Goal: Information Seeking & Learning: Check status

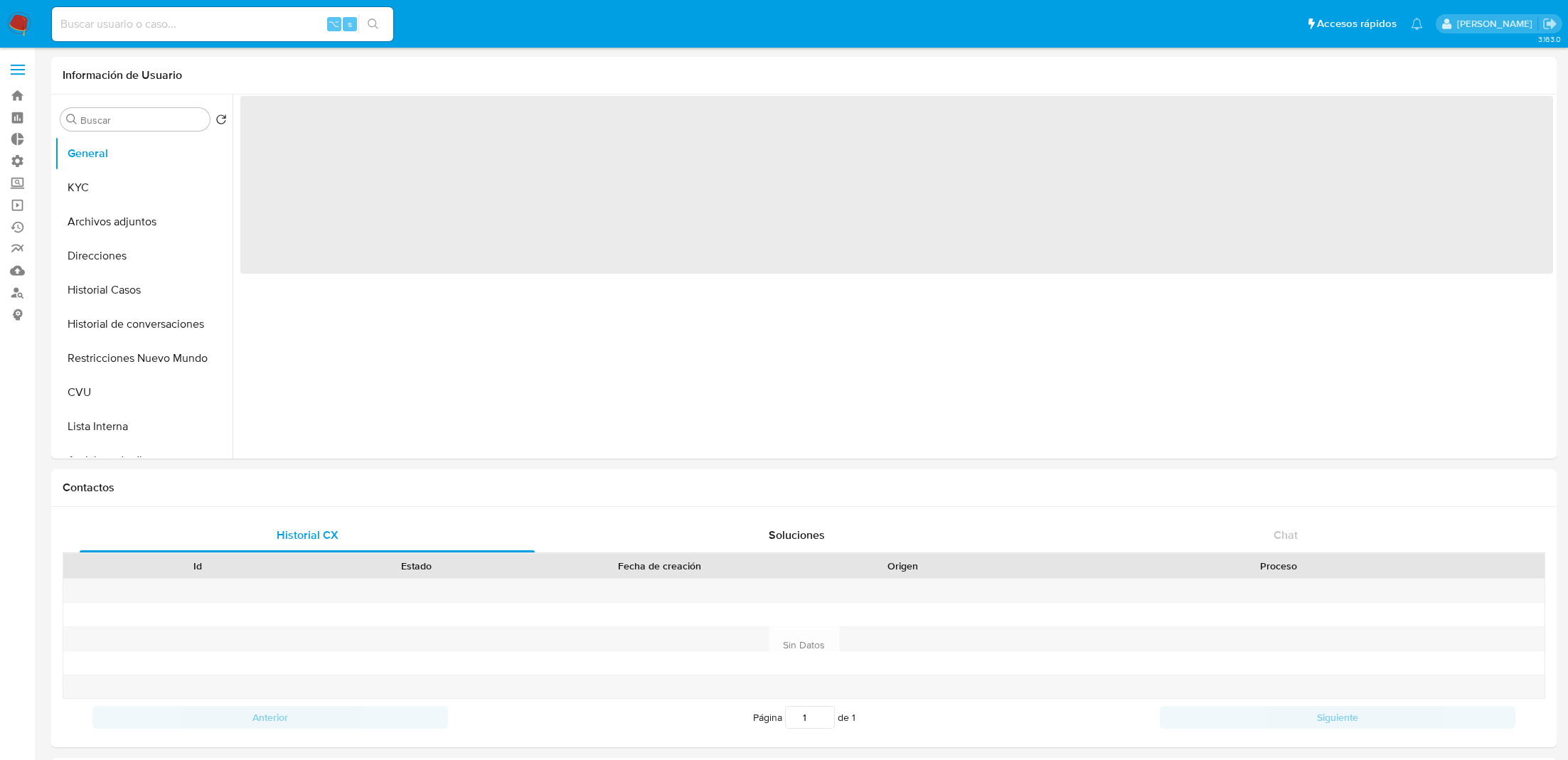
select select "10"
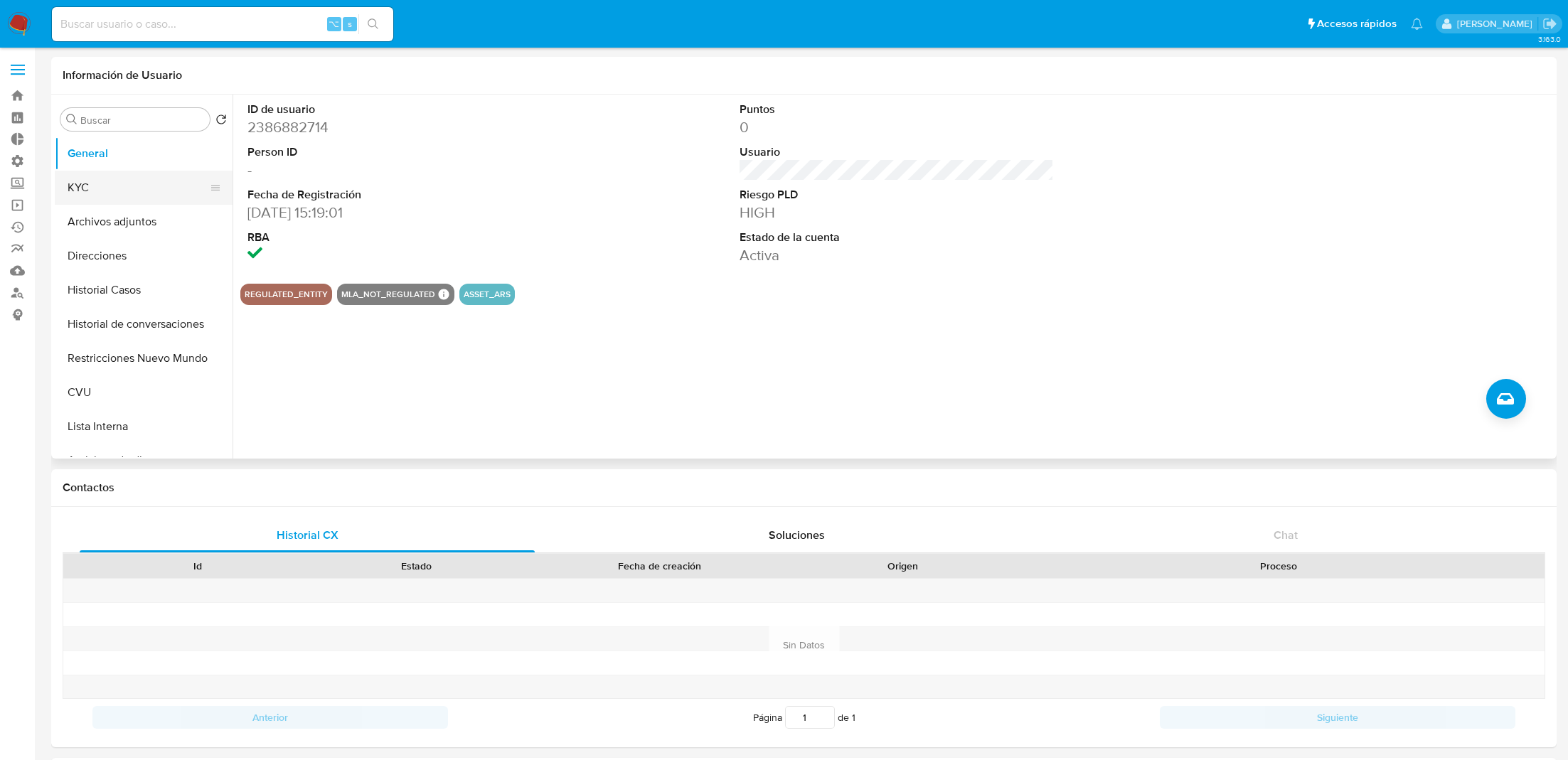
click at [157, 190] on button "KYC" at bounding box center [137, 187] width 166 height 34
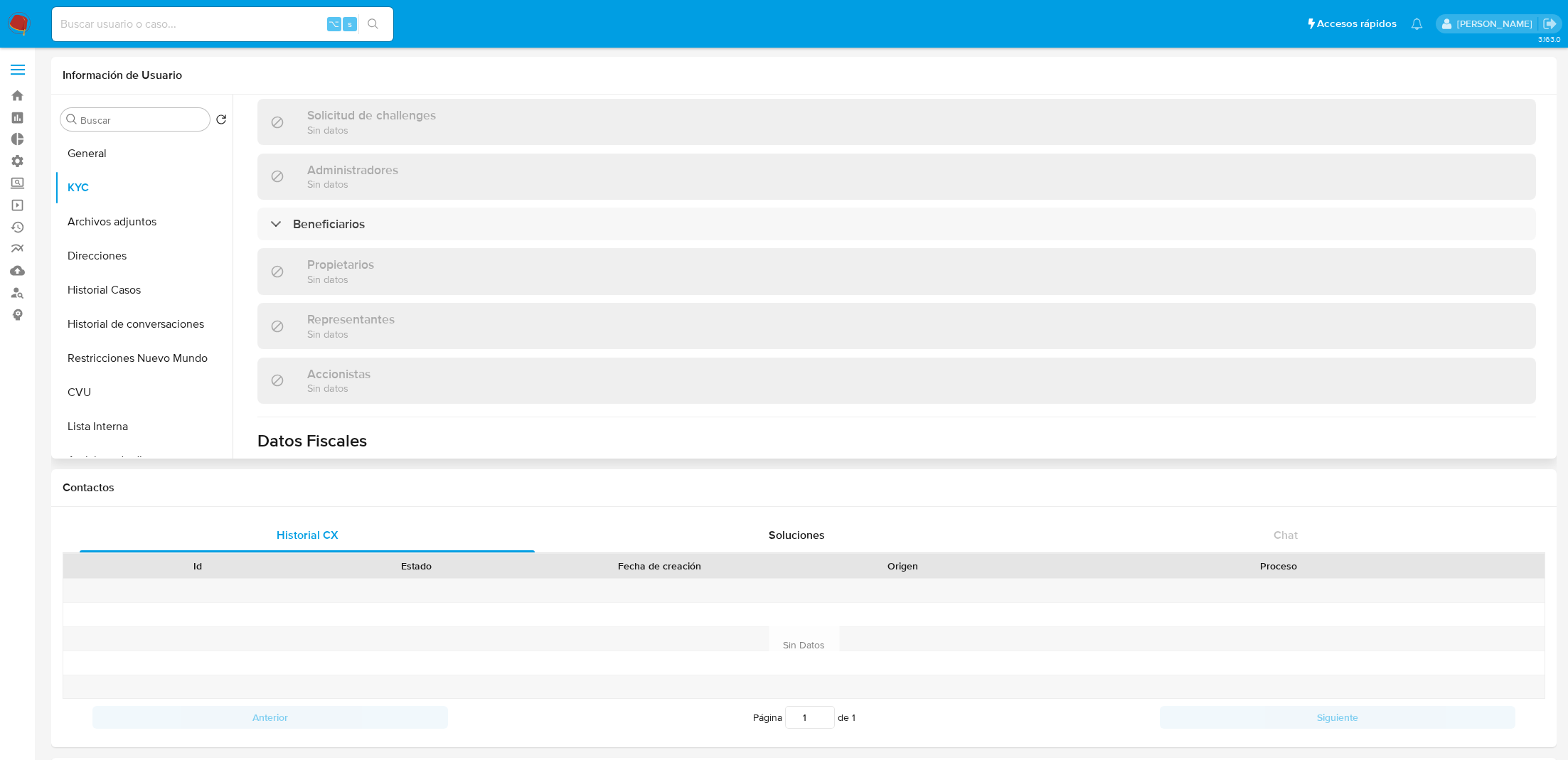
scroll to position [897, 0]
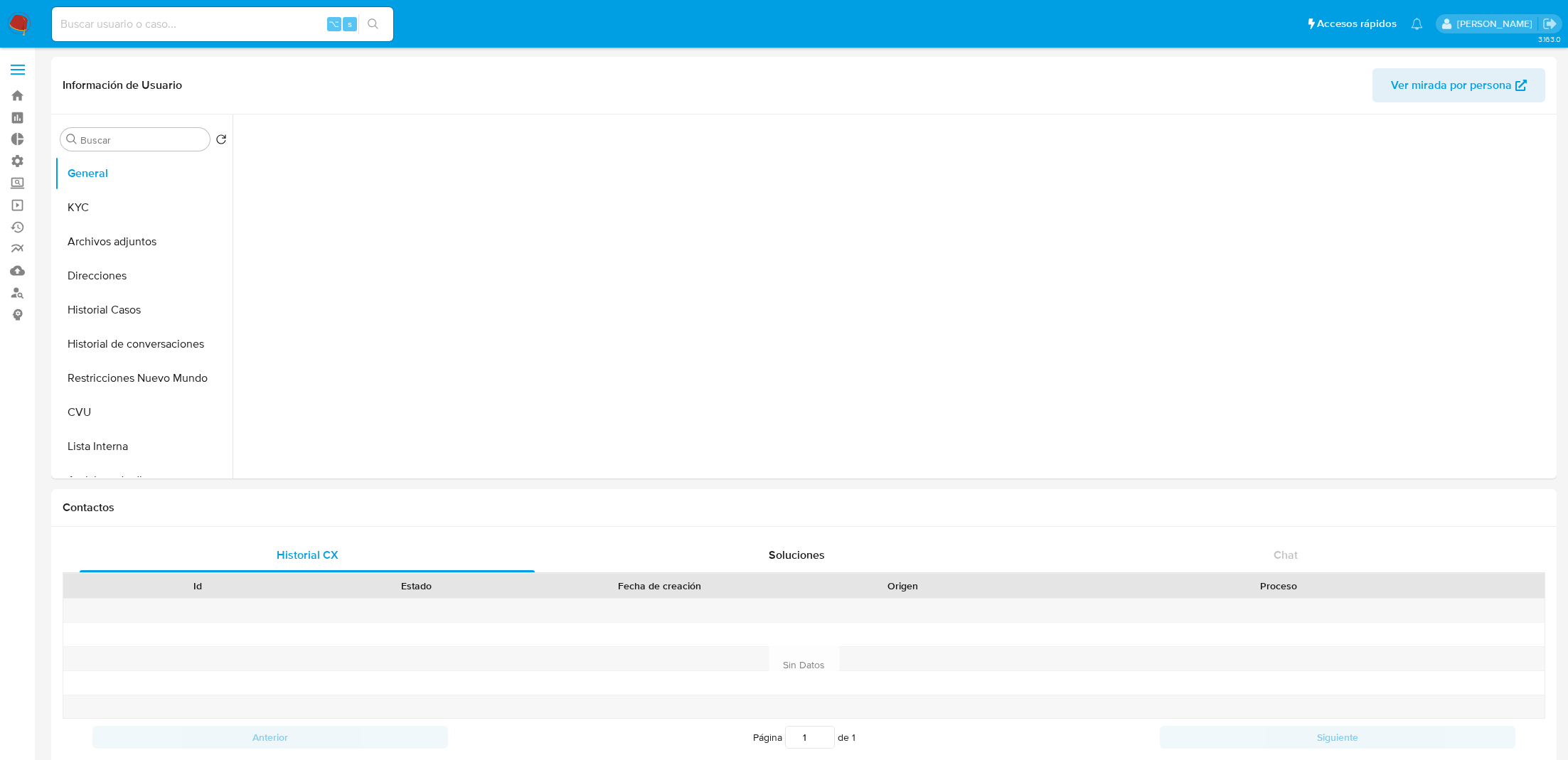
select select "10"
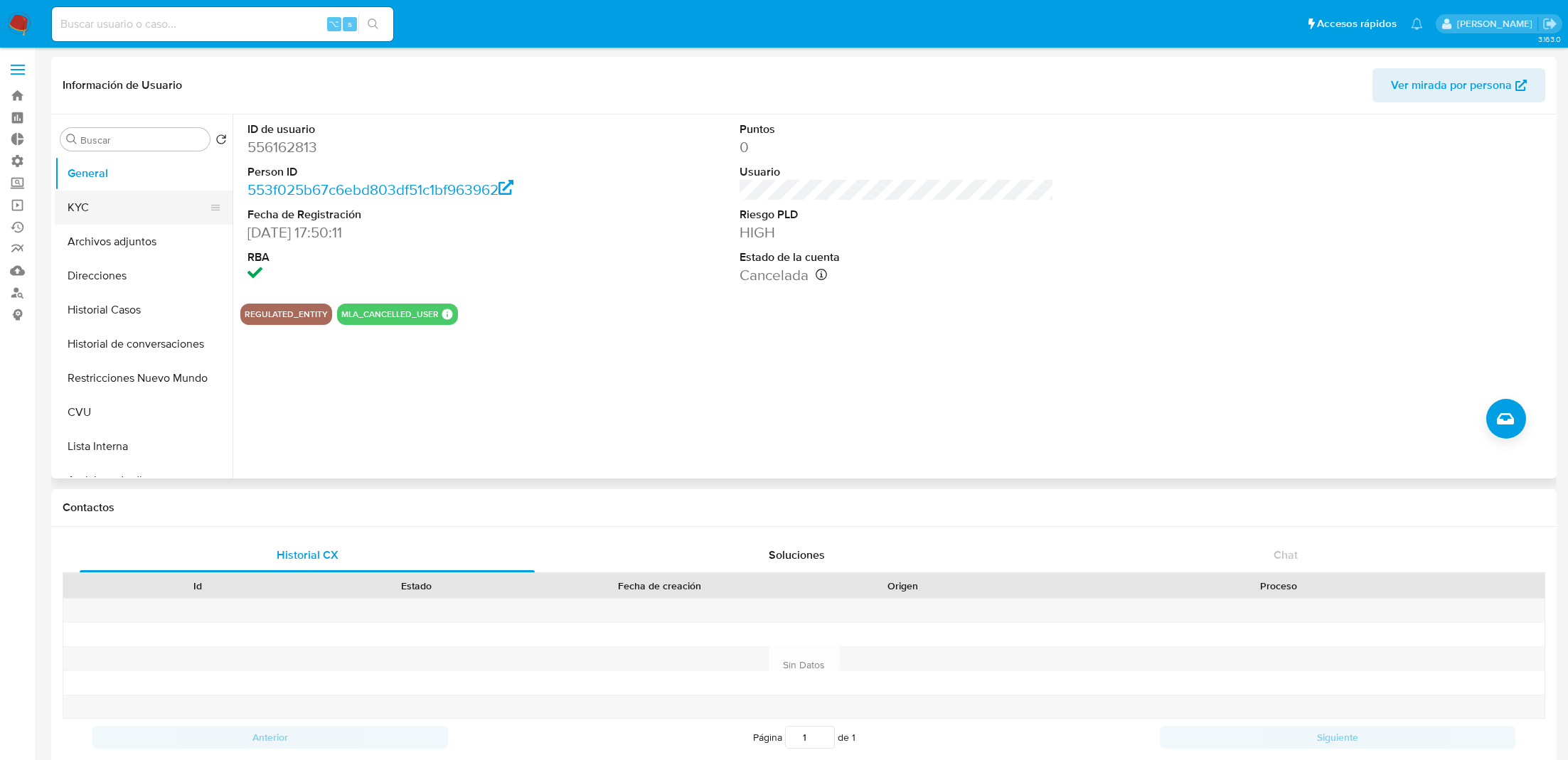
click at [92, 199] on button "KYC" at bounding box center [137, 207] width 166 height 34
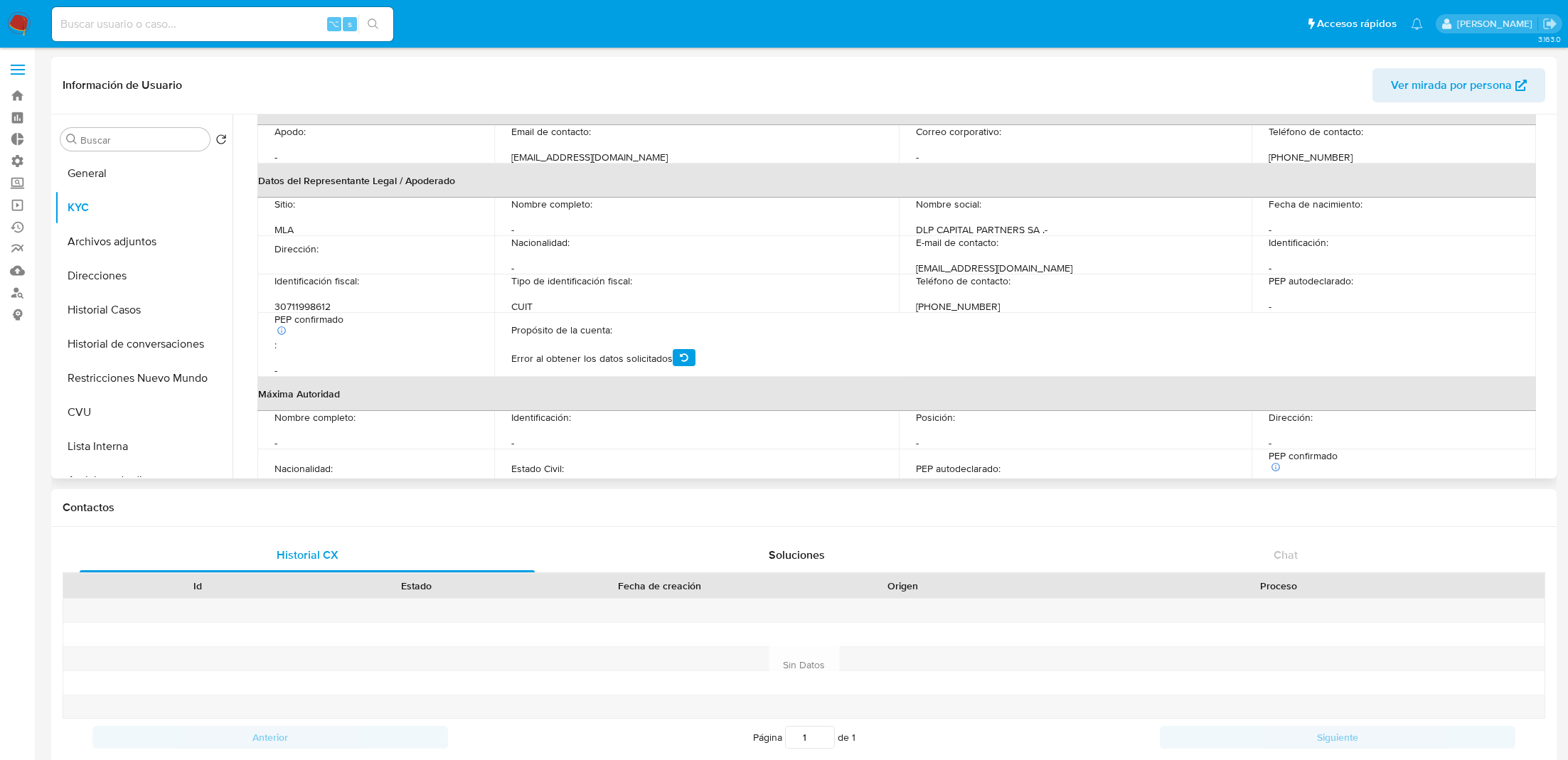
scroll to position [433, 0]
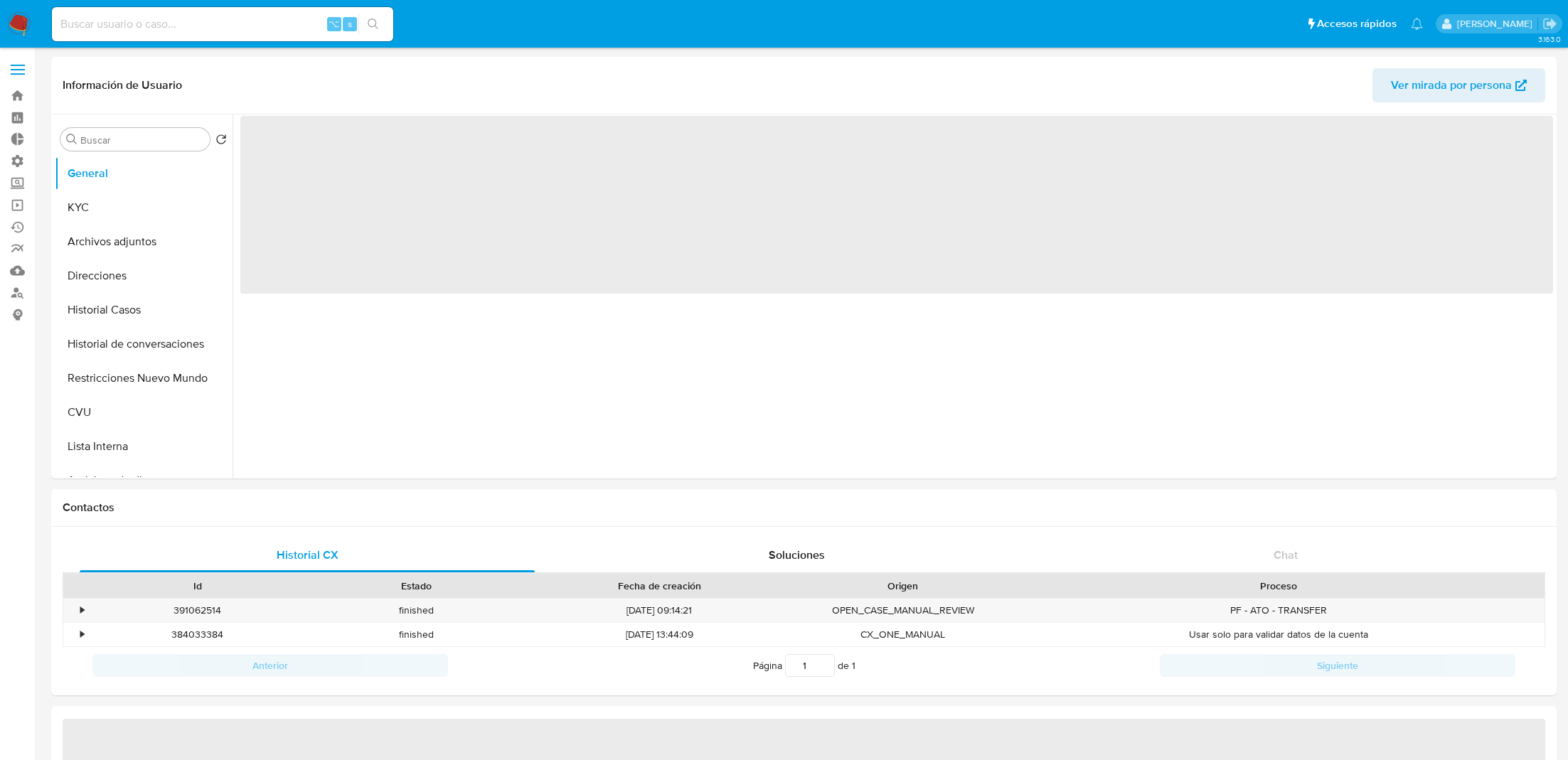
select select "10"
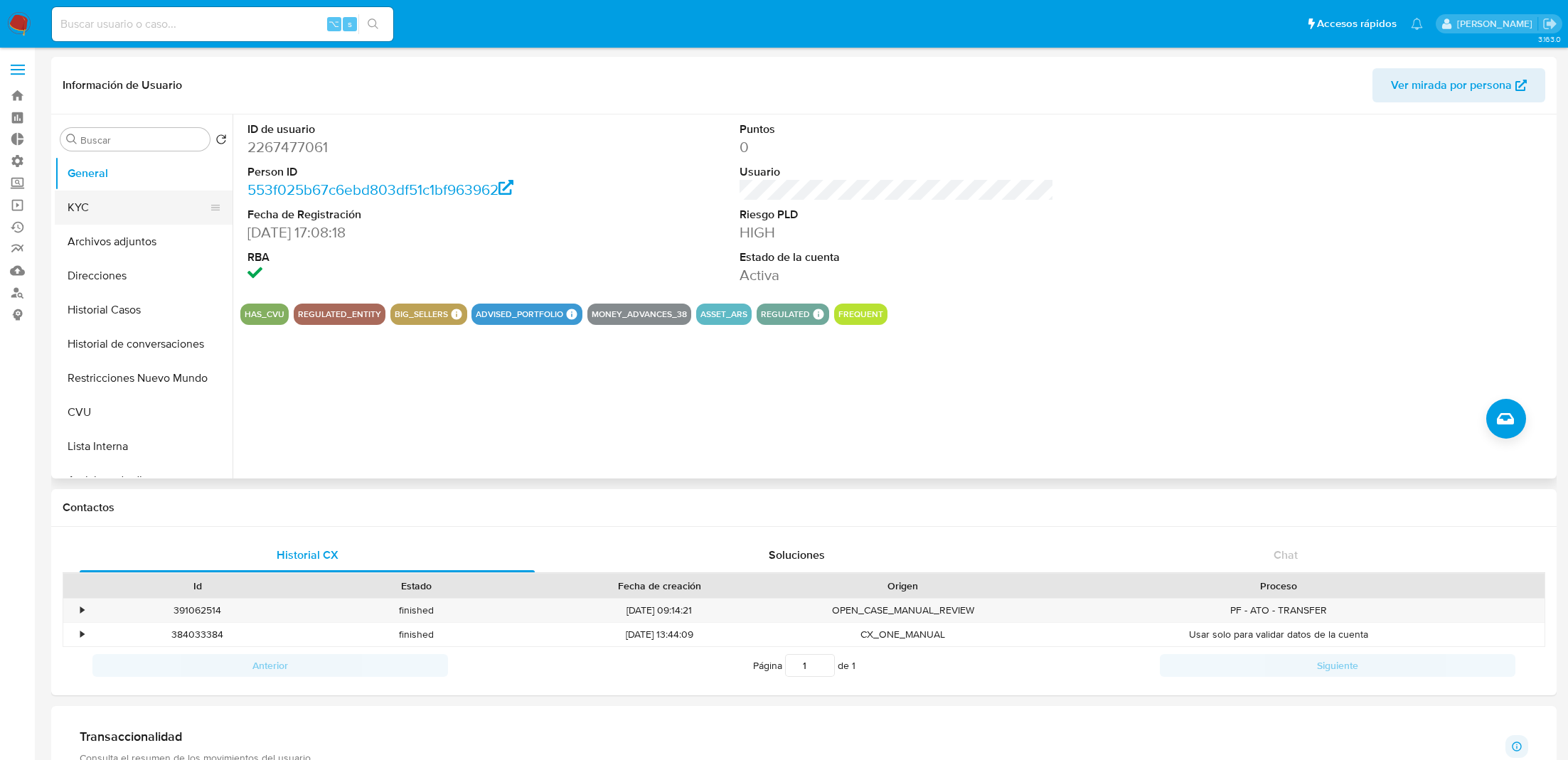
click at [111, 190] on button "KYC" at bounding box center [137, 207] width 166 height 34
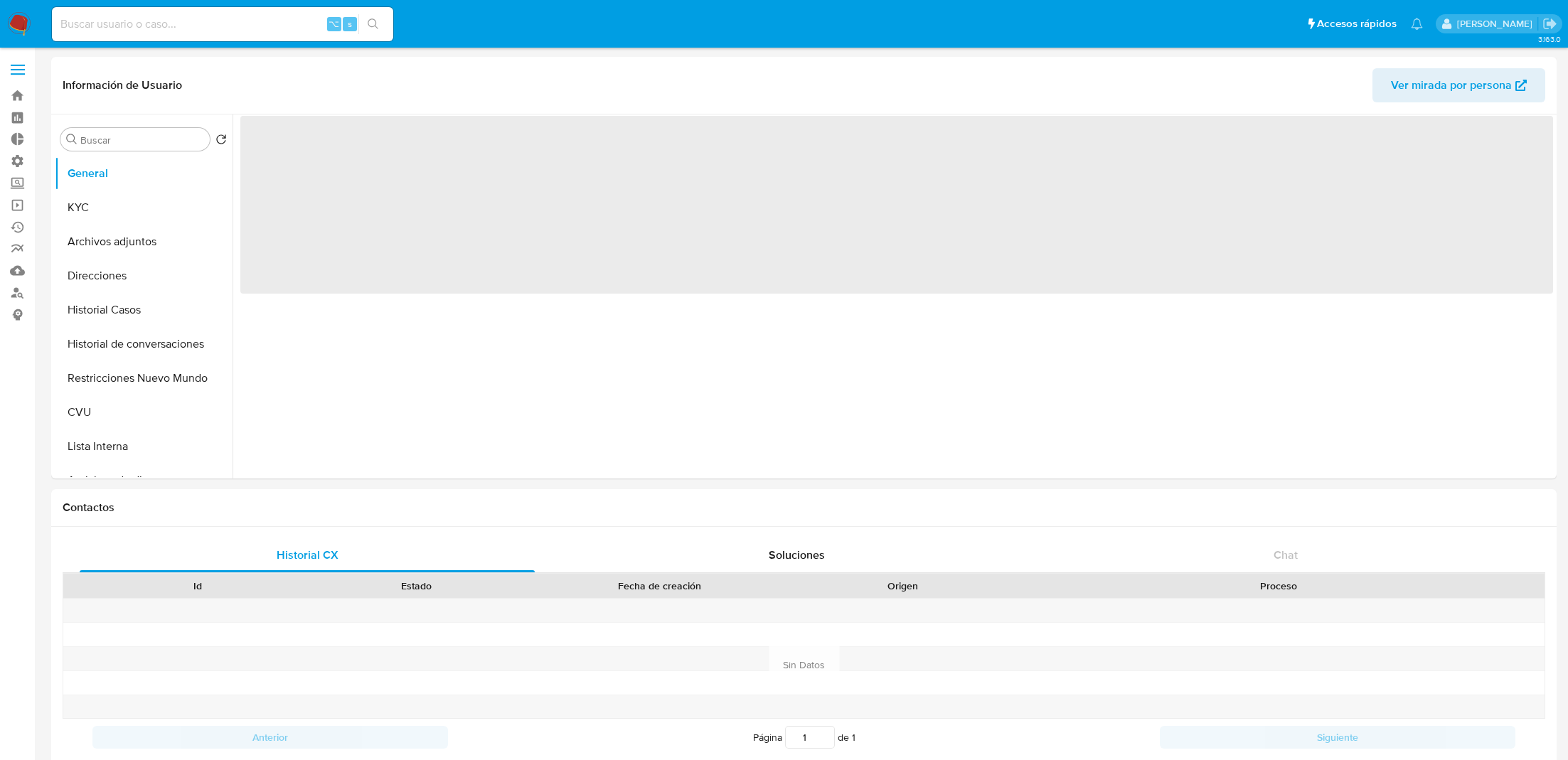
select select "10"
click at [153, 202] on button "KYC" at bounding box center [137, 207] width 166 height 34
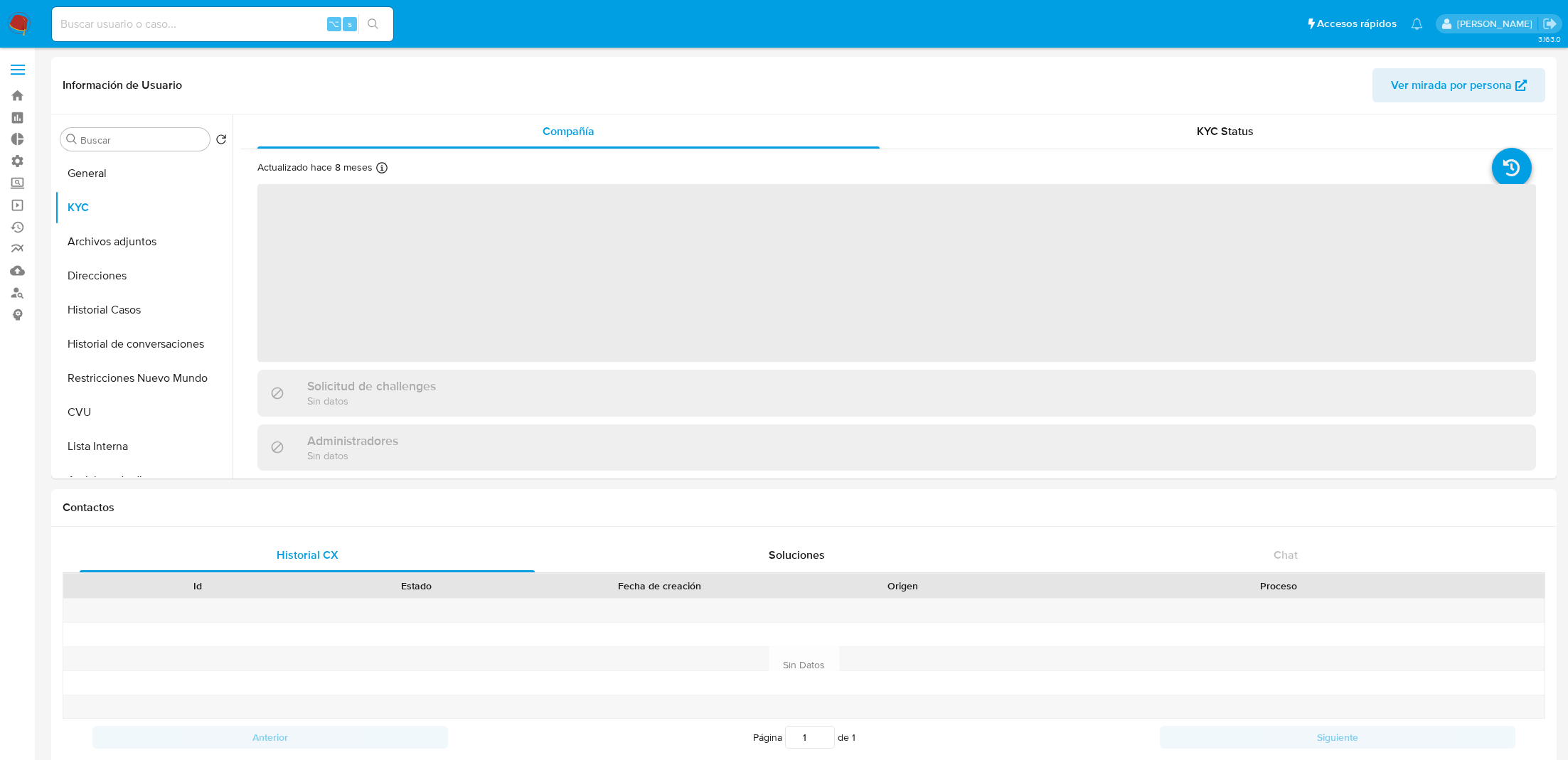
select select "10"
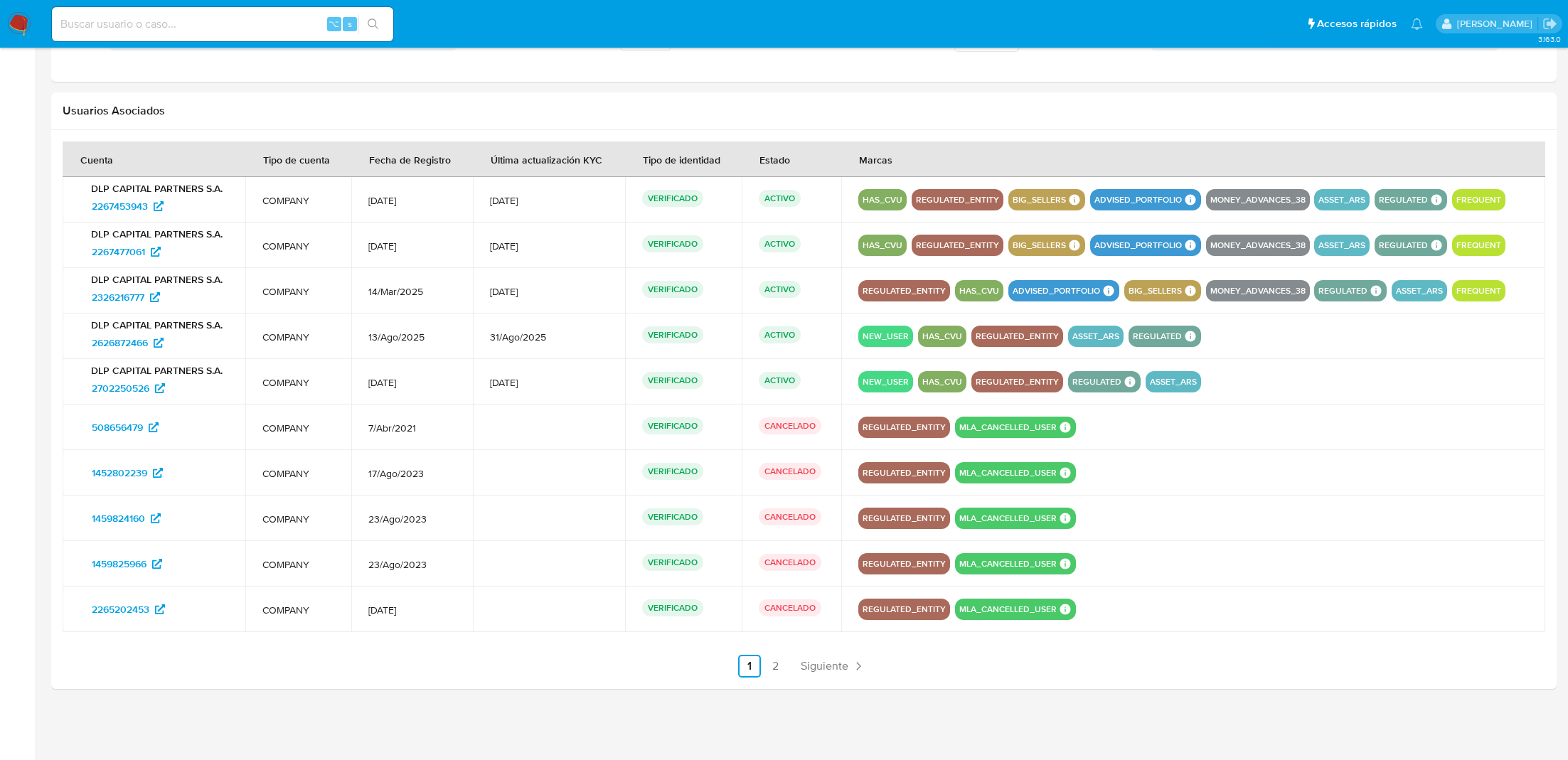
scroll to position [1361, 0]
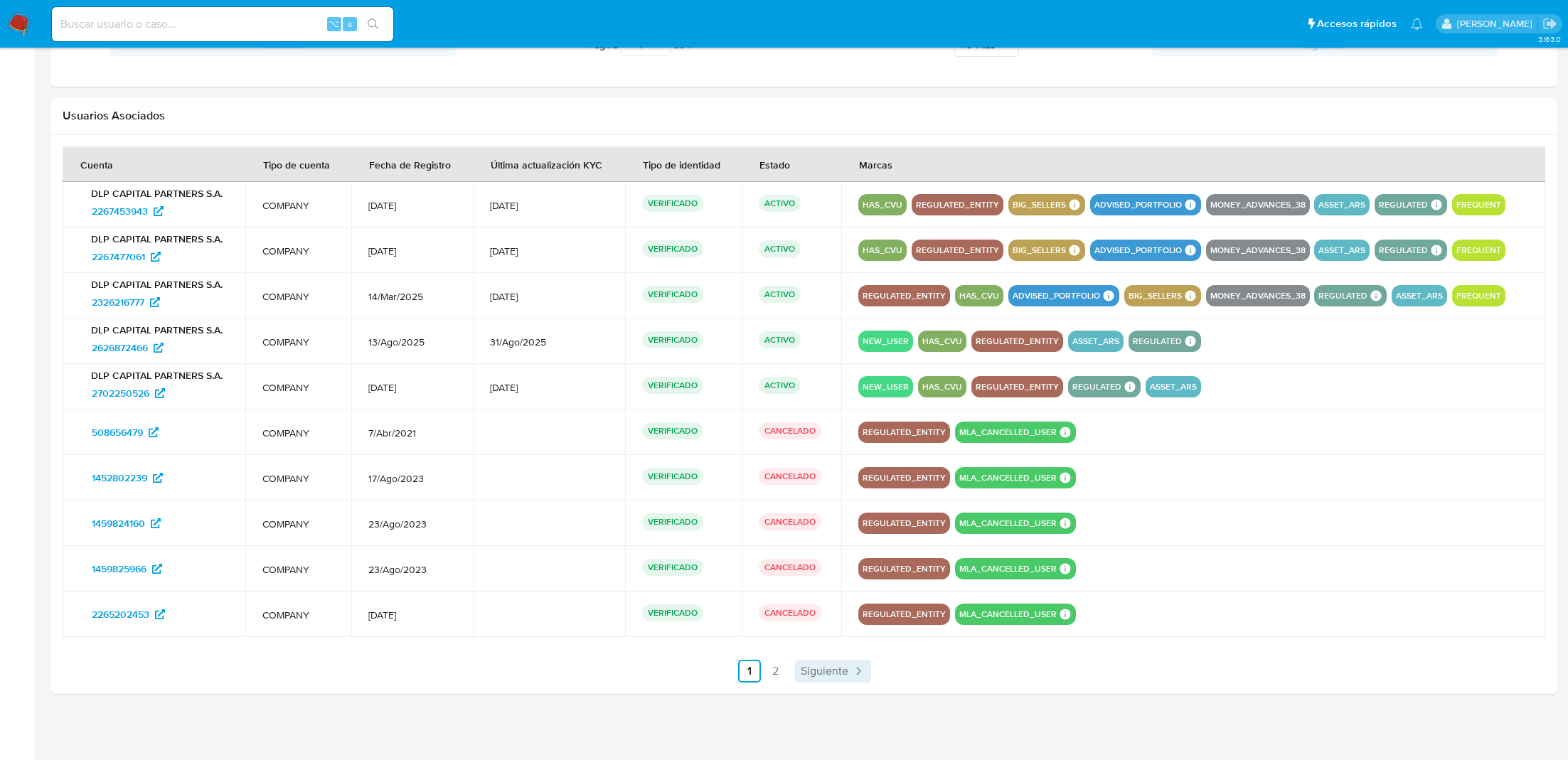
click at [822, 665] on span "Siguiente" at bounding box center [823, 671] width 47 height 11
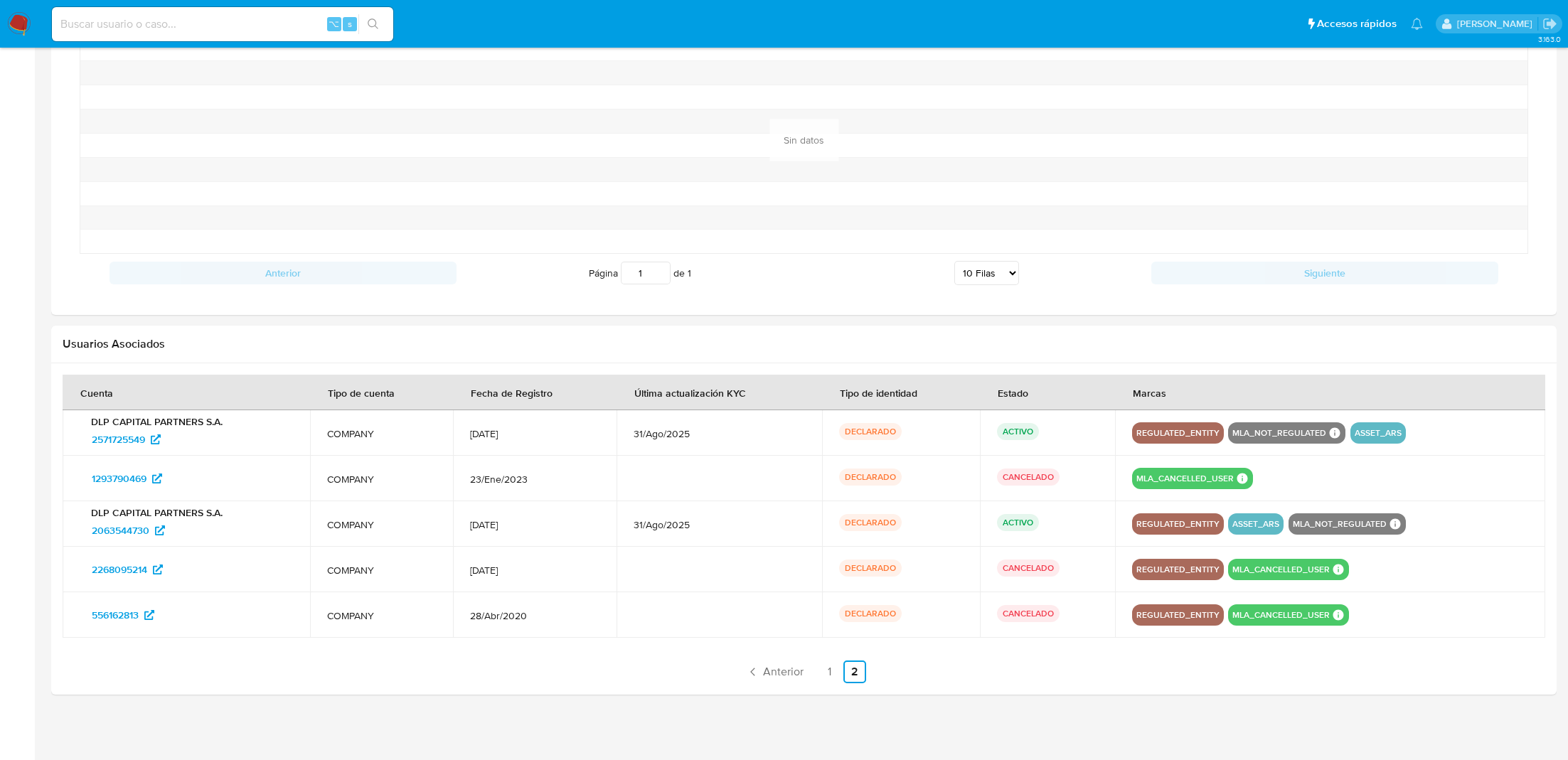
click at [763, 684] on div at bounding box center [803, 528] width 1505 height 331
click at [798, 665] on span "Anterior" at bounding box center [784, 671] width 41 height 11
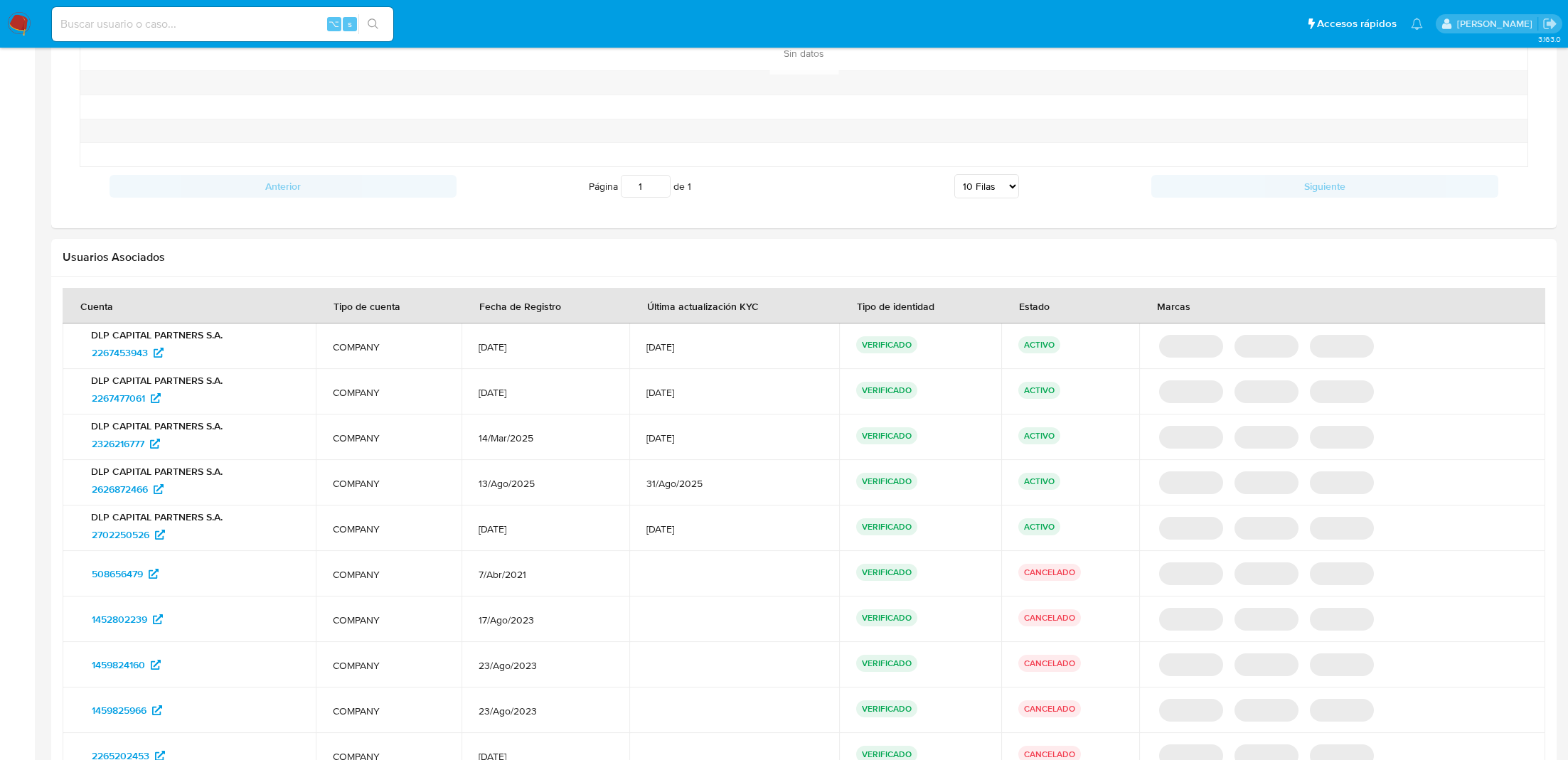
scroll to position [1234, 0]
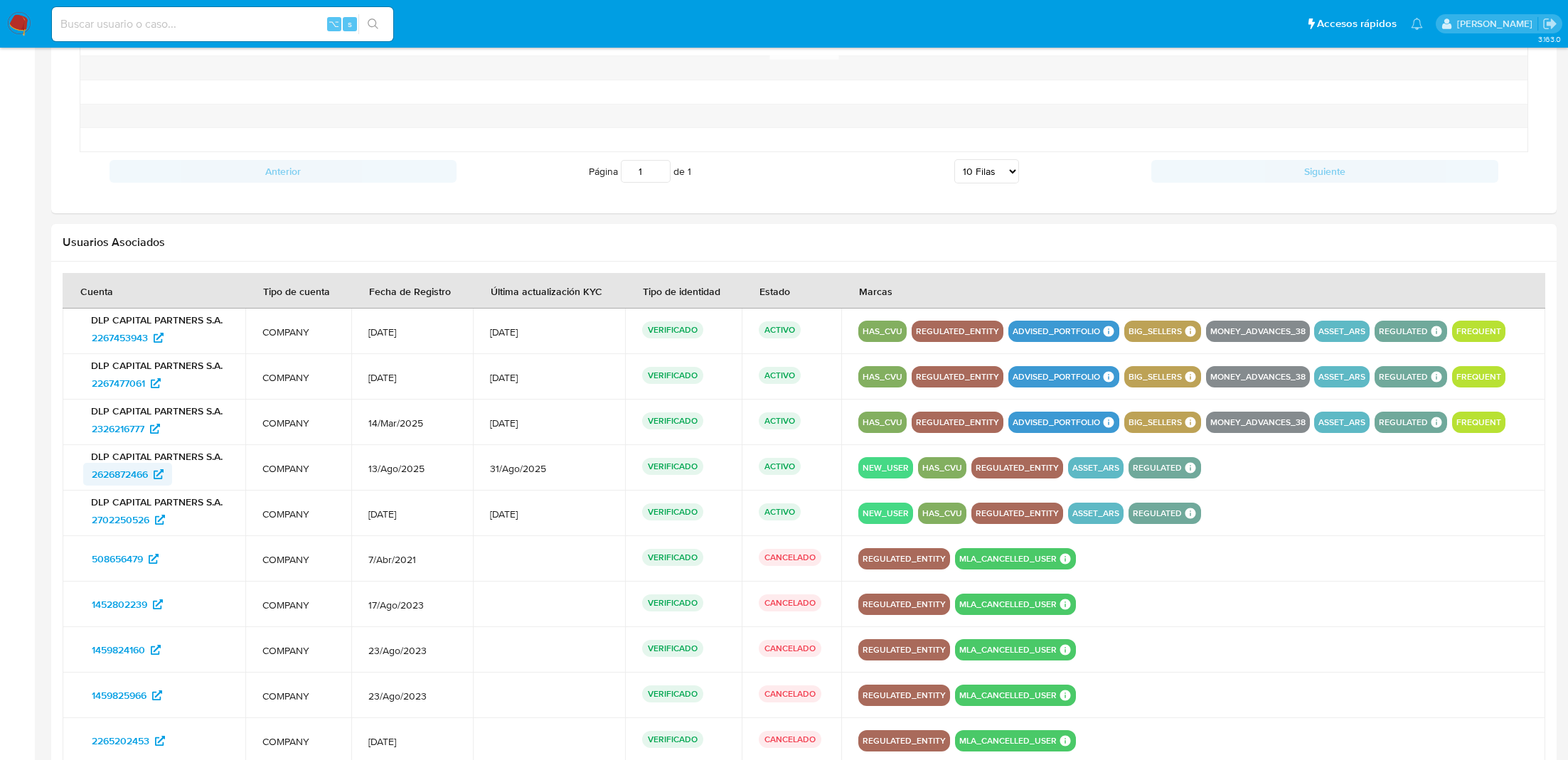
click at [141, 464] on span "2626872466" at bounding box center [120, 474] width 57 height 23
click at [128, 513] on span "2702250526" at bounding box center [121, 519] width 57 height 23
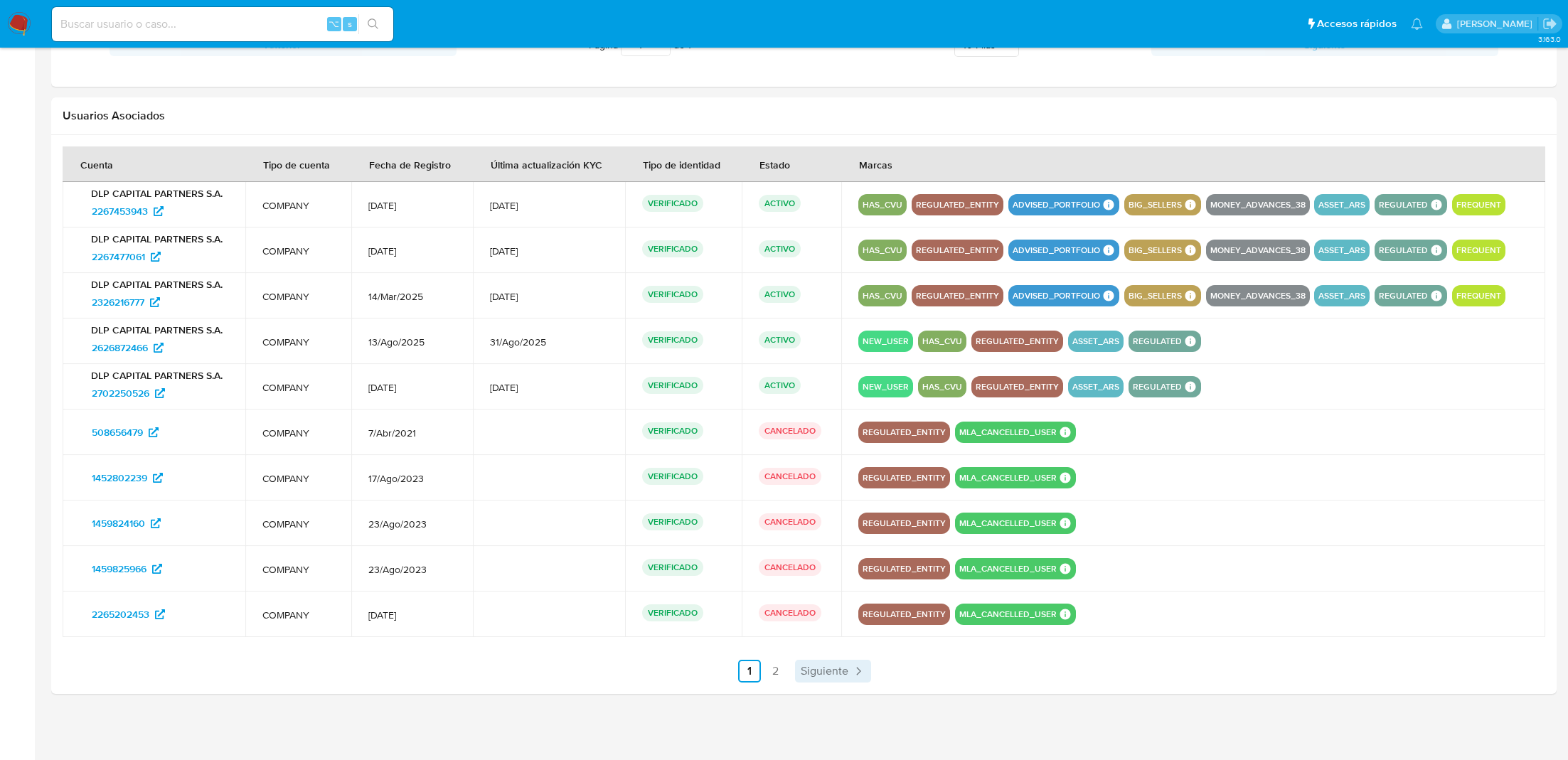
click at [836, 674] on span "Siguiente" at bounding box center [823, 671] width 47 height 11
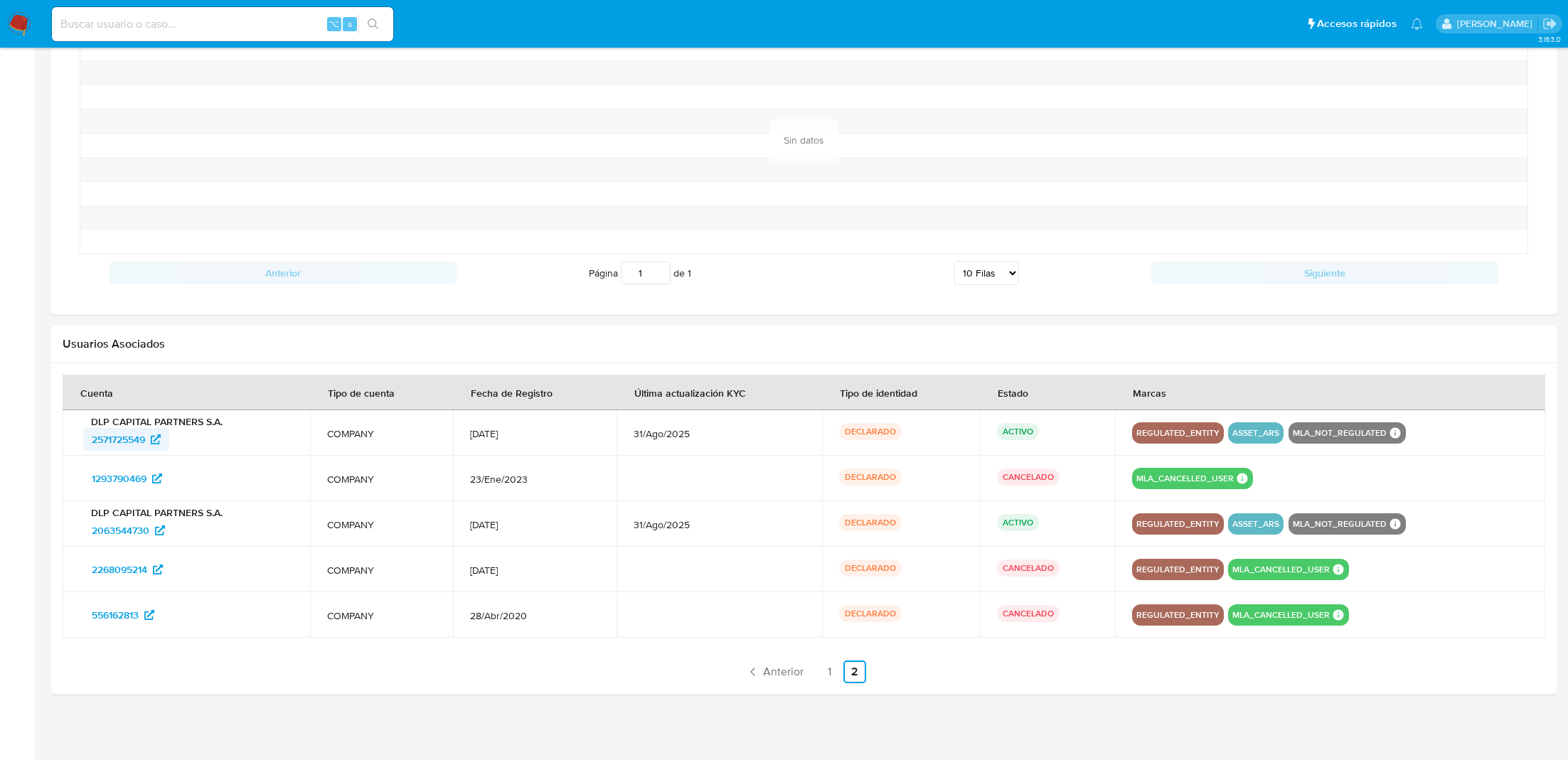
click at [138, 435] on span "2571725549" at bounding box center [119, 439] width 54 height 23
click at [145, 519] on span "2063544730" at bounding box center [121, 530] width 57 height 23
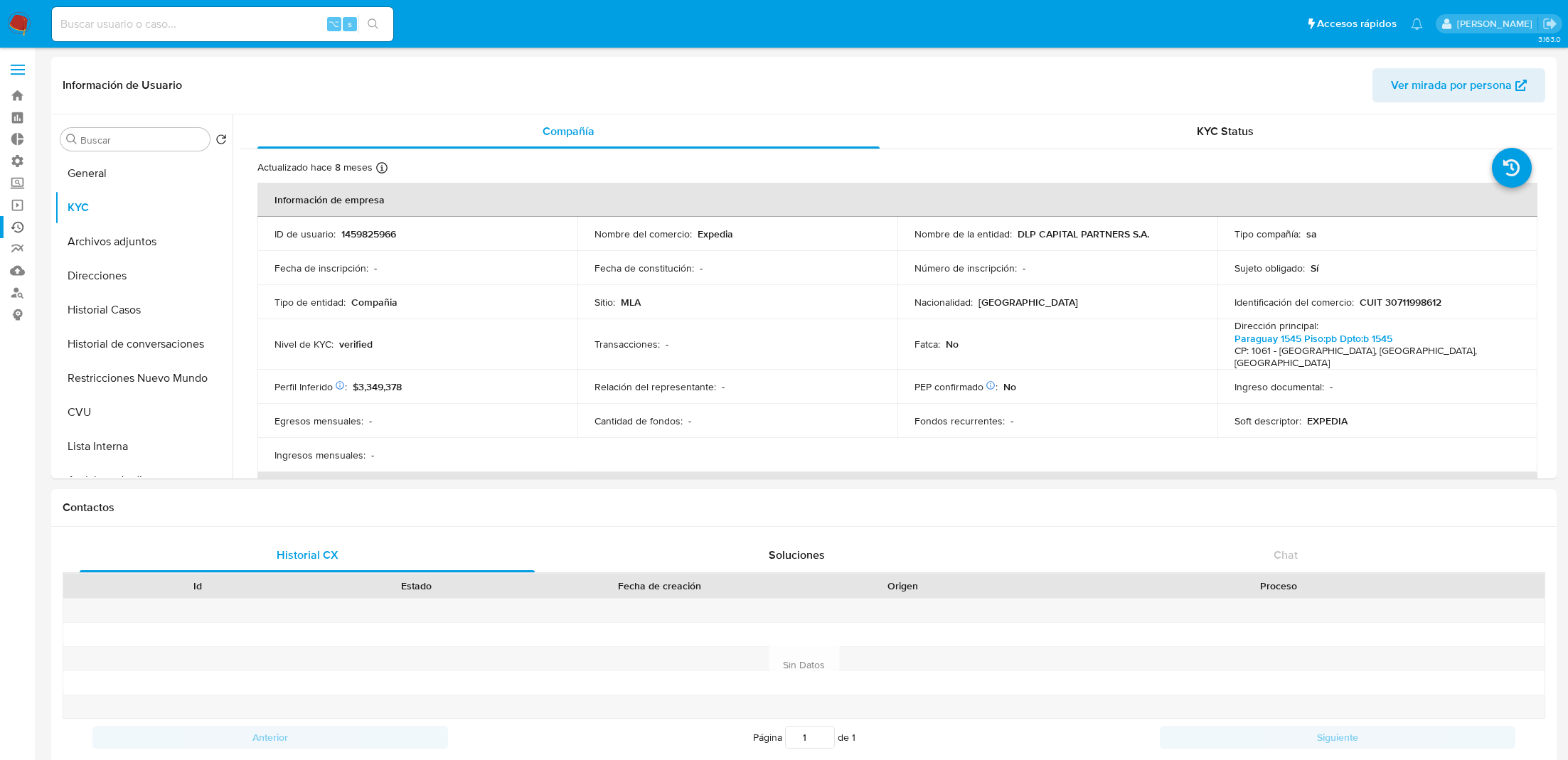
click at [23, 219] on link "Ejecuciones automáticas" at bounding box center [84, 227] width 169 height 22
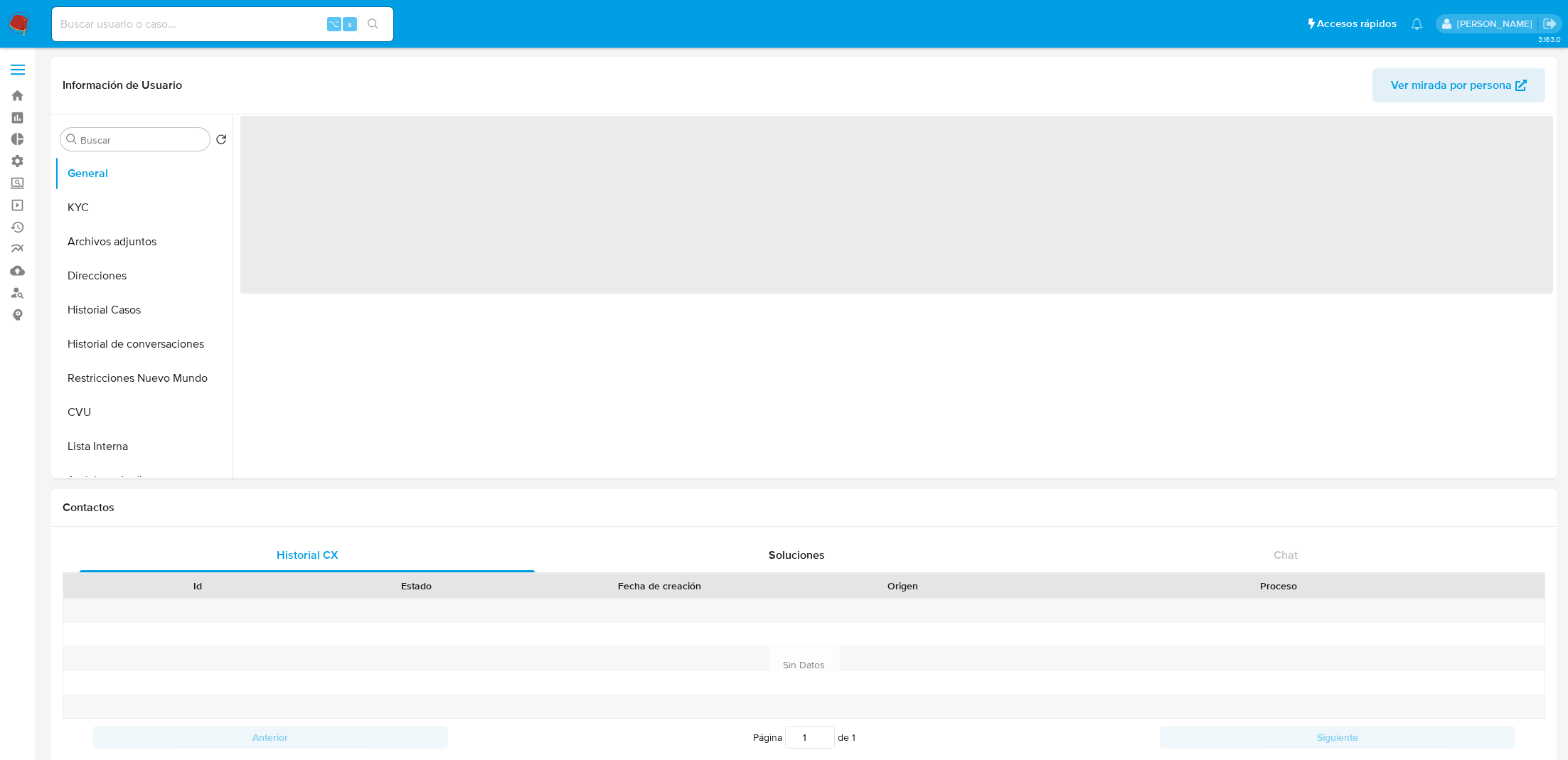
select select "10"
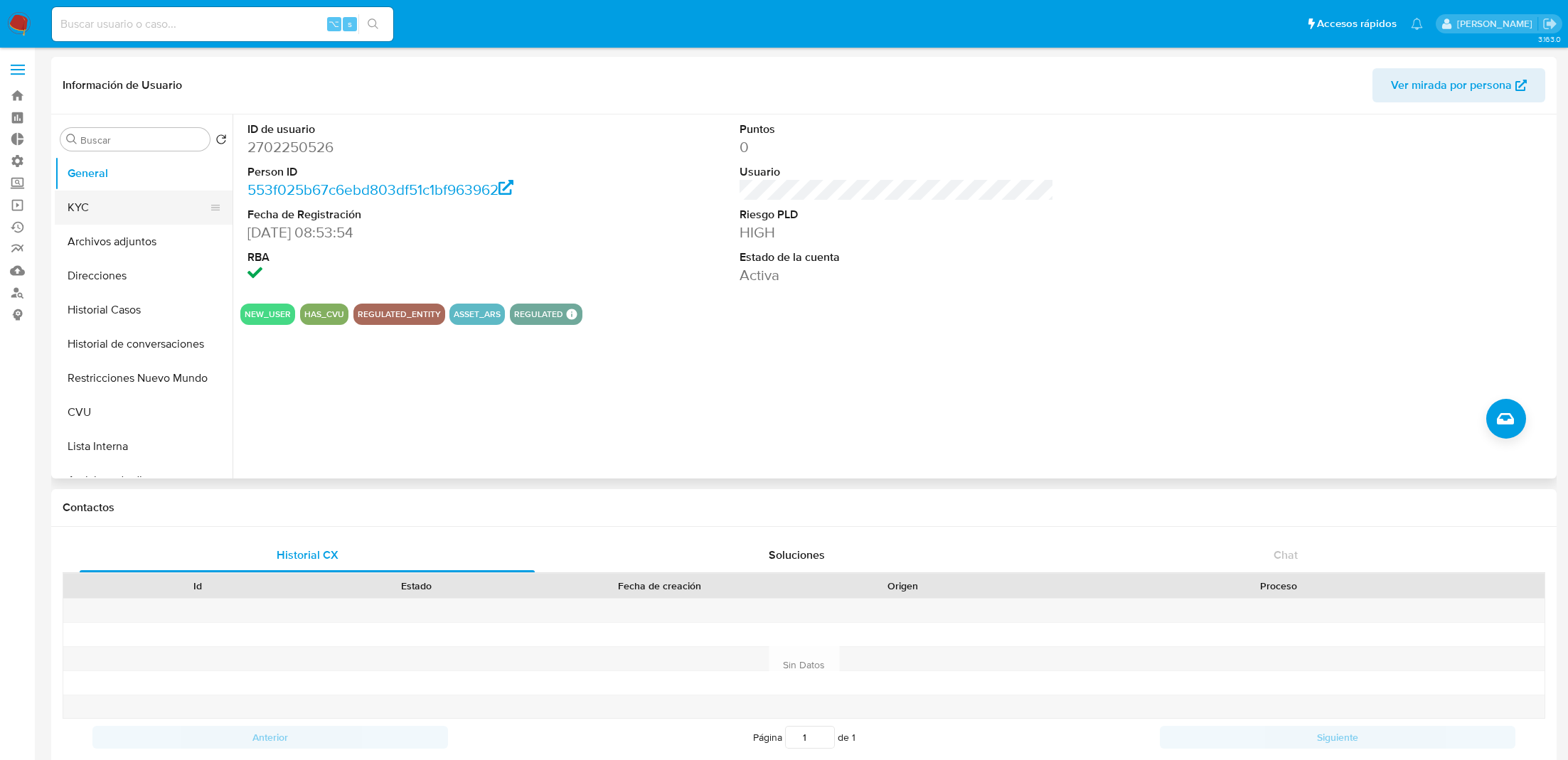
click at [132, 209] on button "KYC" at bounding box center [137, 207] width 166 height 34
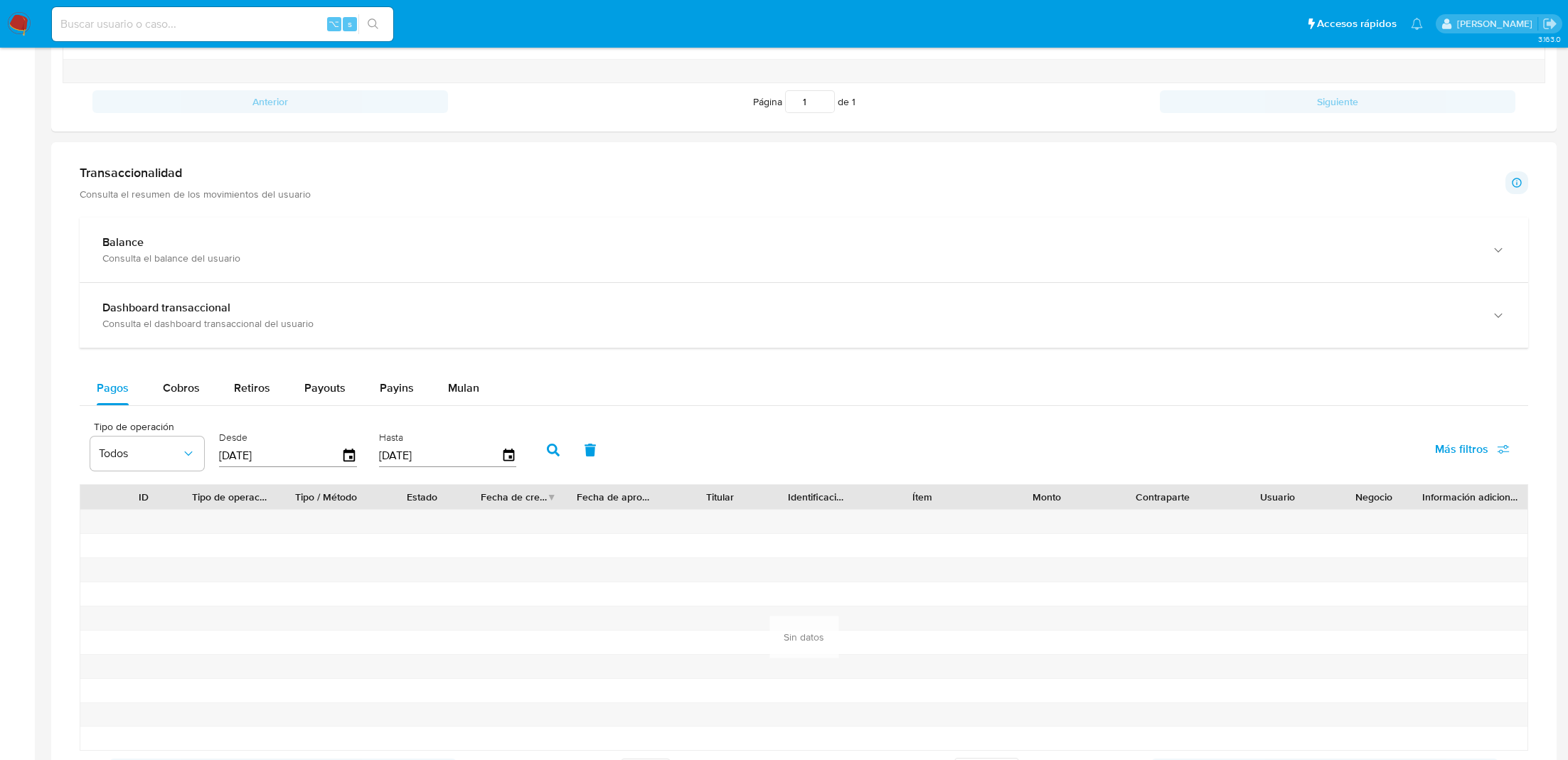
scroll to position [477, 0]
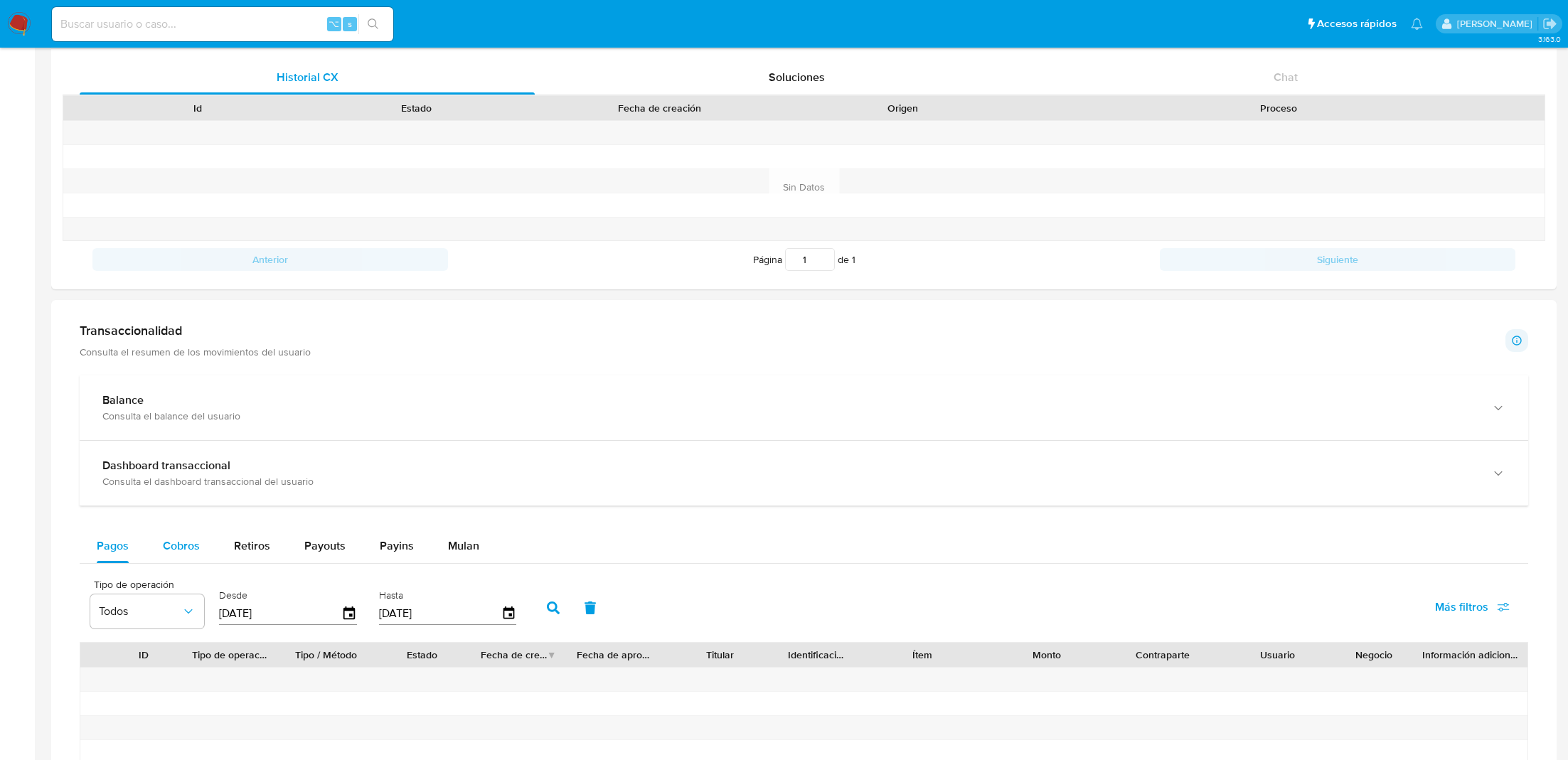
click at [188, 550] on span "Cobros" at bounding box center [182, 546] width 37 height 17
select select "10"
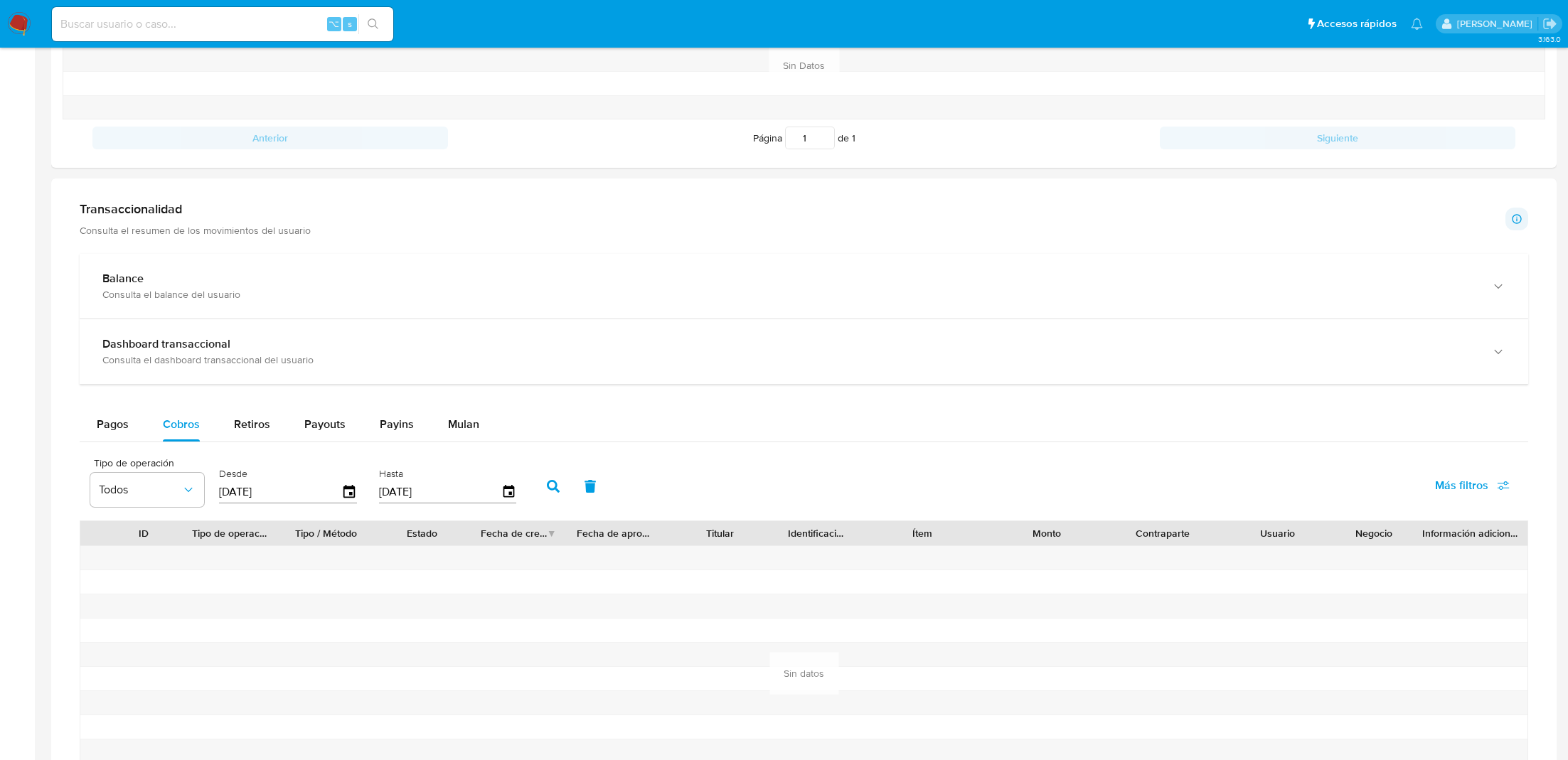
scroll to position [641, 0]
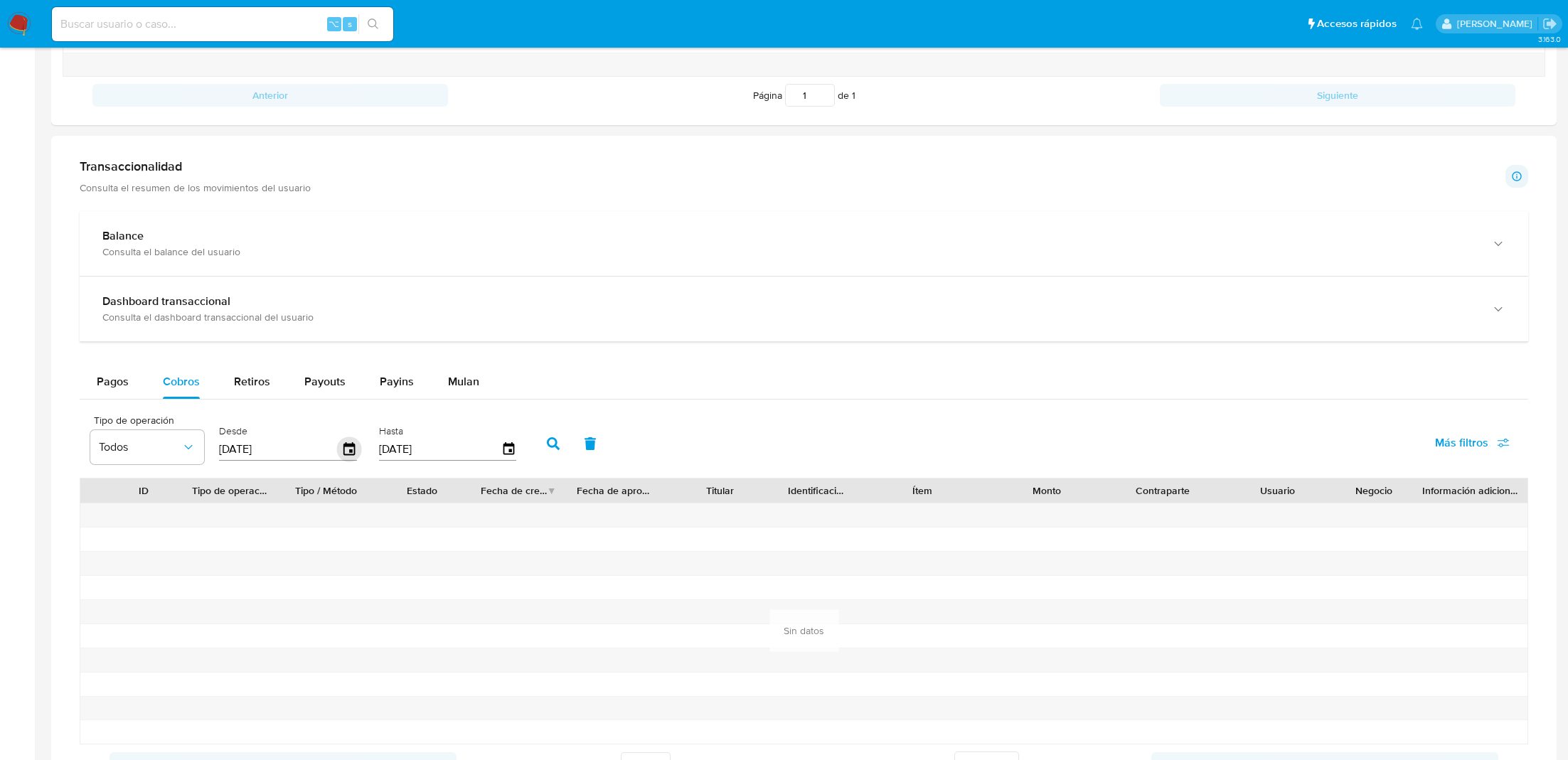
click at [343, 450] on icon "button" at bounding box center [349, 449] width 11 height 13
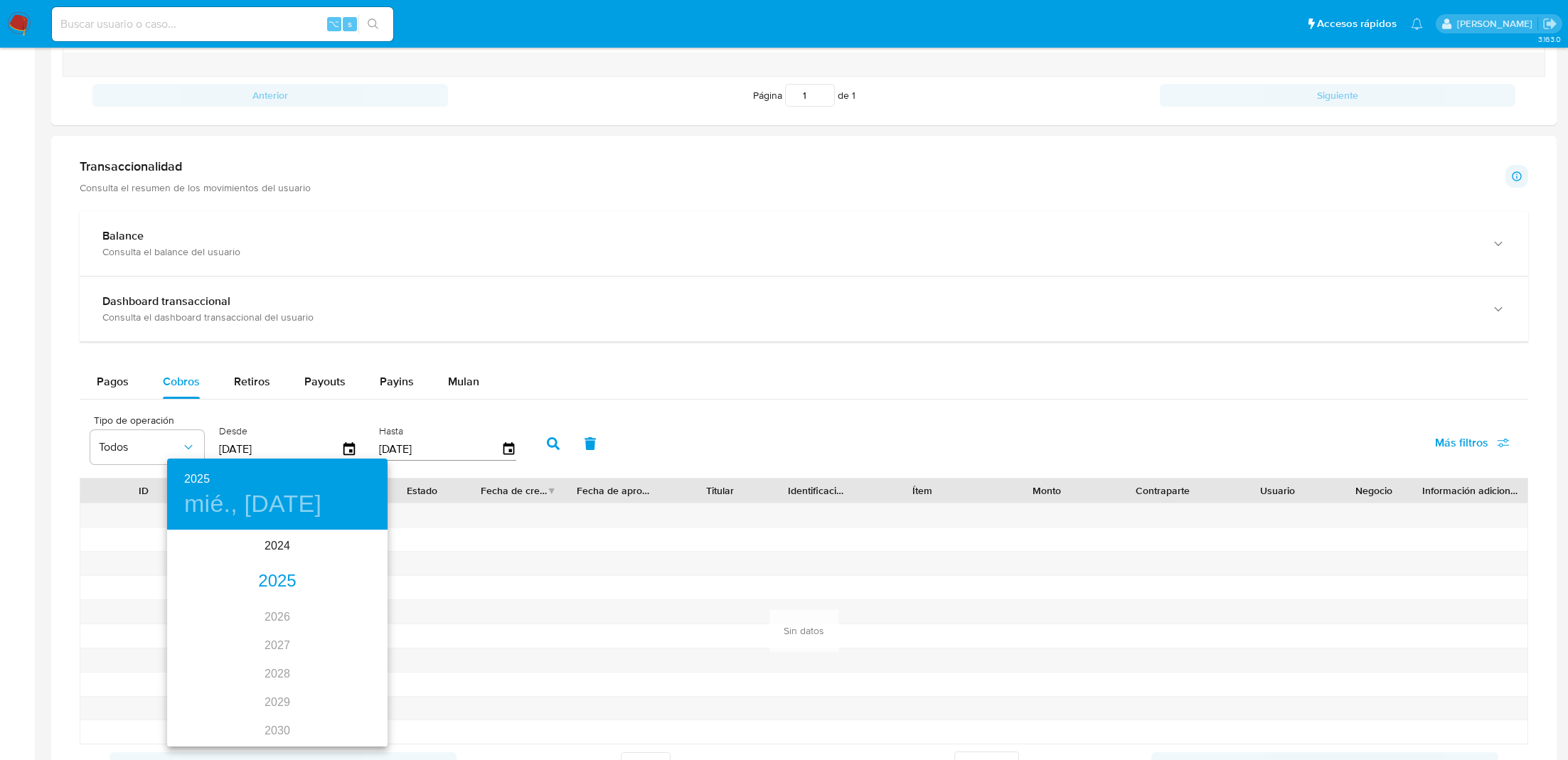
click at [271, 577] on div "2025" at bounding box center [277, 581] width 221 height 29
click at [209, 570] on div "ene." at bounding box center [203, 559] width 73 height 54
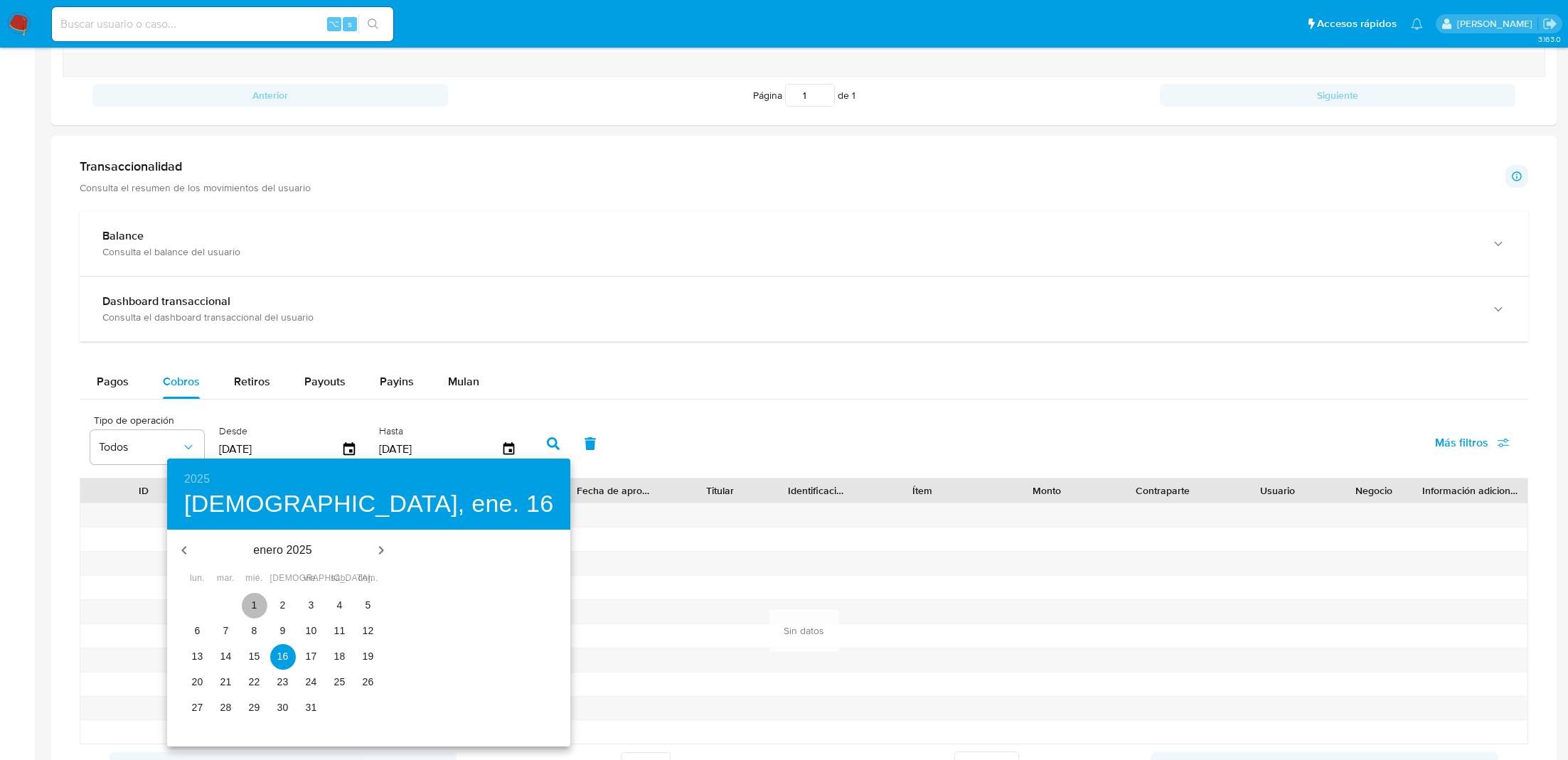
click at [251, 608] on p "1" at bounding box center [254, 604] width 6 height 14
type input "[DATE]"
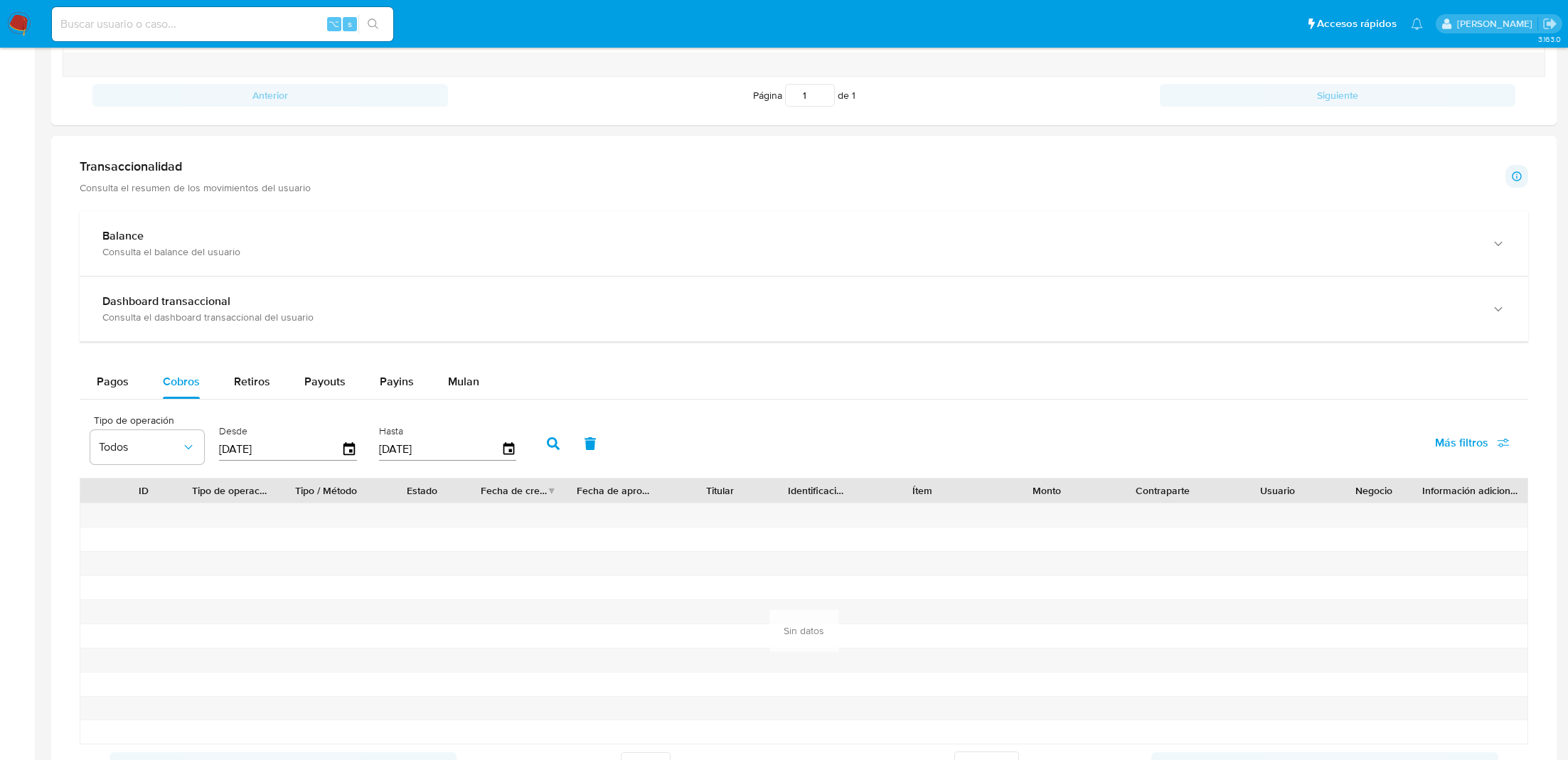
click at [545, 450] on button "button" at bounding box center [554, 443] width 37 height 34
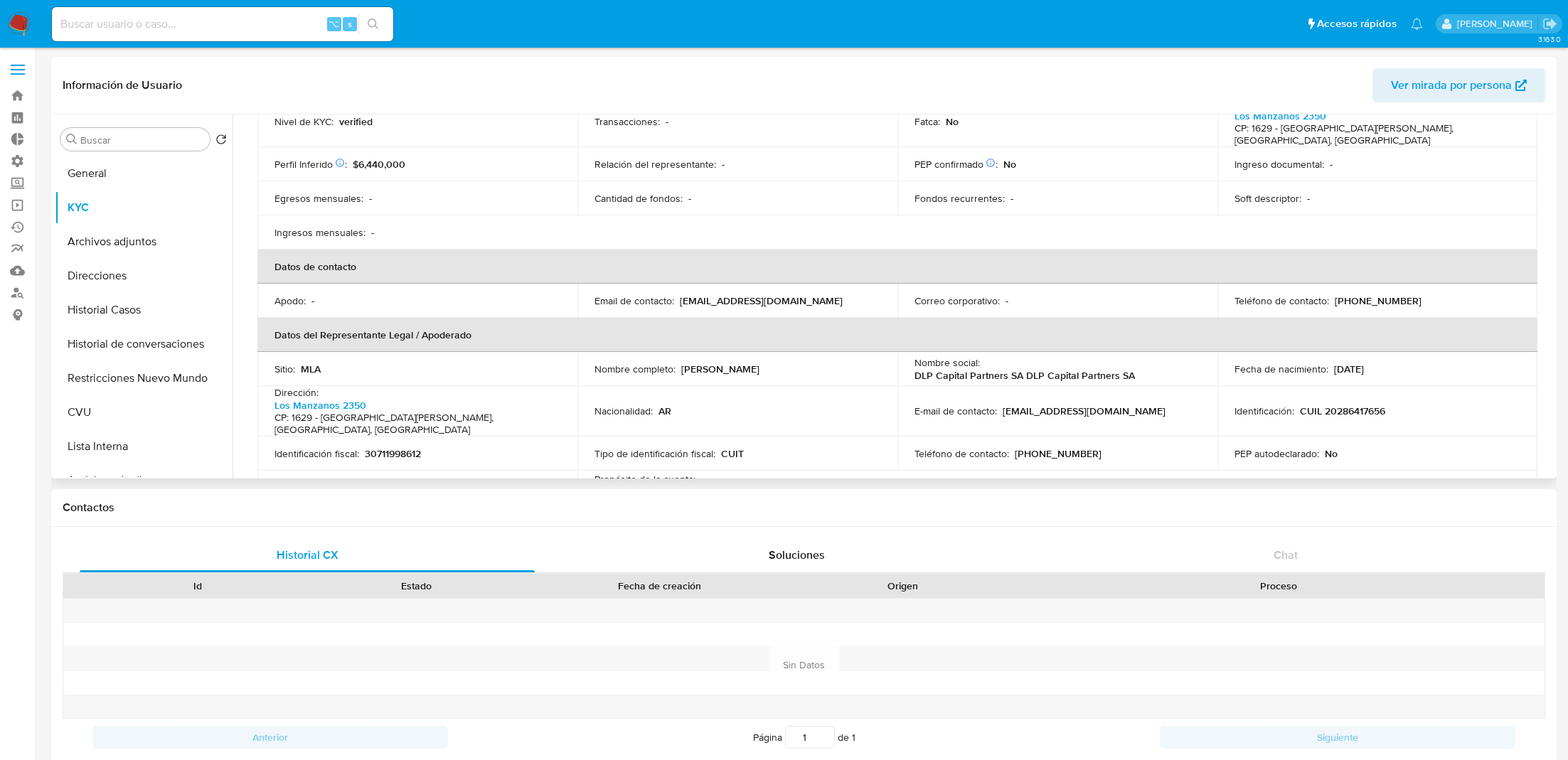
scroll to position [0, 0]
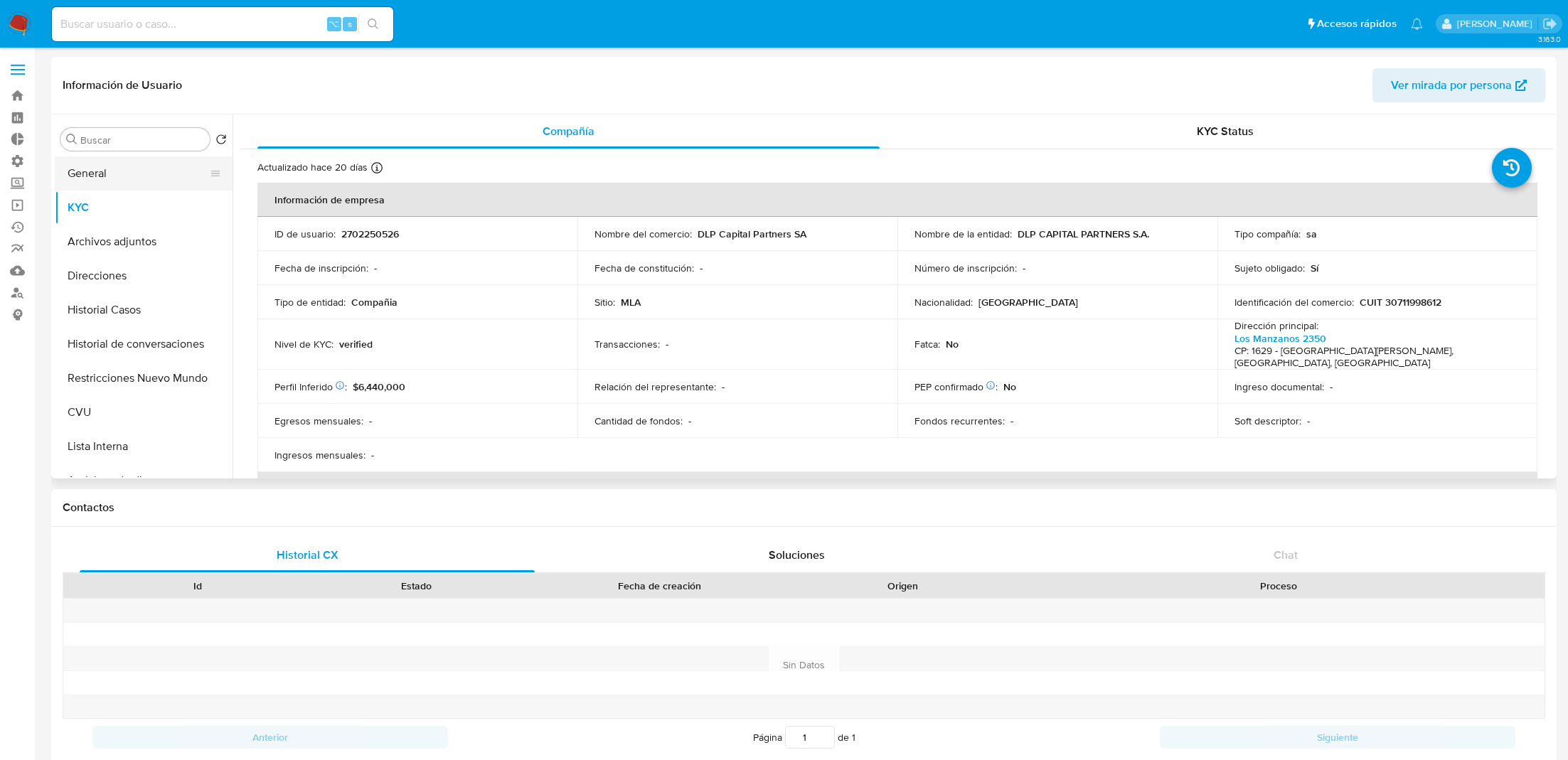
click at [143, 172] on button "General" at bounding box center [137, 173] width 166 height 34
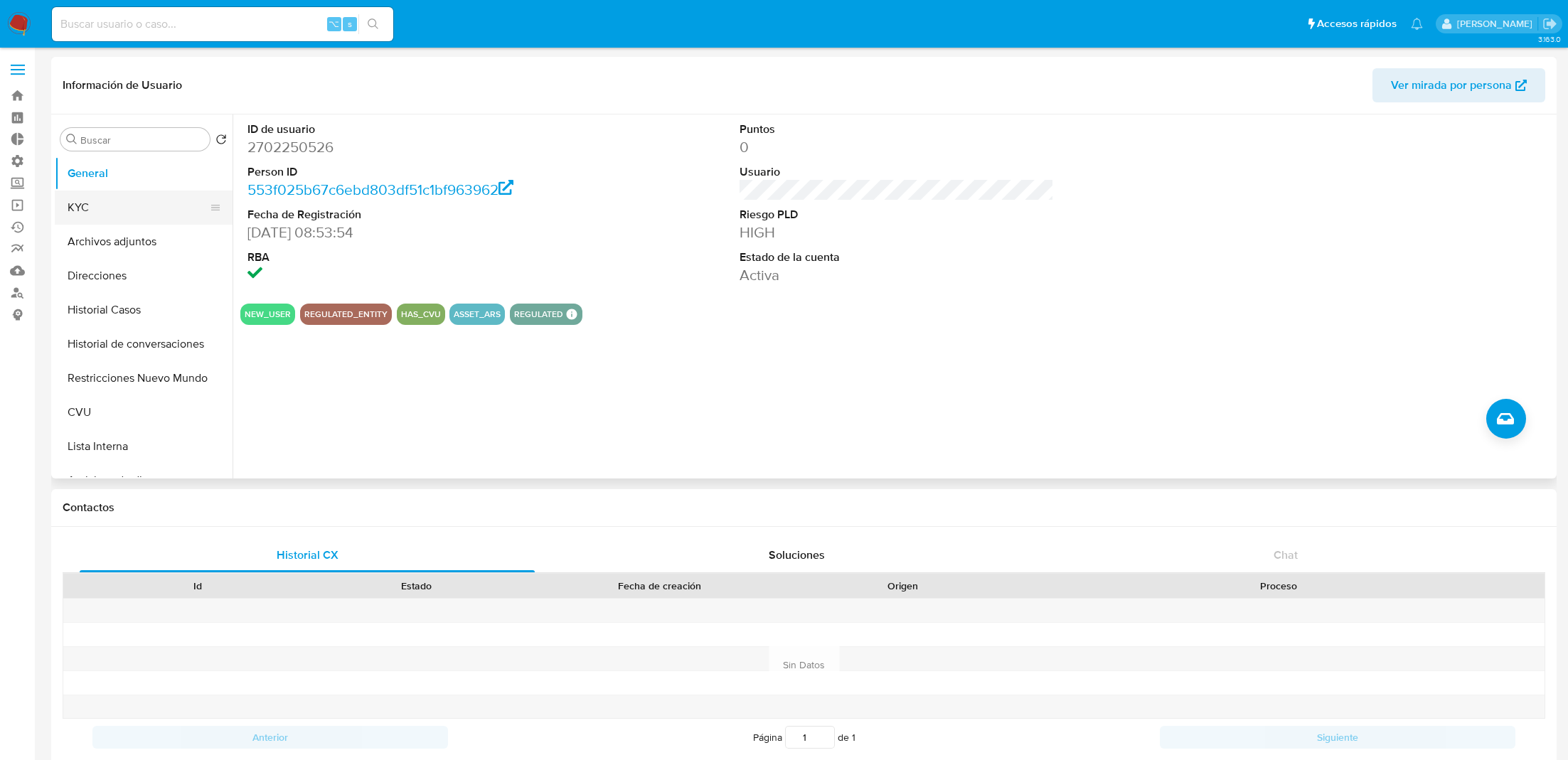
click at [118, 196] on button "KYC" at bounding box center [137, 207] width 166 height 34
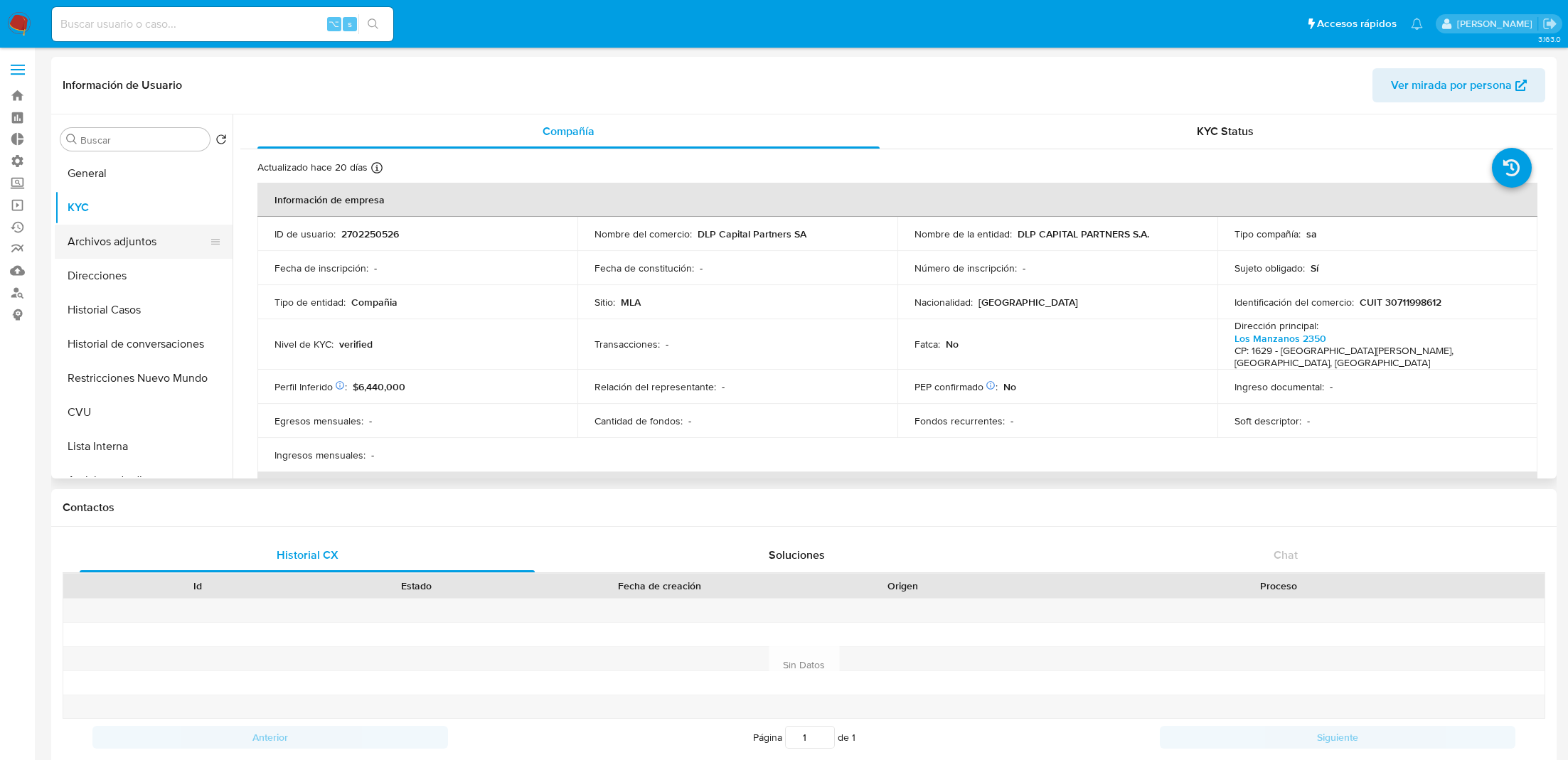
click at [134, 242] on button "Archivos adjuntos" at bounding box center [137, 241] width 166 height 34
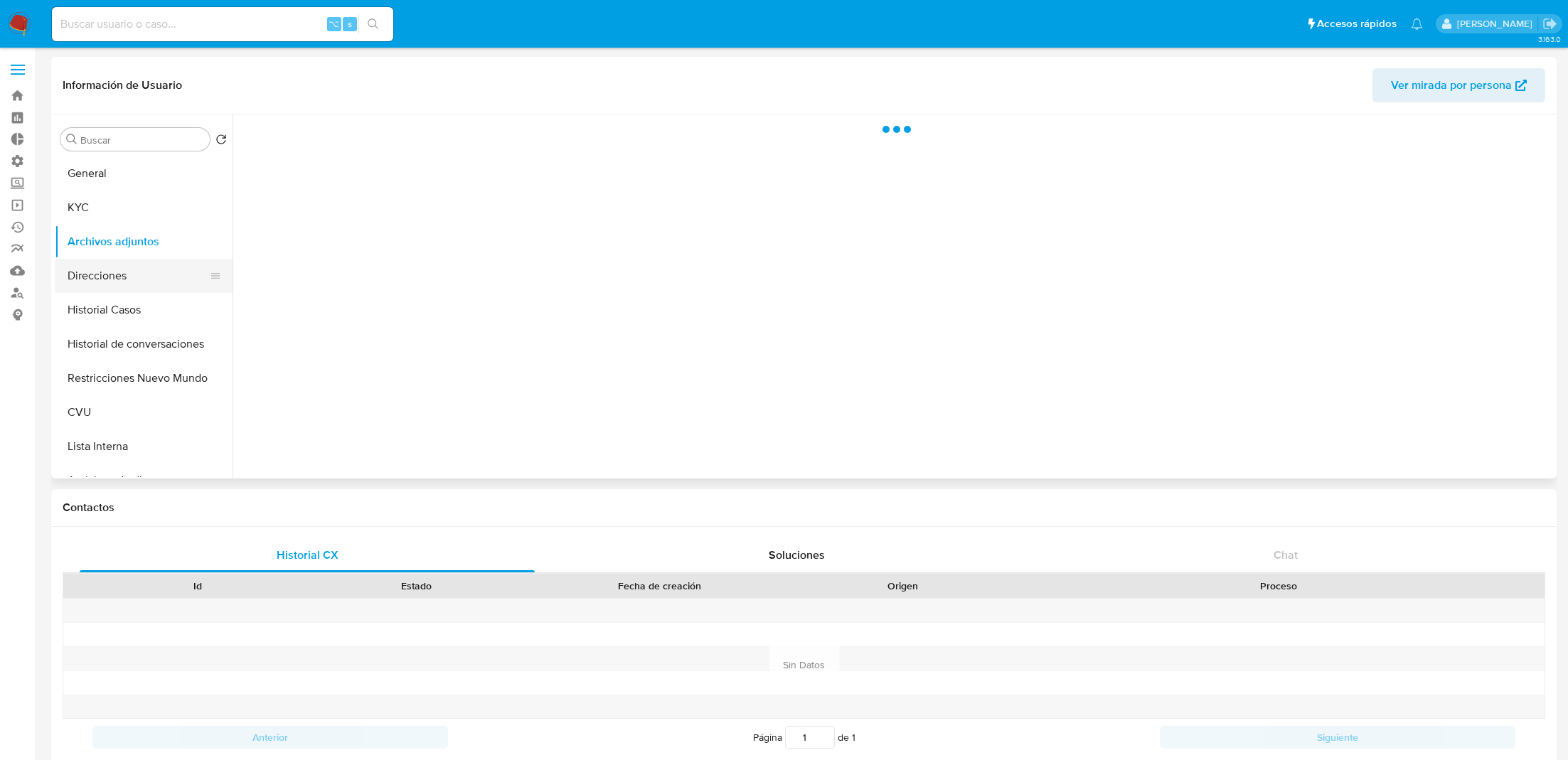
click at [129, 275] on button "Direcciones" at bounding box center [137, 275] width 166 height 34
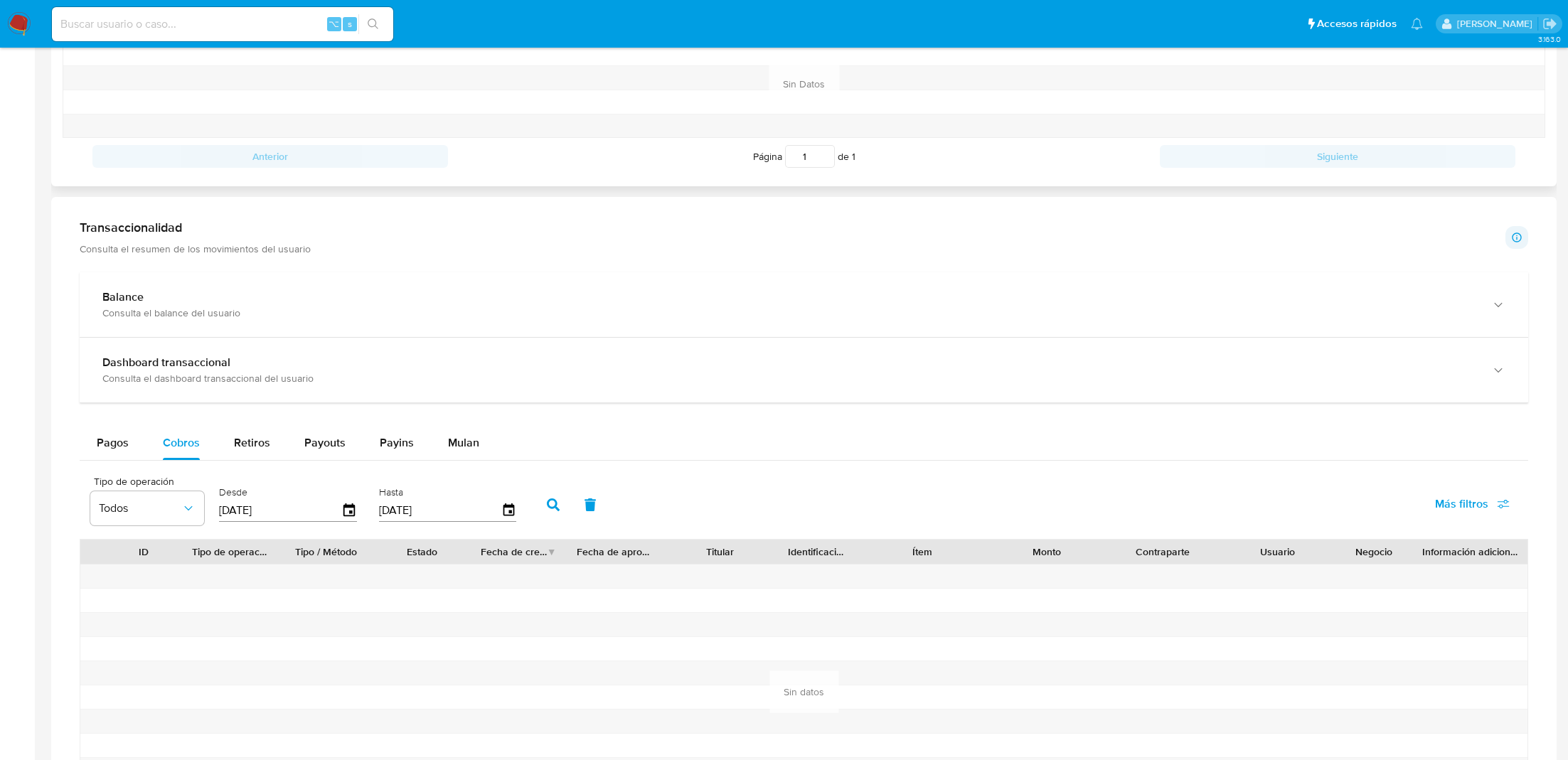
scroll to position [823, 0]
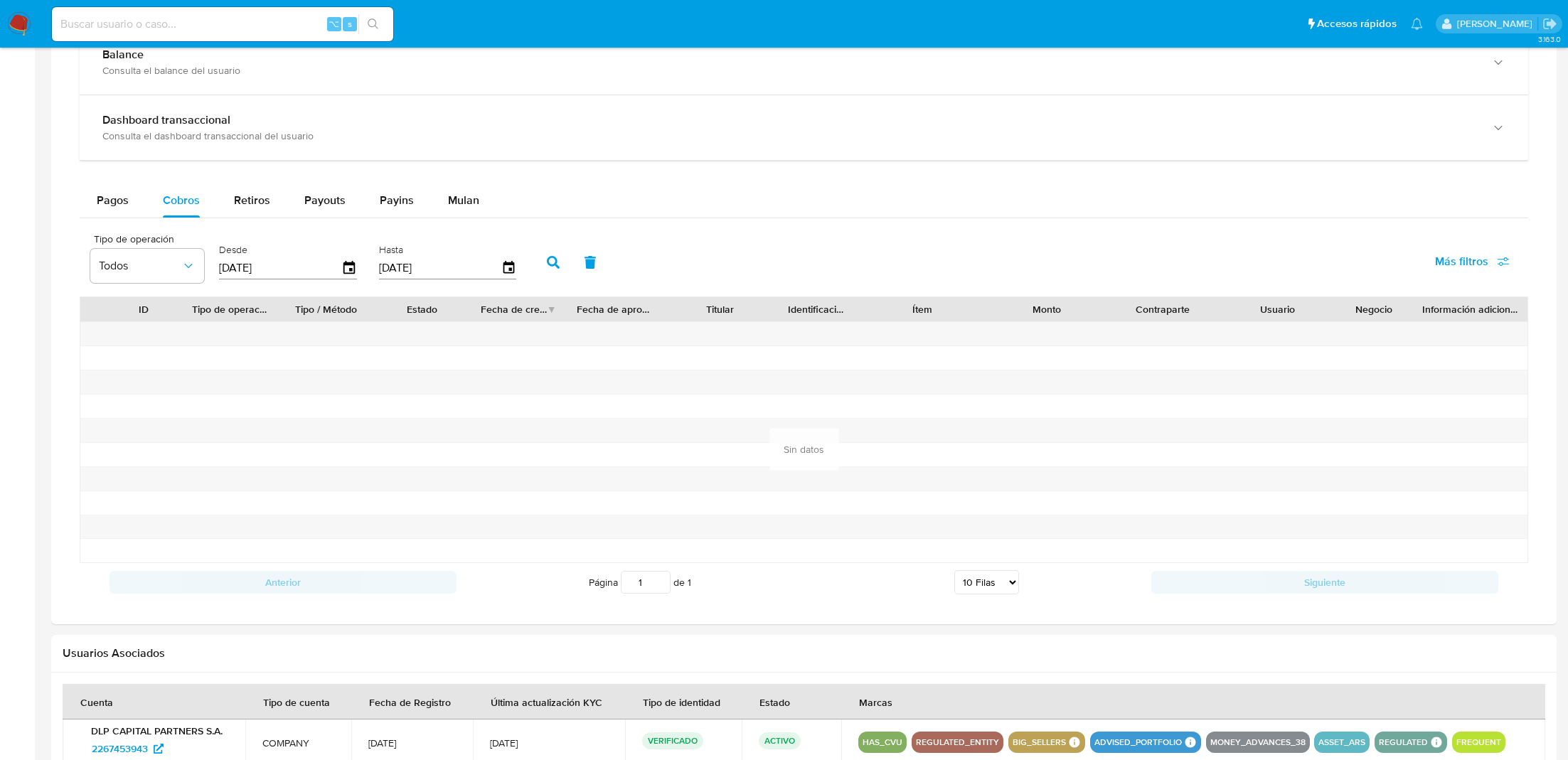
click at [559, 270] on button "button" at bounding box center [554, 262] width 37 height 34
click at [263, 189] on div "Retiros" at bounding box center [251, 200] width 36 height 34
select select "10"
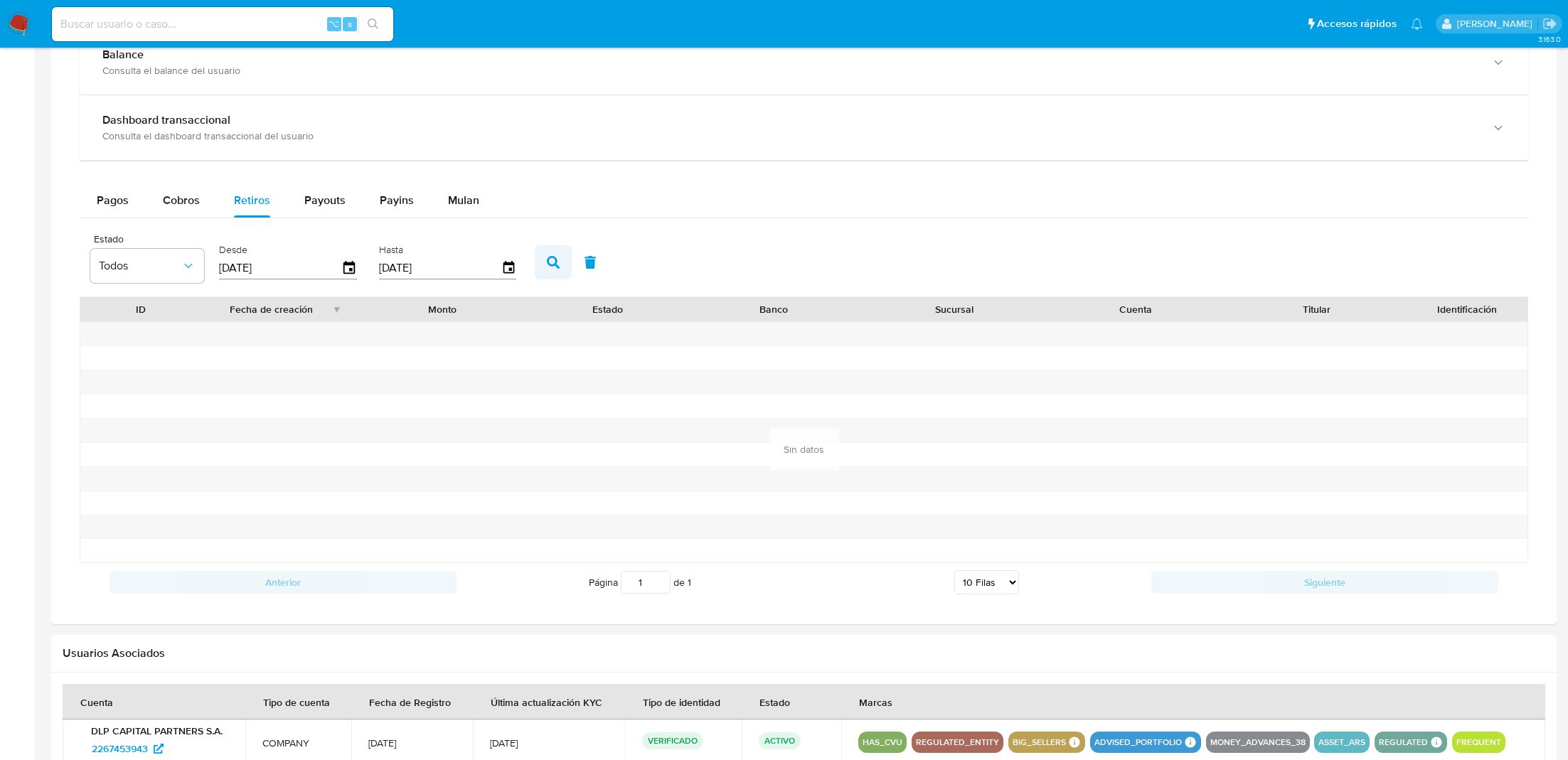
click at [547, 260] on icon "button" at bounding box center [554, 262] width 13 height 13
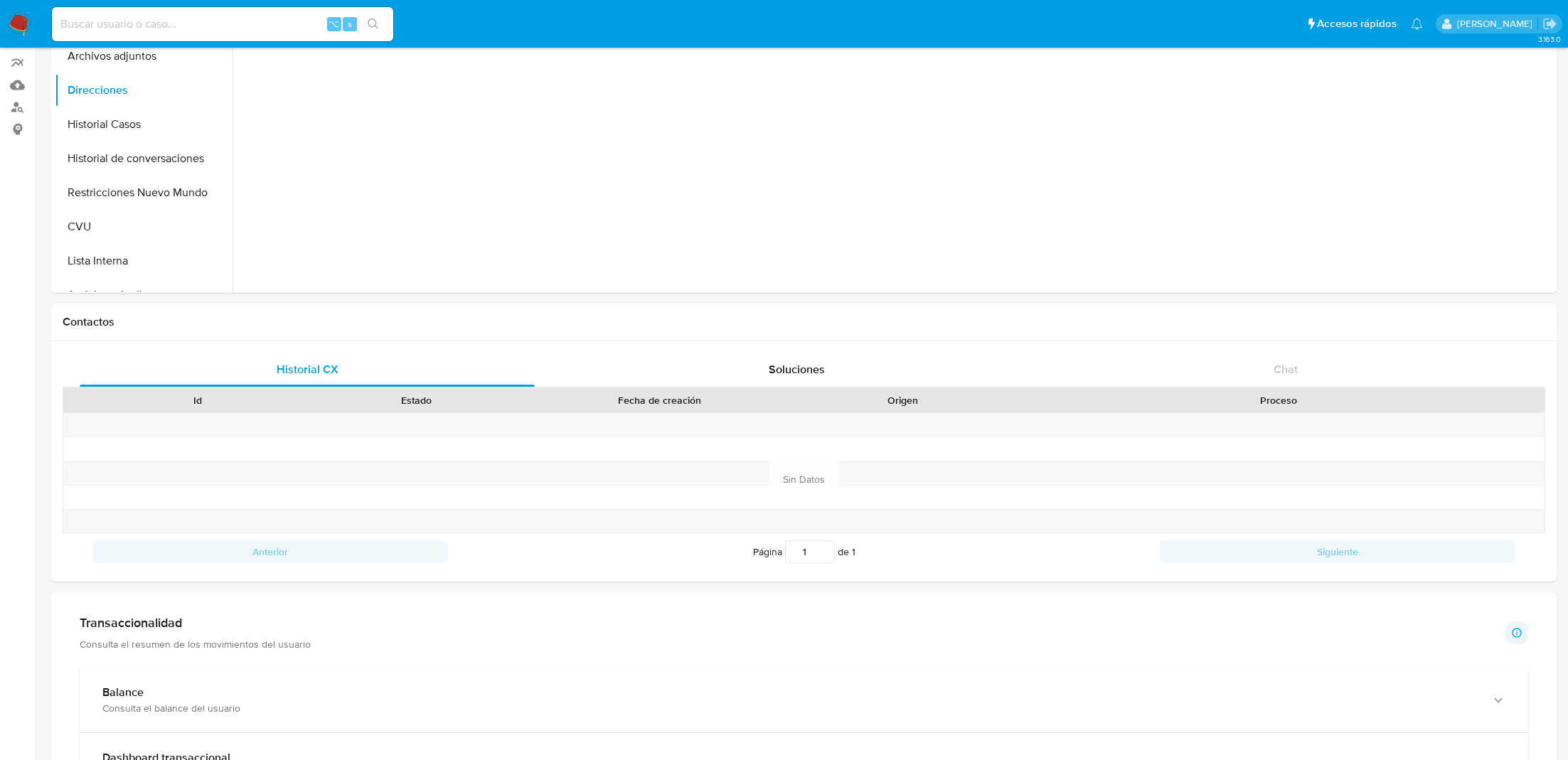
scroll to position [0, 0]
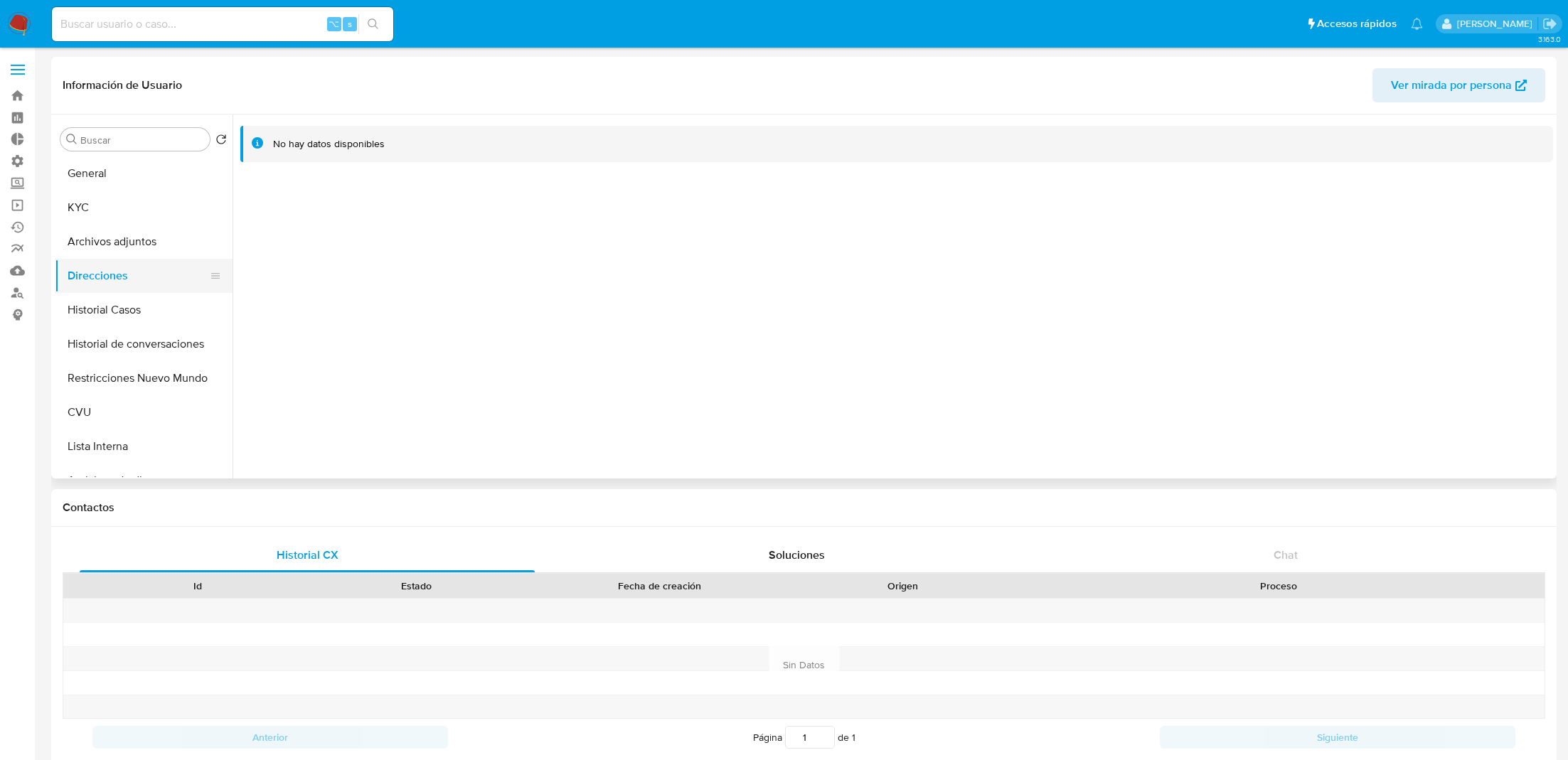
click at [126, 277] on button "Direcciones" at bounding box center [137, 275] width 166 height 34
click at [126, 295] on button "Historial Casos" at bounding box center [137, 310] width 166 height 34
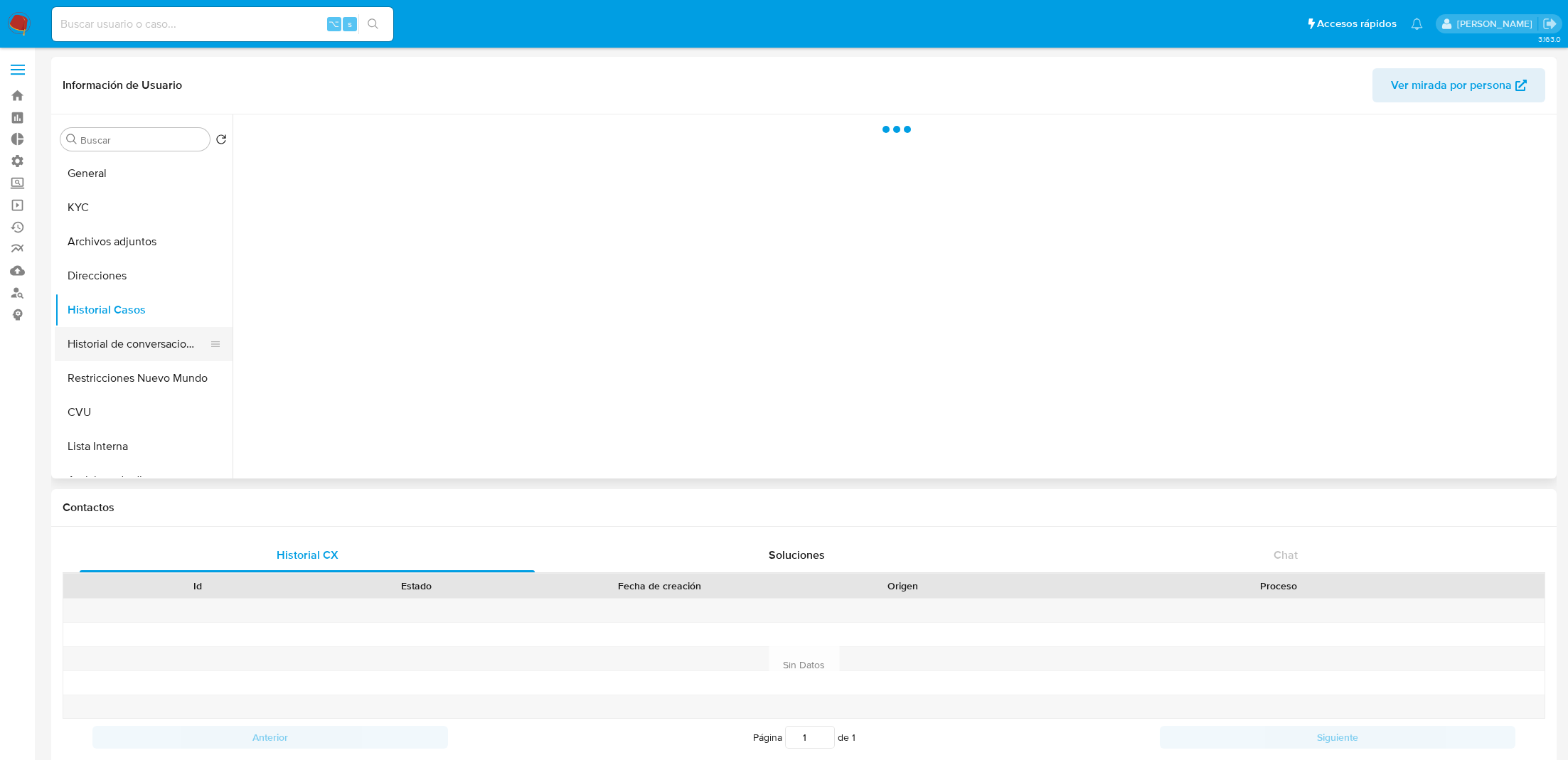
click at [137, 348] on button "Historial de conversaciones" at bounding box center [137, 344] width 166 height 34
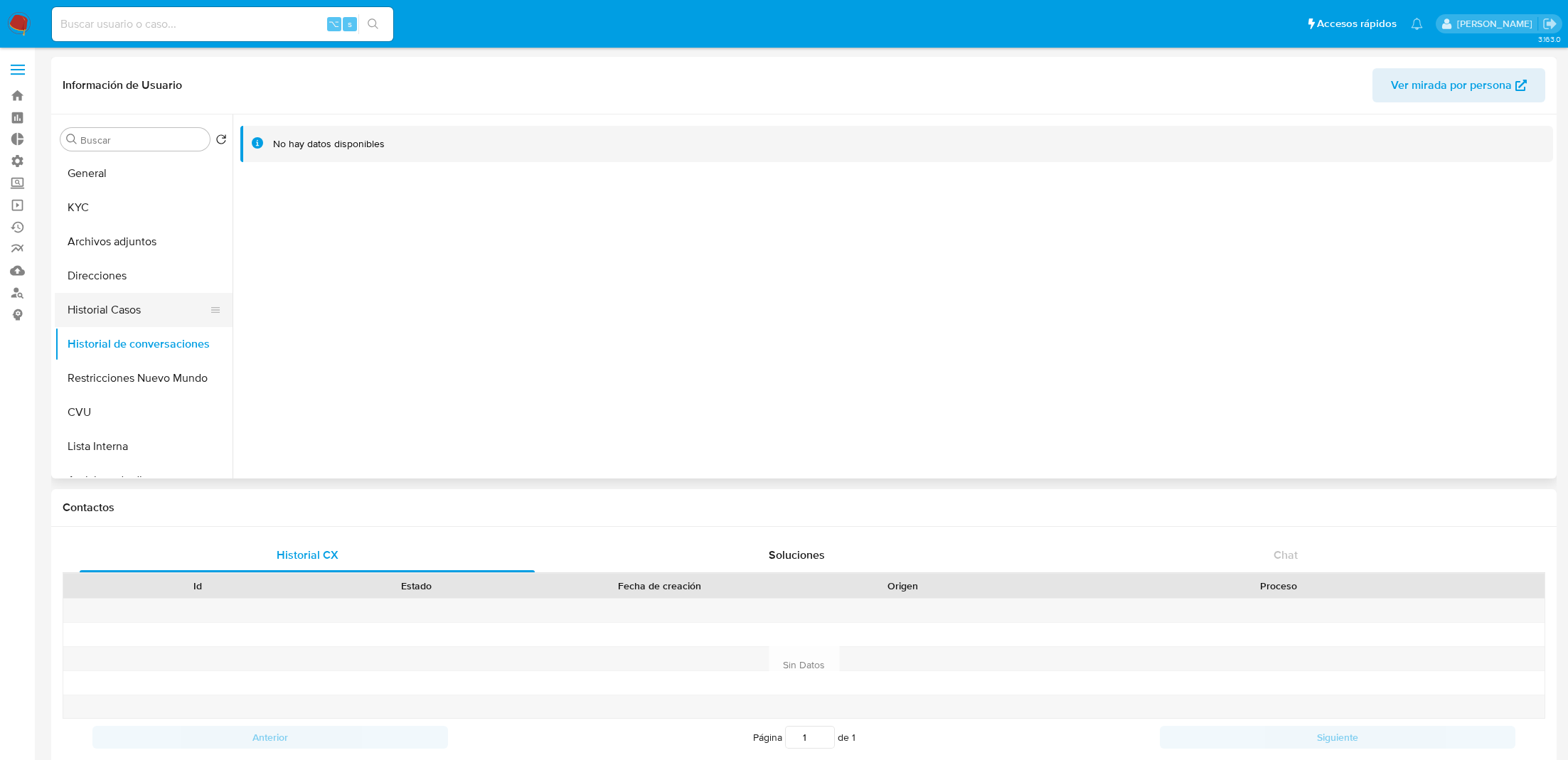
click at [158, 315] on button "Historial Casos" at bounding box center [137, 310] width 166 height 34
click at [145, 169] on button "General" at bounding box center [137, 173] width 166 height 34
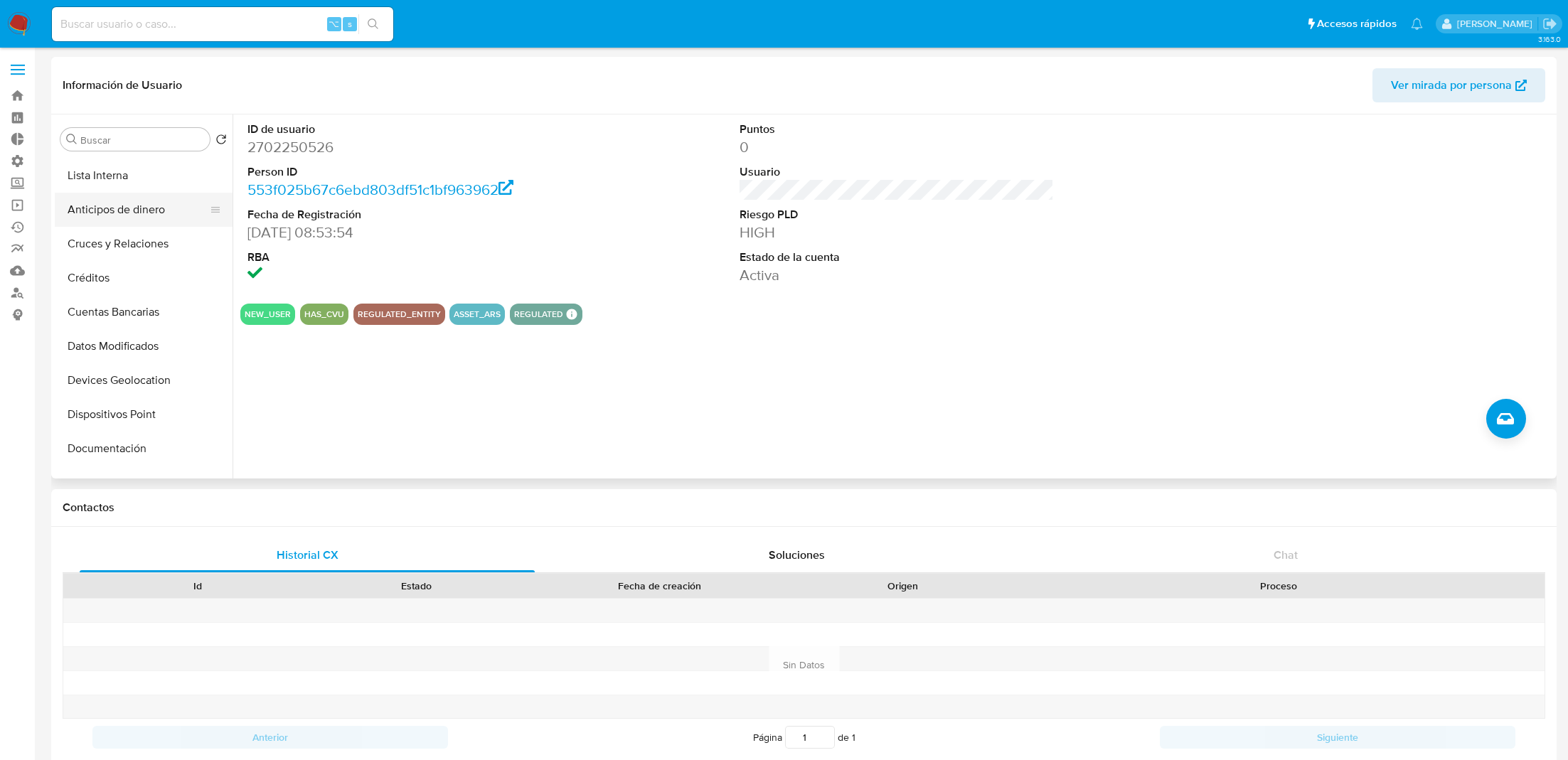
scroll to position [277, 0]
click at [125, 432] on button "Documentación" at bounding box center [137, 442] width 166 height 34
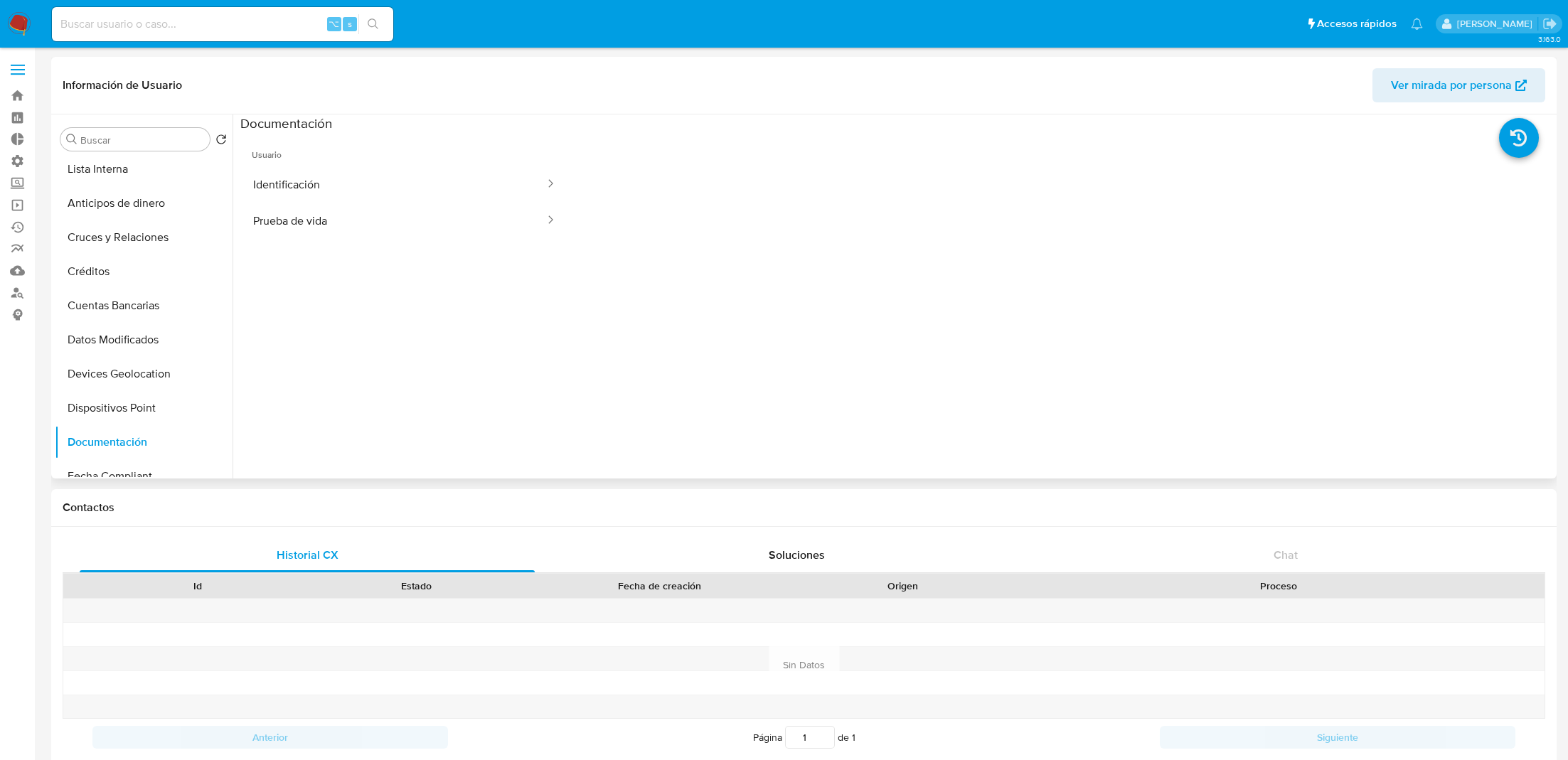
click at [296, 239] on ul "Usuario Identificación Prueba de vida" at bounding box center [404, 337] width 328 height 410
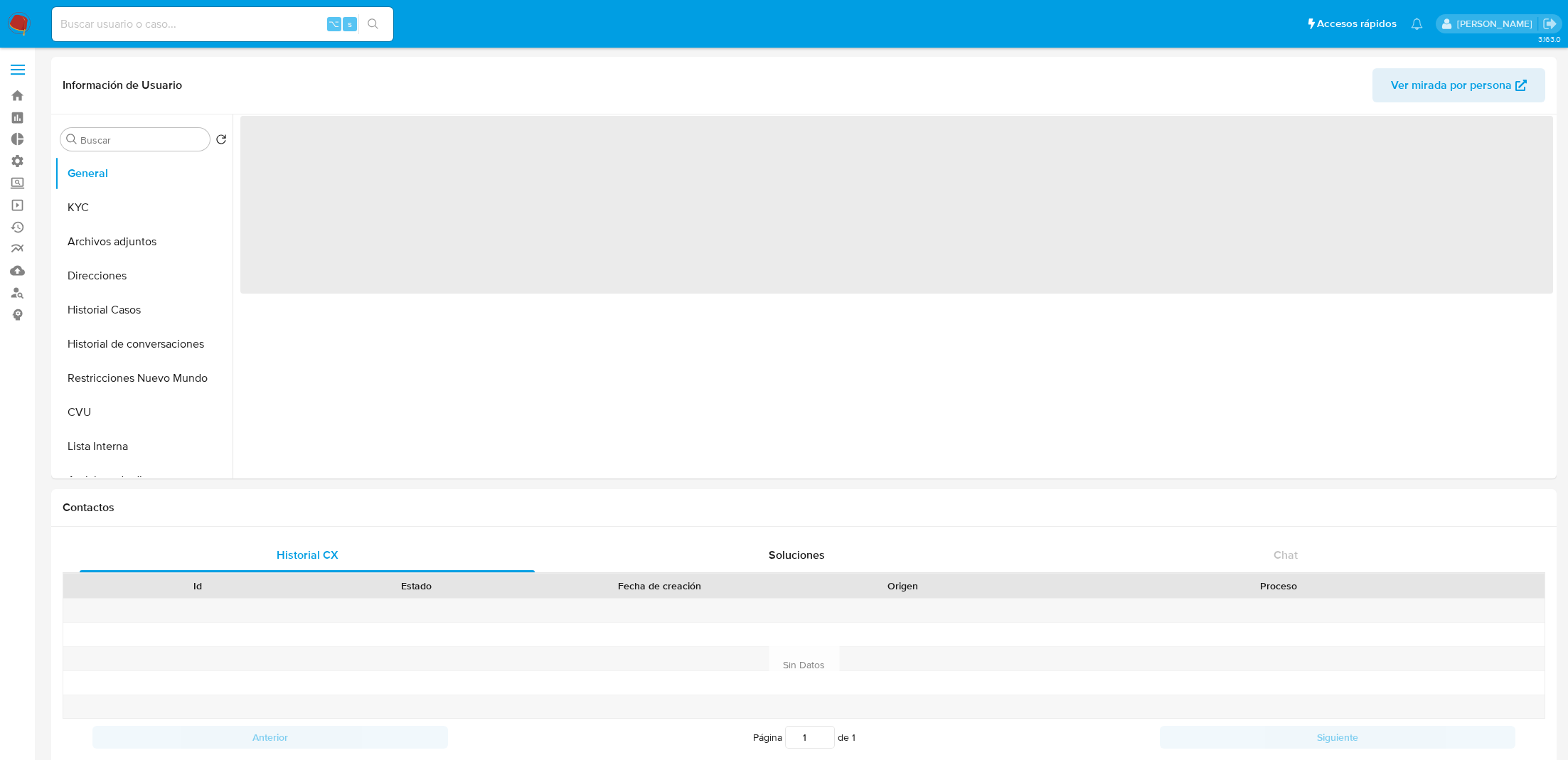
select select "10"
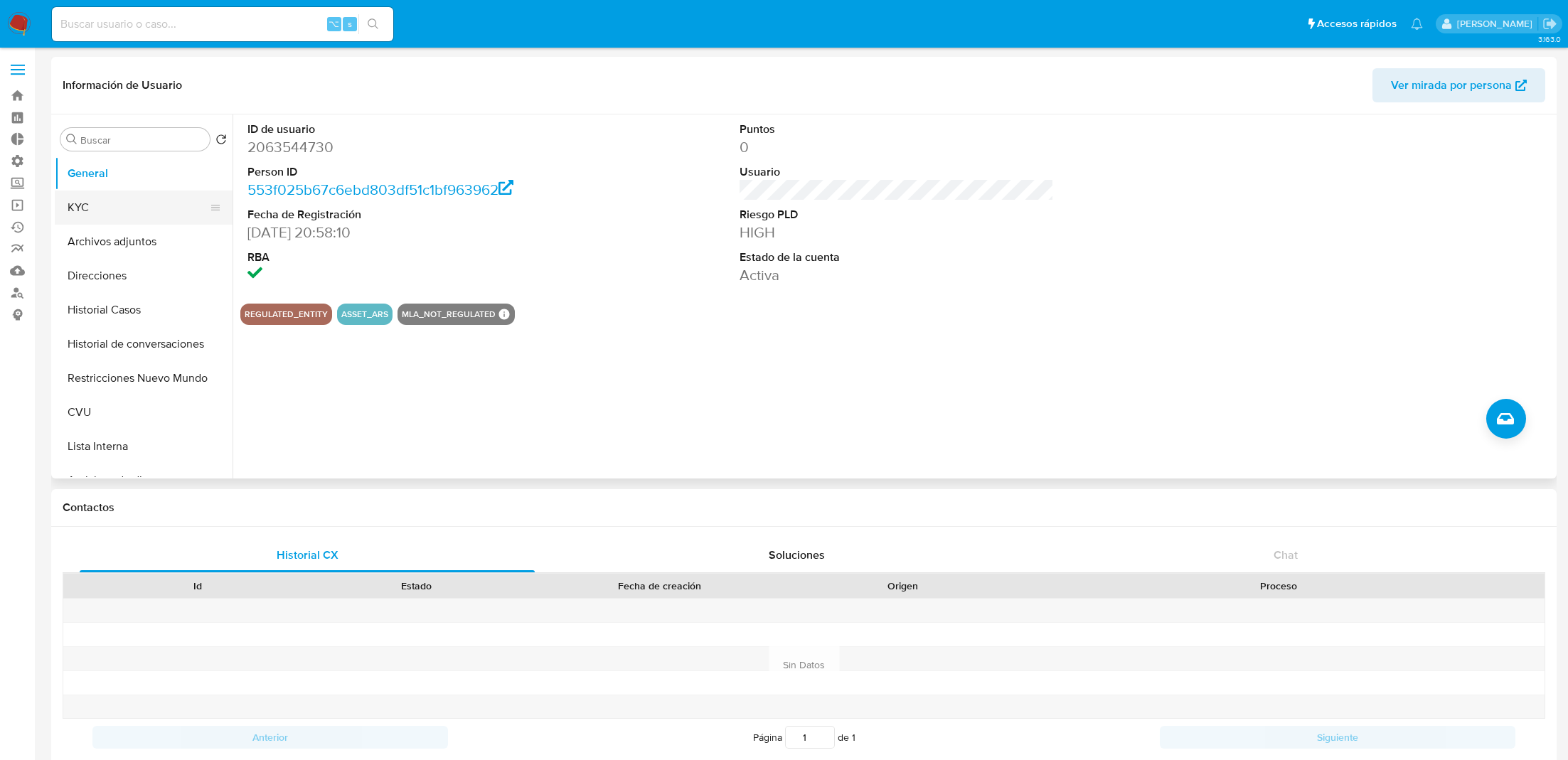
click at [176, 210] on button "KYC" at bounding box center [137, 207] width 166 height 34
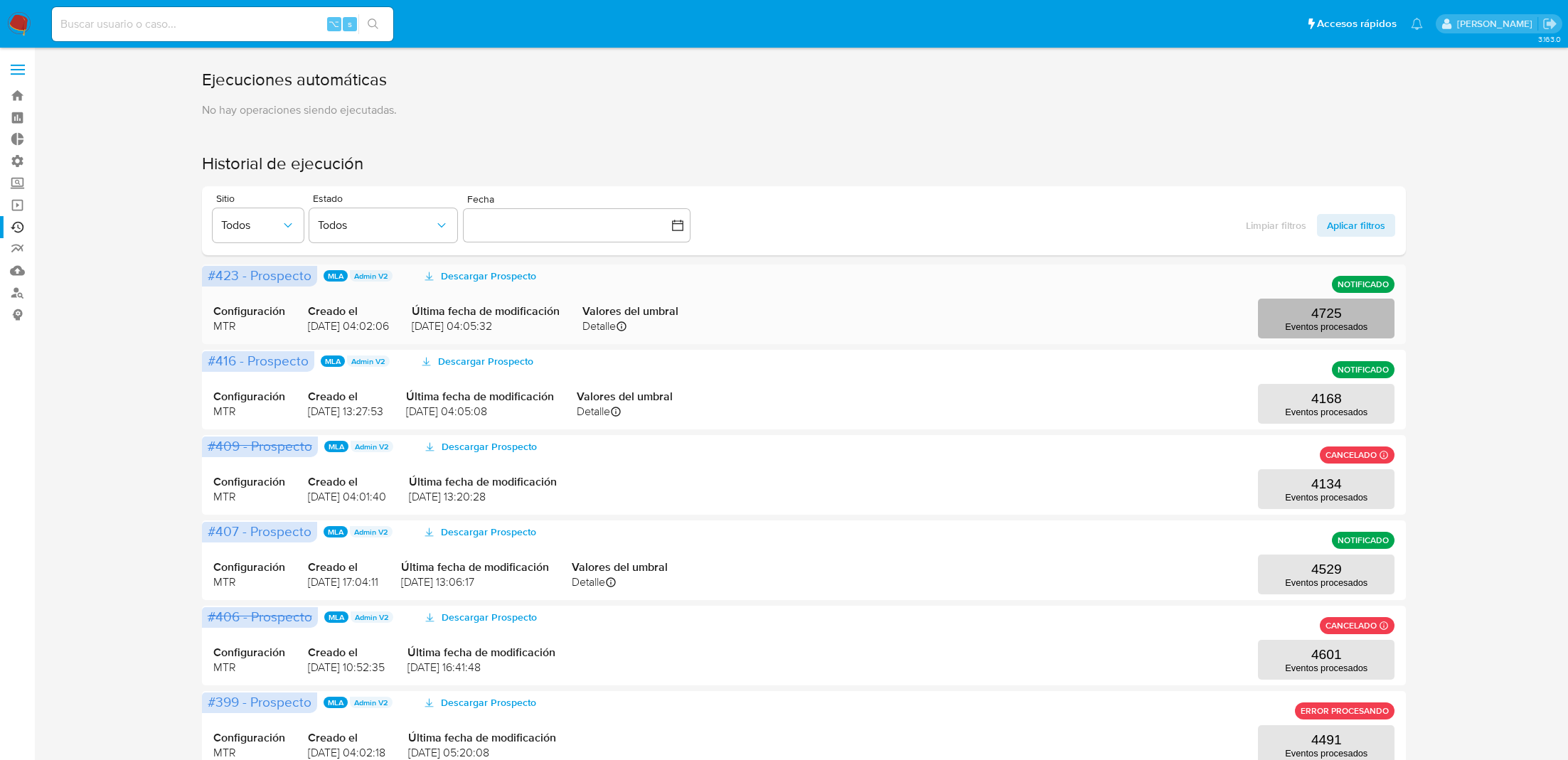
click at [1304, 323] on p "Eventos procesados" at bounding box center [1325, 327] width 83 height 11
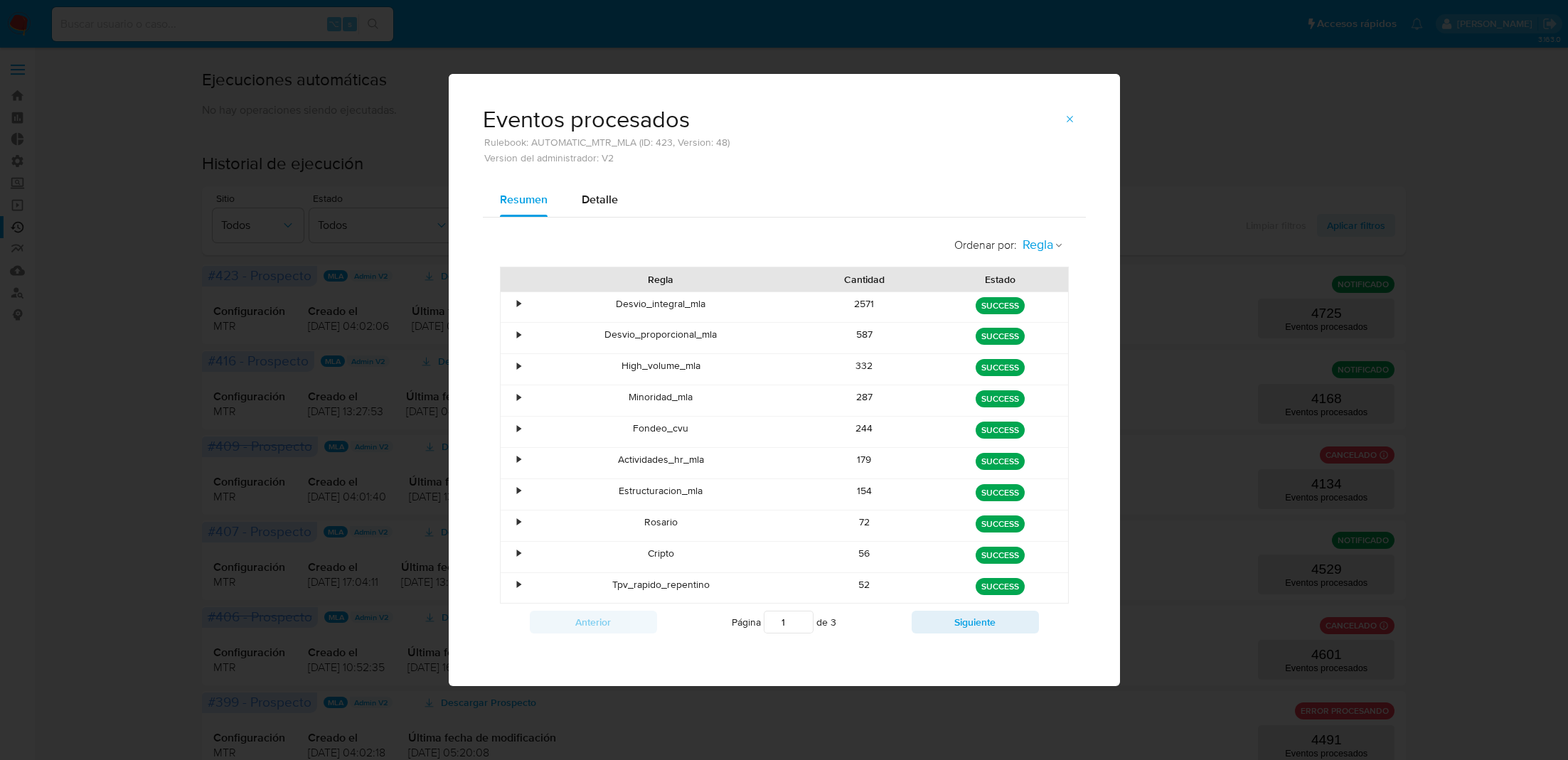
click at [1020, 243] on button "Regla" at bounding box center [1042, 245] width 52 height 32
click at [1056, 278] on li "Estado" at bounding box center [1043, 276] width 65 height 34
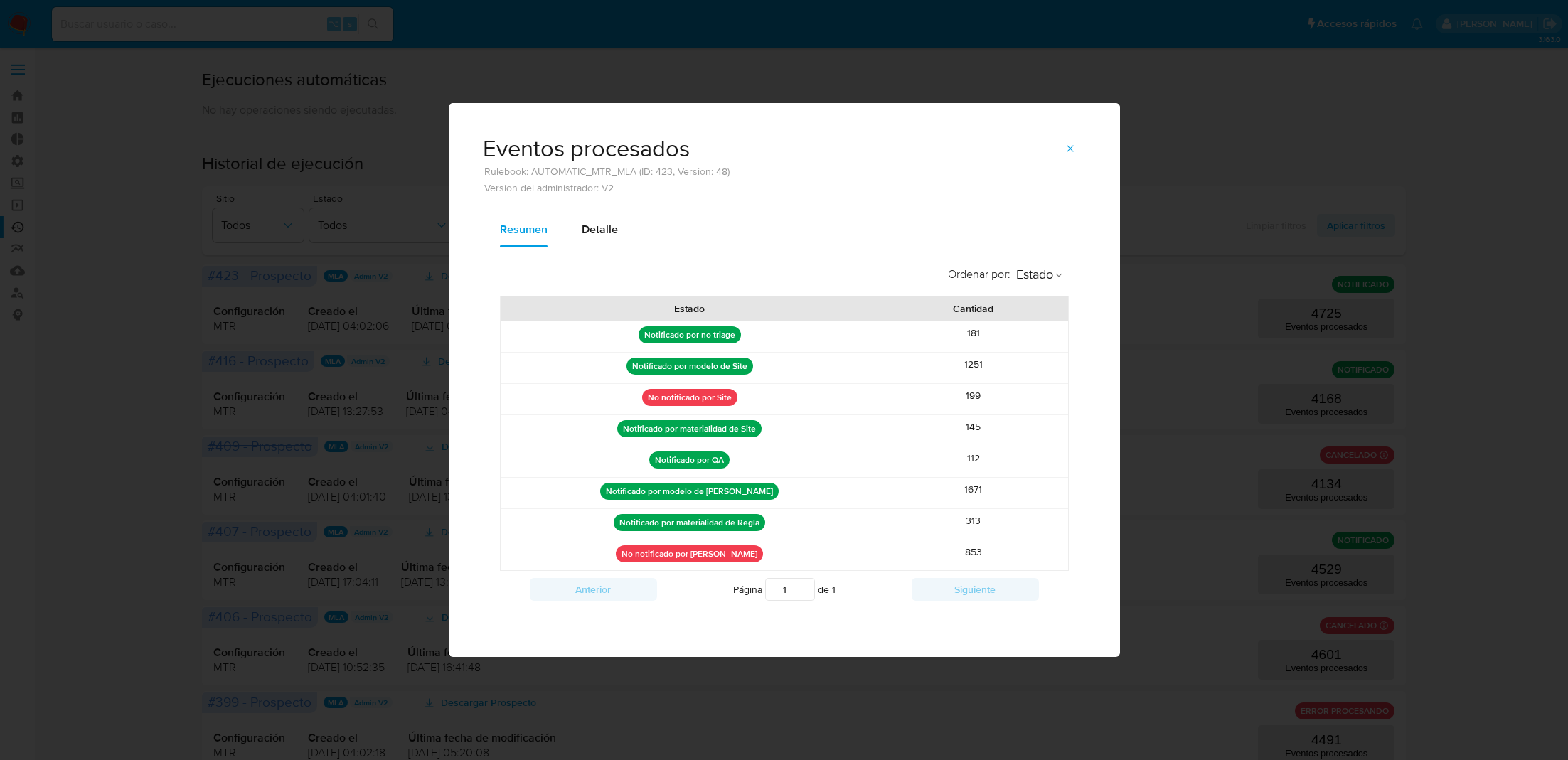
drag, startPoint x: 1001, startPoint y: 394, endPoint x: 947, endPoint y: 394, distance: 54.0
click at [947, 394] on div "199" at bounding box center [974, 399] width 189 height 31
drag, startPoint x: 946, startPoint y: 546, endPoint x: 985, endPoint y: 546, distance: 39.0
click at [985, 547] on div "853" at bounding box center [974, 555] width 189 height 31
click at [985, 546] on div "853" at bounding box center [974, 555] width 189 height 31
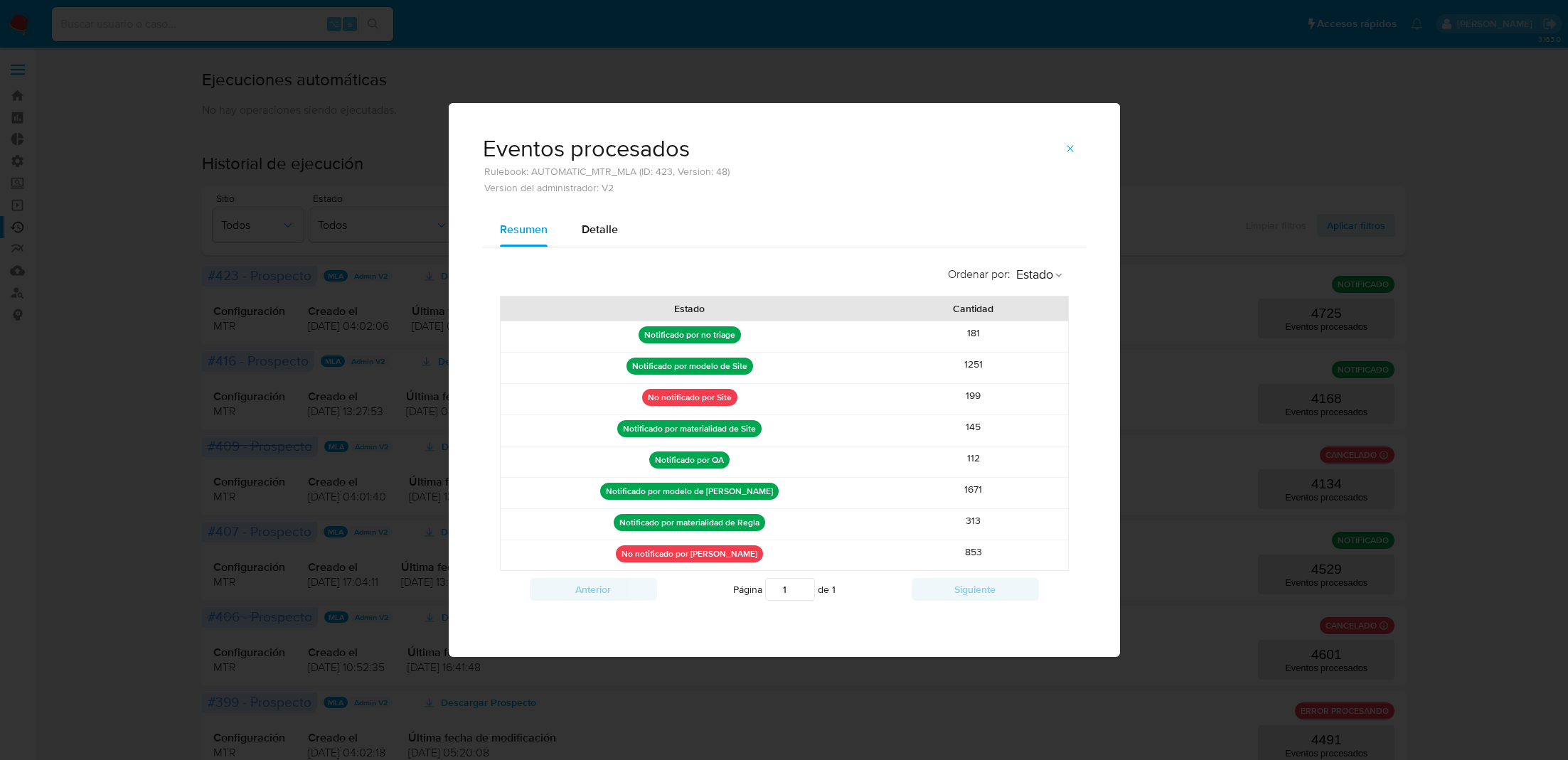
drag, startPoint x: 639, startPoint y: 462, endPoint x: 1120, endPoint y: 461, distance: 481.0
click at [1120, 460] on div "Eventos procesados Rulebook: AUTOMATIC_MTR_MLA (ID: 423, Version: 48) Version d…" at bounding box center [784, 380] width 1568 height 760
click at [1023, 438] on div "145" at bounding box center [974, 430] width 189 height 31
click at [1075, 149] on icon "button" at bounding box center [1070, 148] width 11 height 11
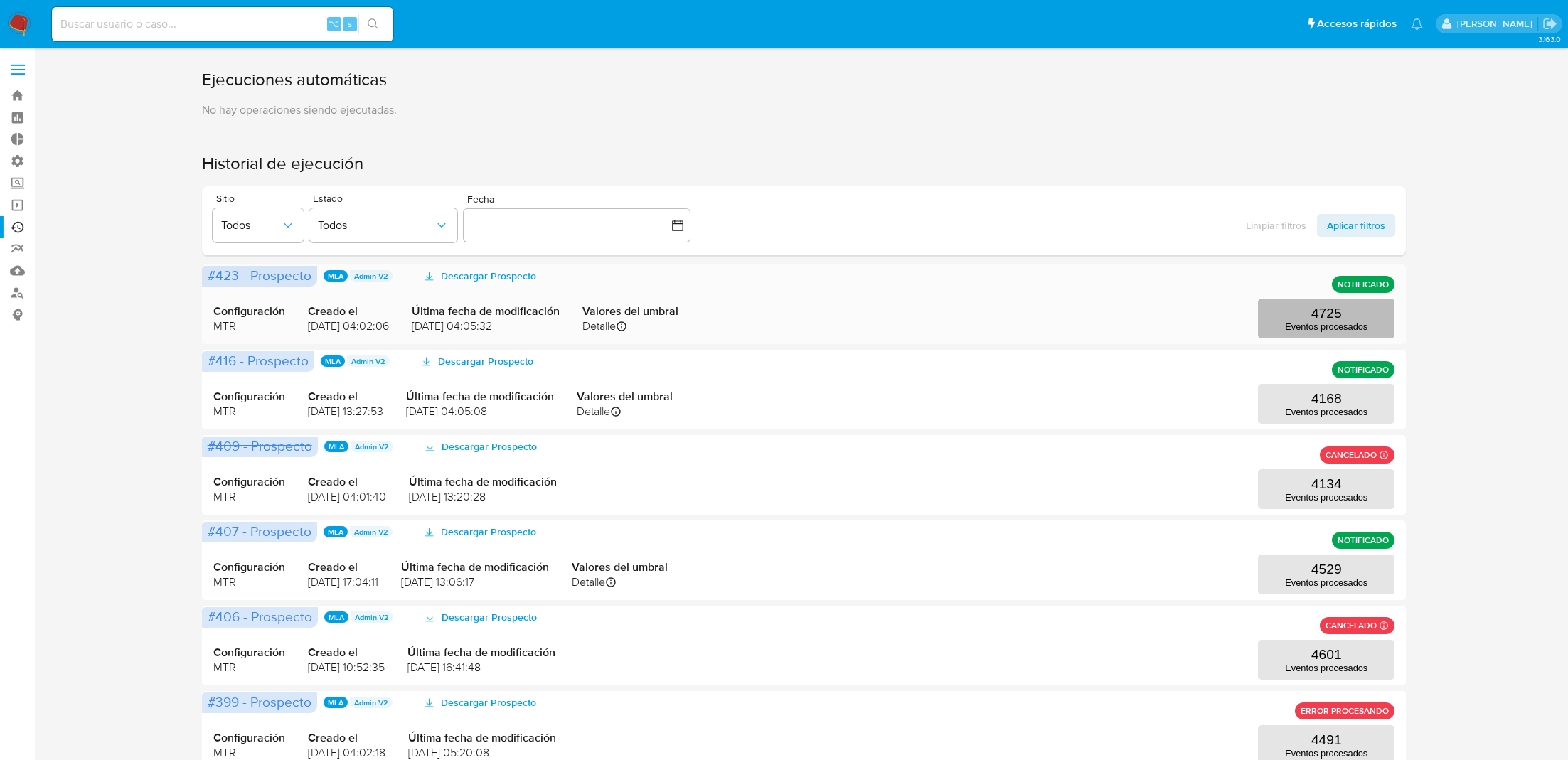
click at [1301, 327] on p "Eventos procesados" at bounding box center [1325, 327] width 83 height 11
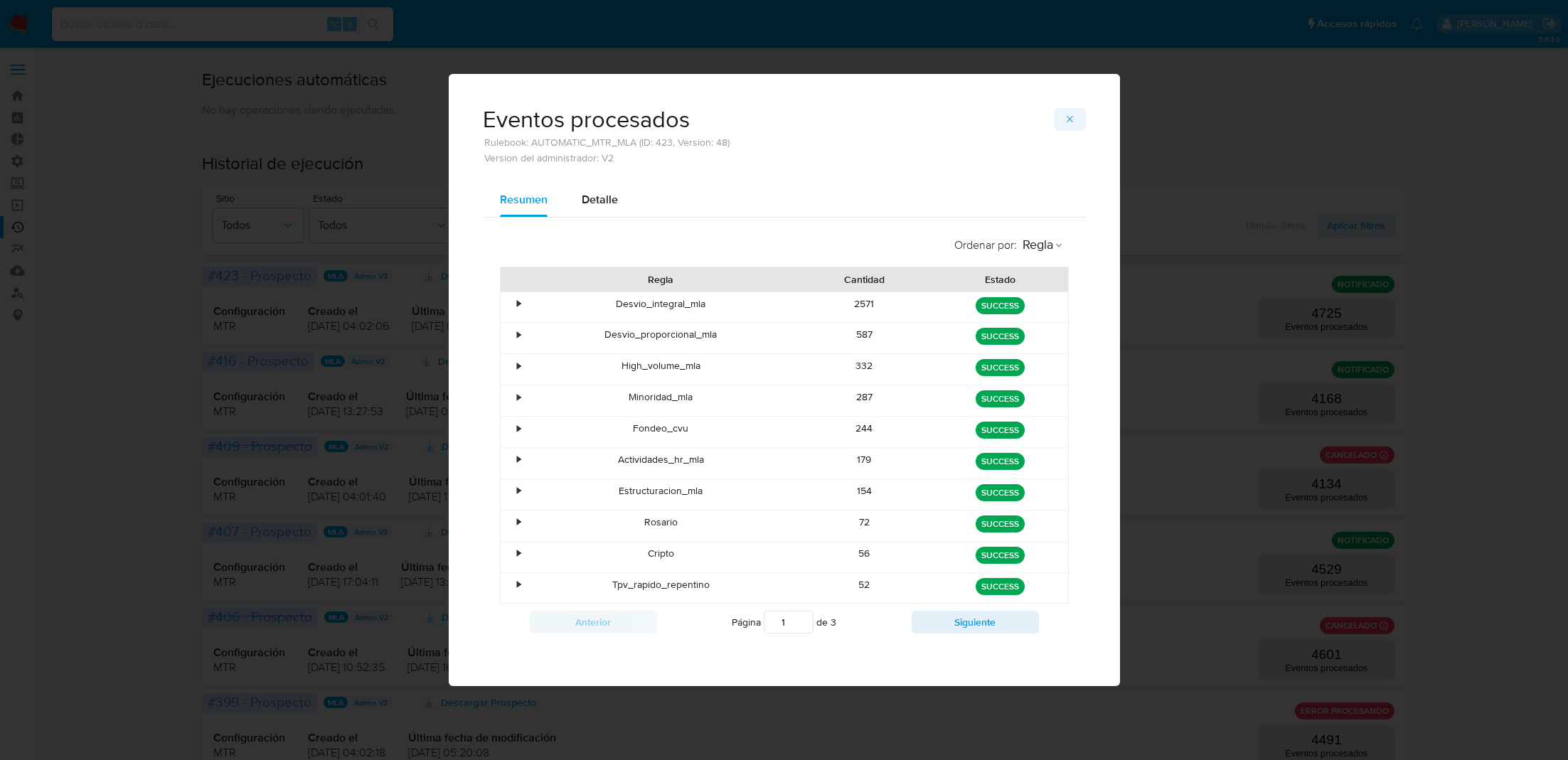
click at [1077, 123] on button "button" at bounding box center [1070, 120] width 32 height 23
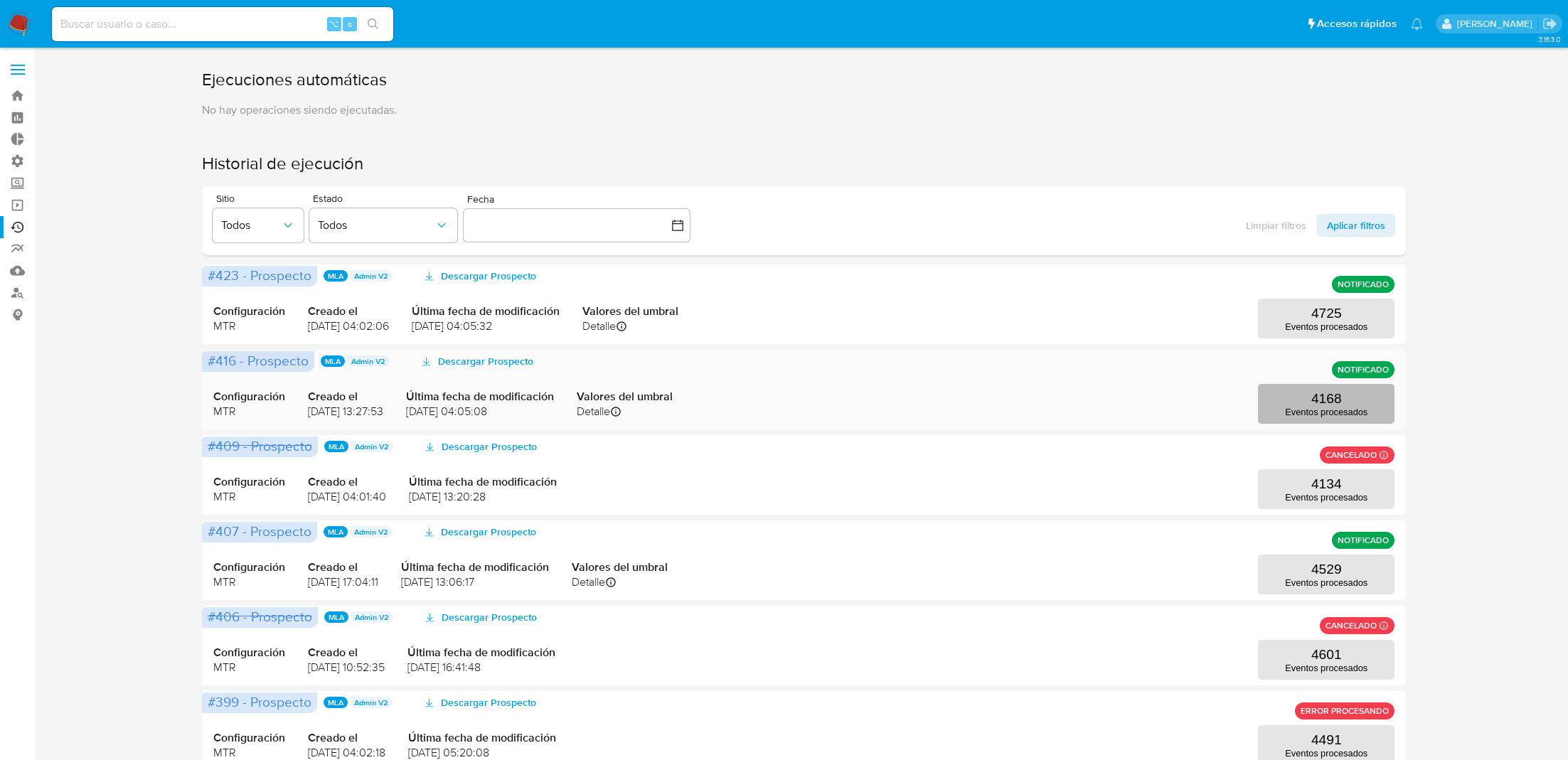
click at [1300, 399] on button "4168 Eventos procesados" at bounding box center [1325, 403] width 136 height 40
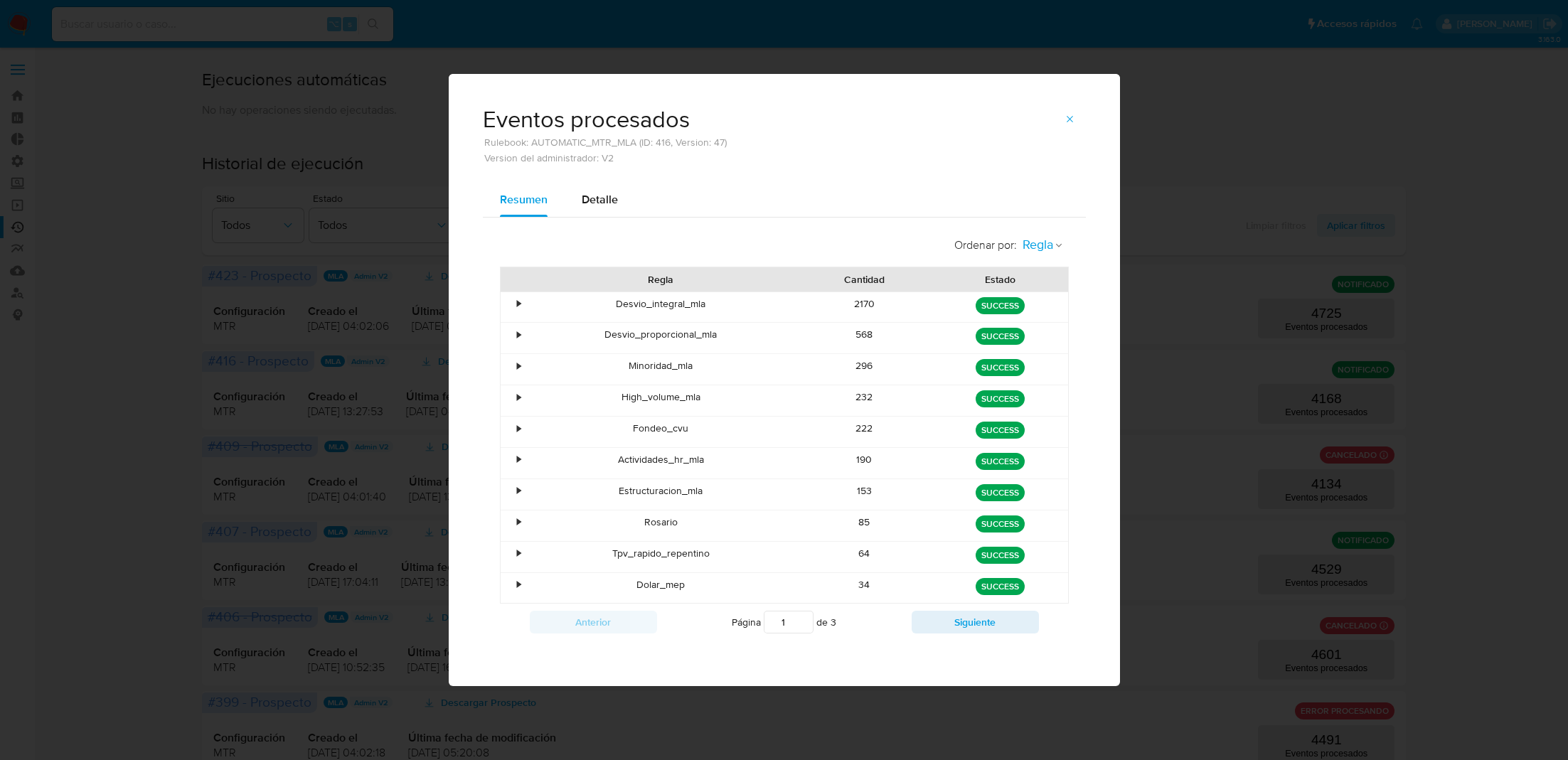
click at [1030, 234] on button "Regla" at bounding box center [1042, 245] width 52 height 32
click at [1038, 282] on span "Estado" at bounding box center [1039, 276] width 33 height 14
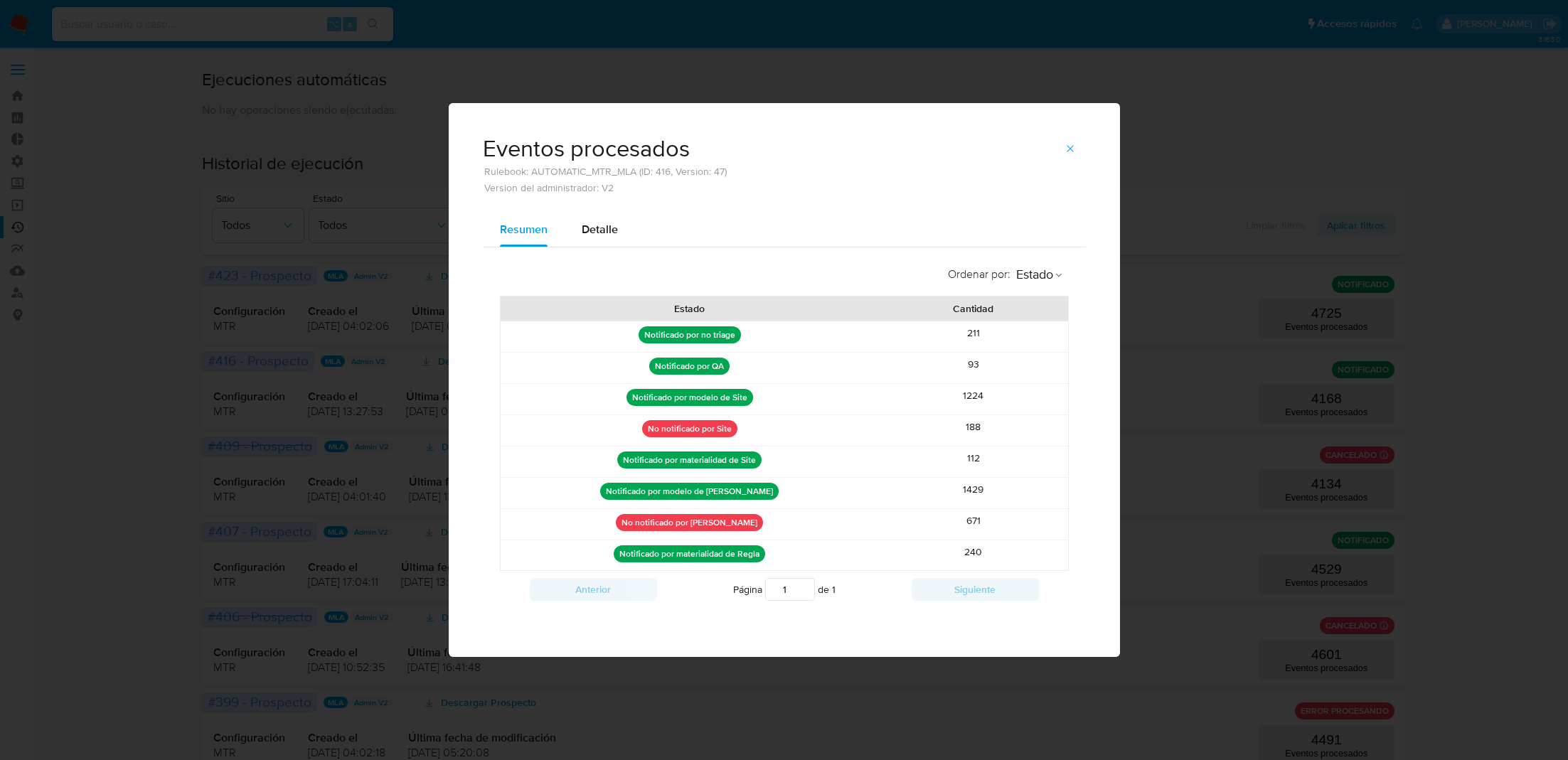
drag, startPoint x: 994, startPoint y: 426, endPoint x: 928, endPoint y: 426, distance: 66.0
click at [928, 426] on div "188" at bounding box center [974, 430] width 189 height 31
drag, startPoint x: 958, startPoint y: 523, endPoint x: 985, endPoint y: 523, distance: 27.0
click at [985, 523] on div "671" at bounding box center [974, 524] width 189 height 31
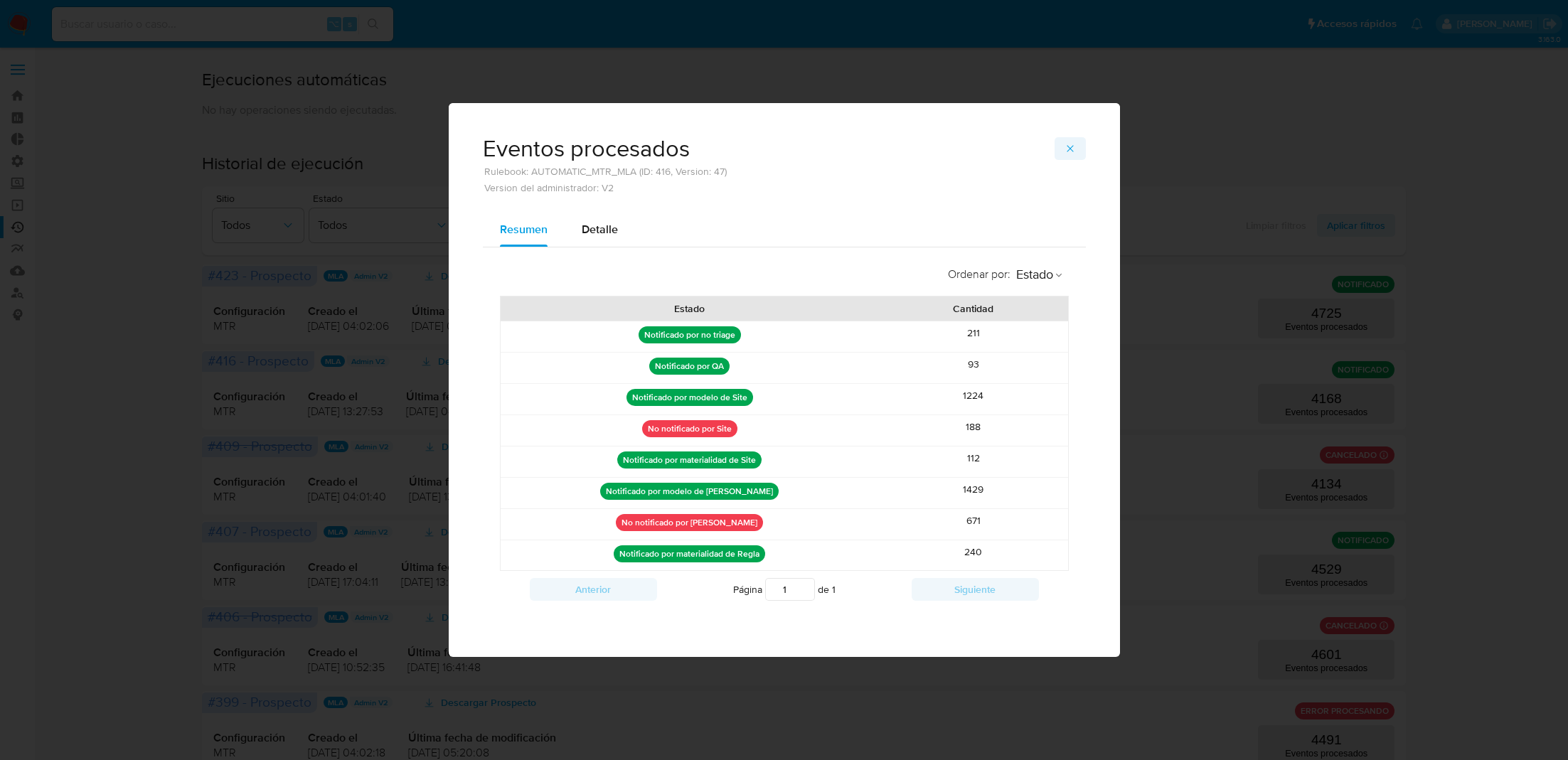
click at [1068, 147] on icon "button" at bounding box center [1069, 148] width 6 height 6
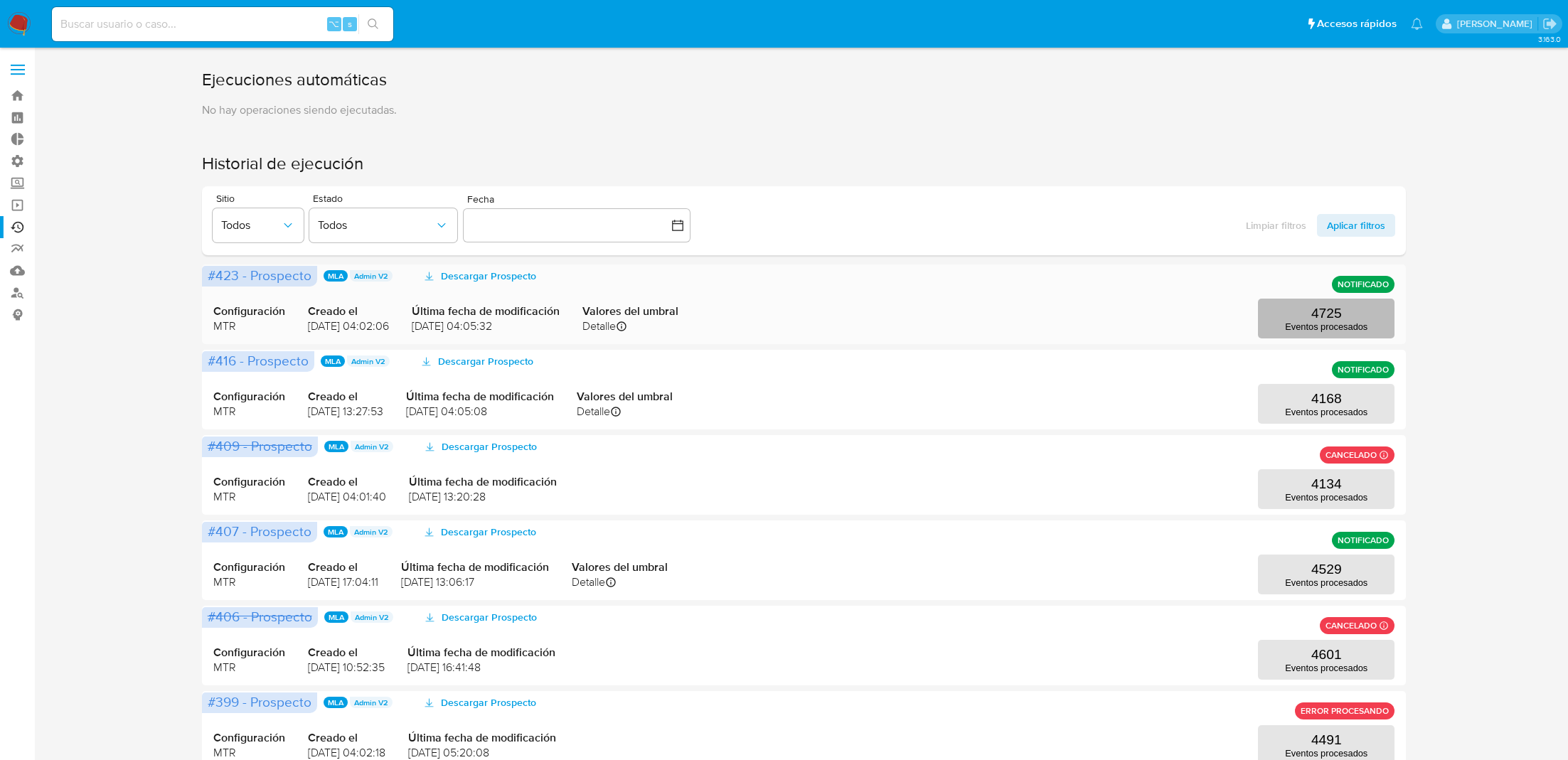
click at [1287, 306] on button "4725 Eventos procesados" at bounding box center [1325, 318] width 136 height 40
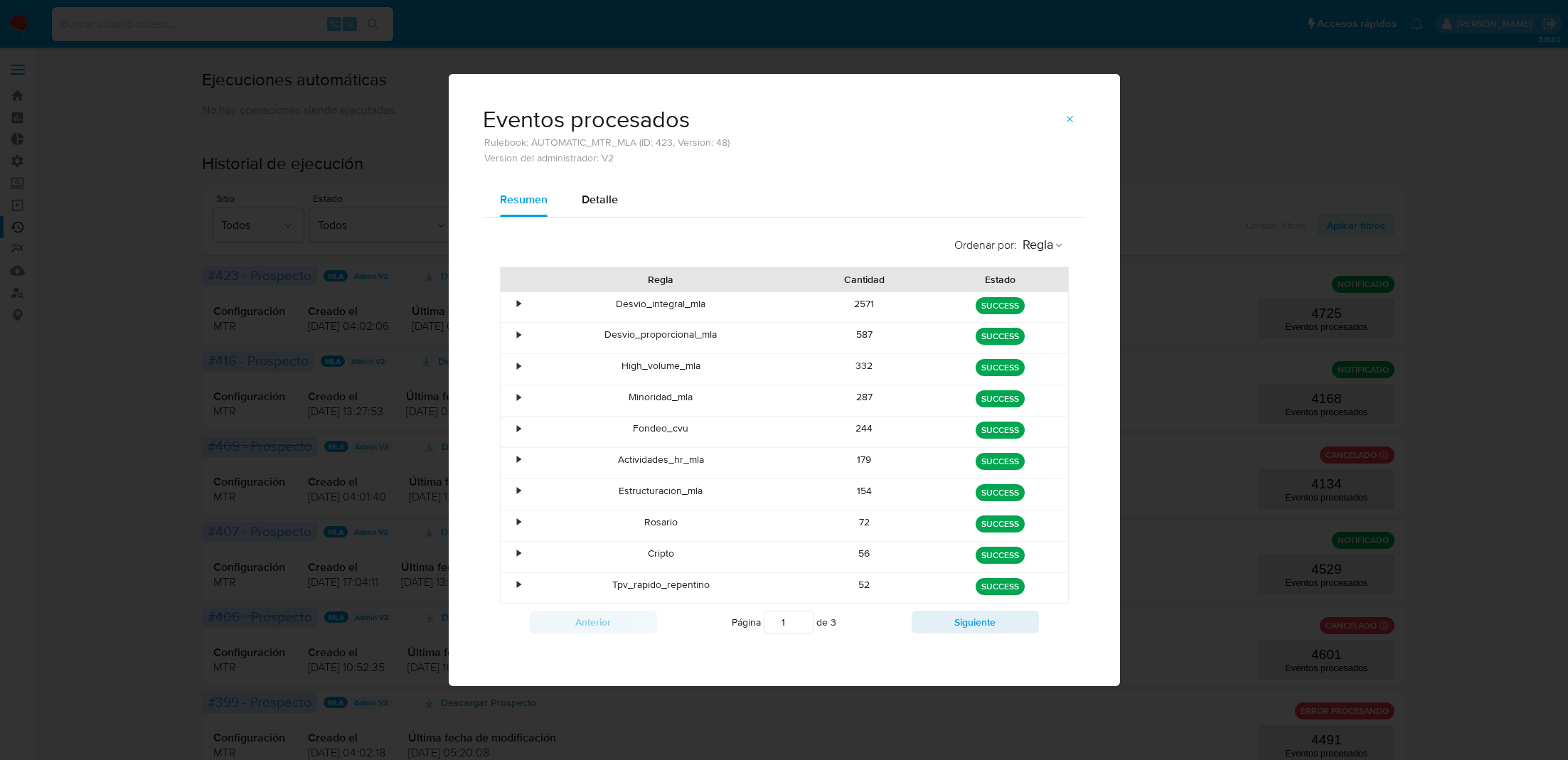
click at [515, 365] on div "•" at bounding box center [513, 369] width 25 height 31
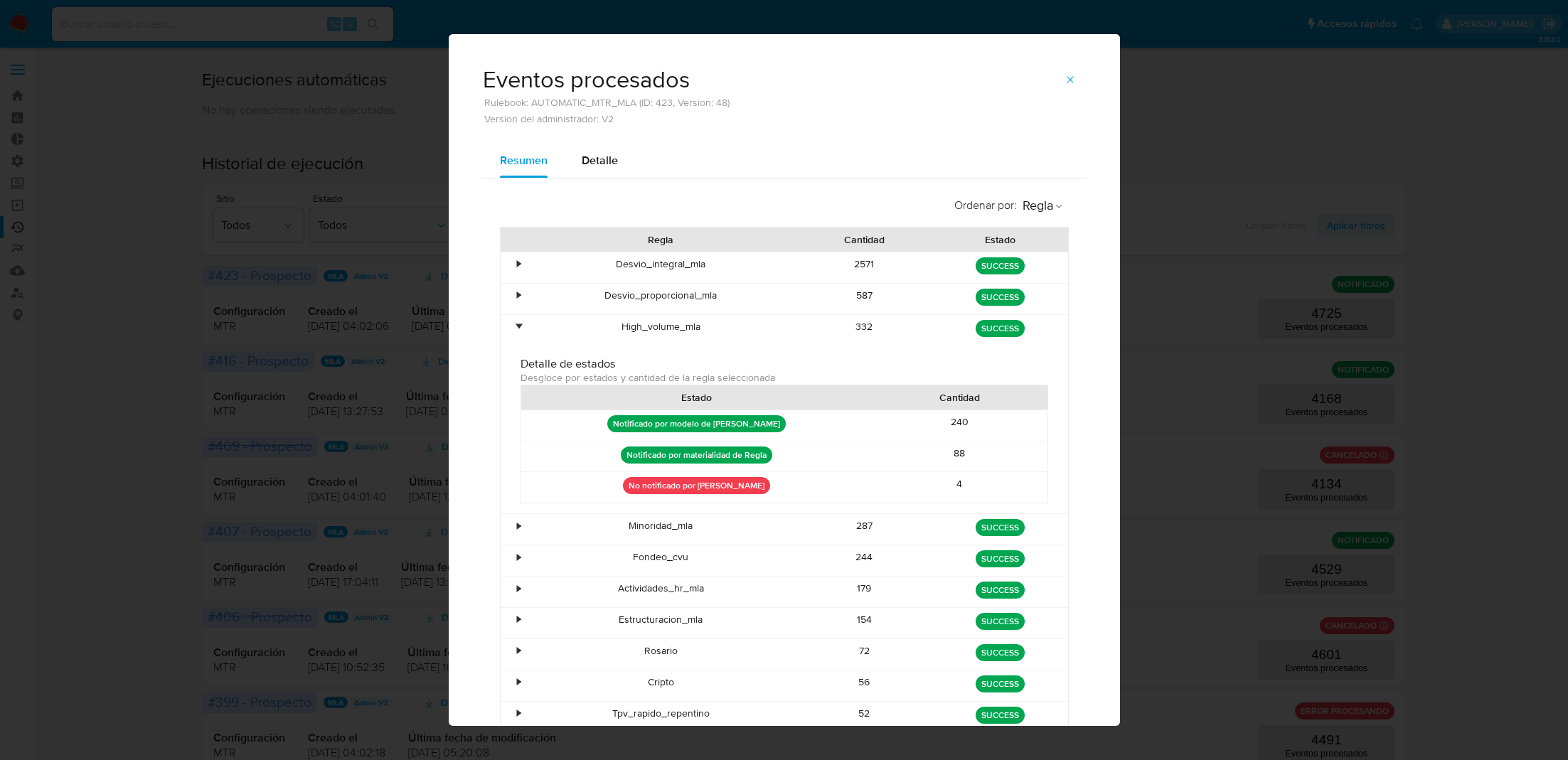
click at [523, 331] on div "•" at bounding box center [513, 330] width 25 height 31
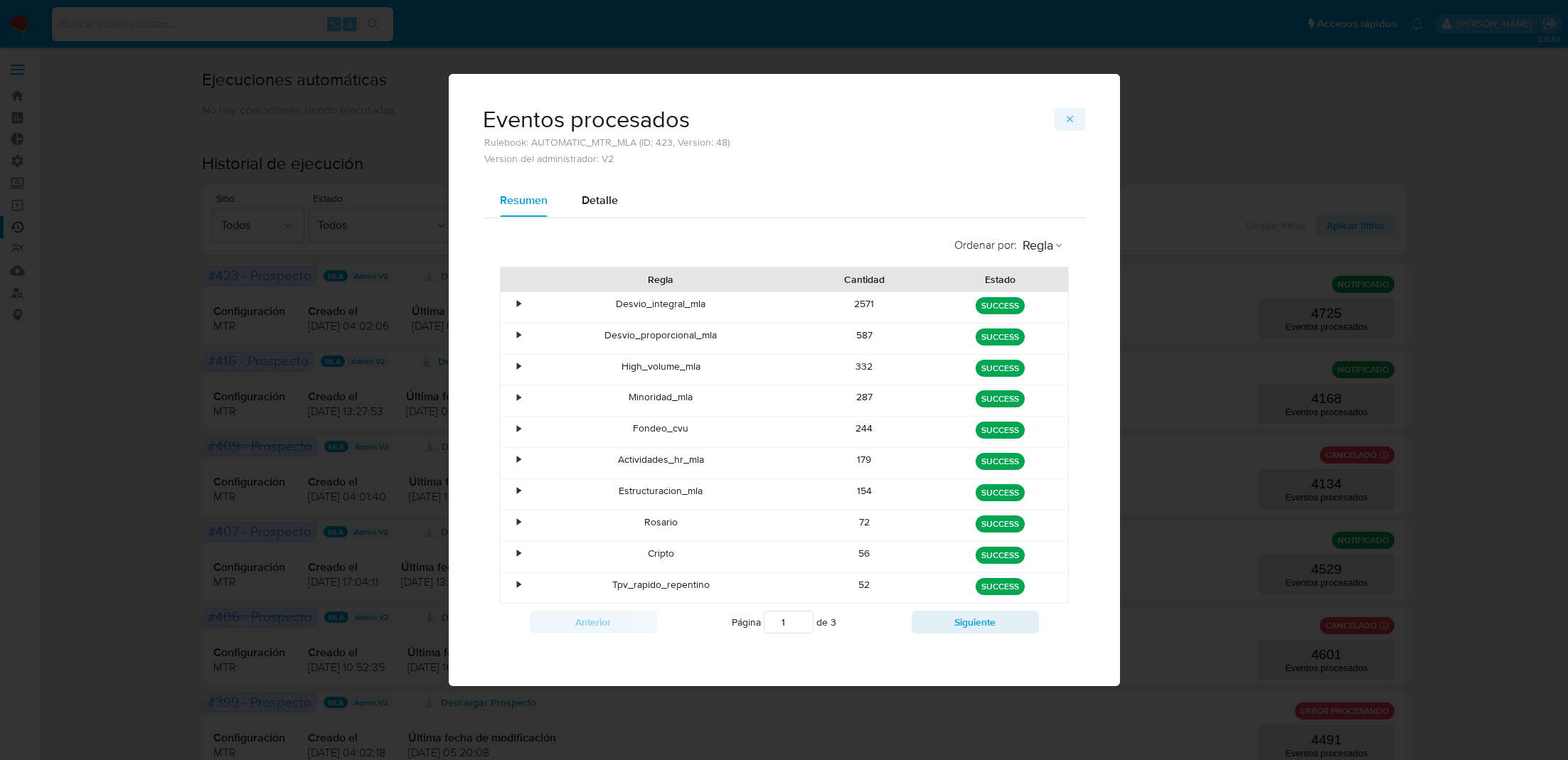
click at [1074, 116] on icon "button" at bounding box center [1070, 120] width 11 height 11
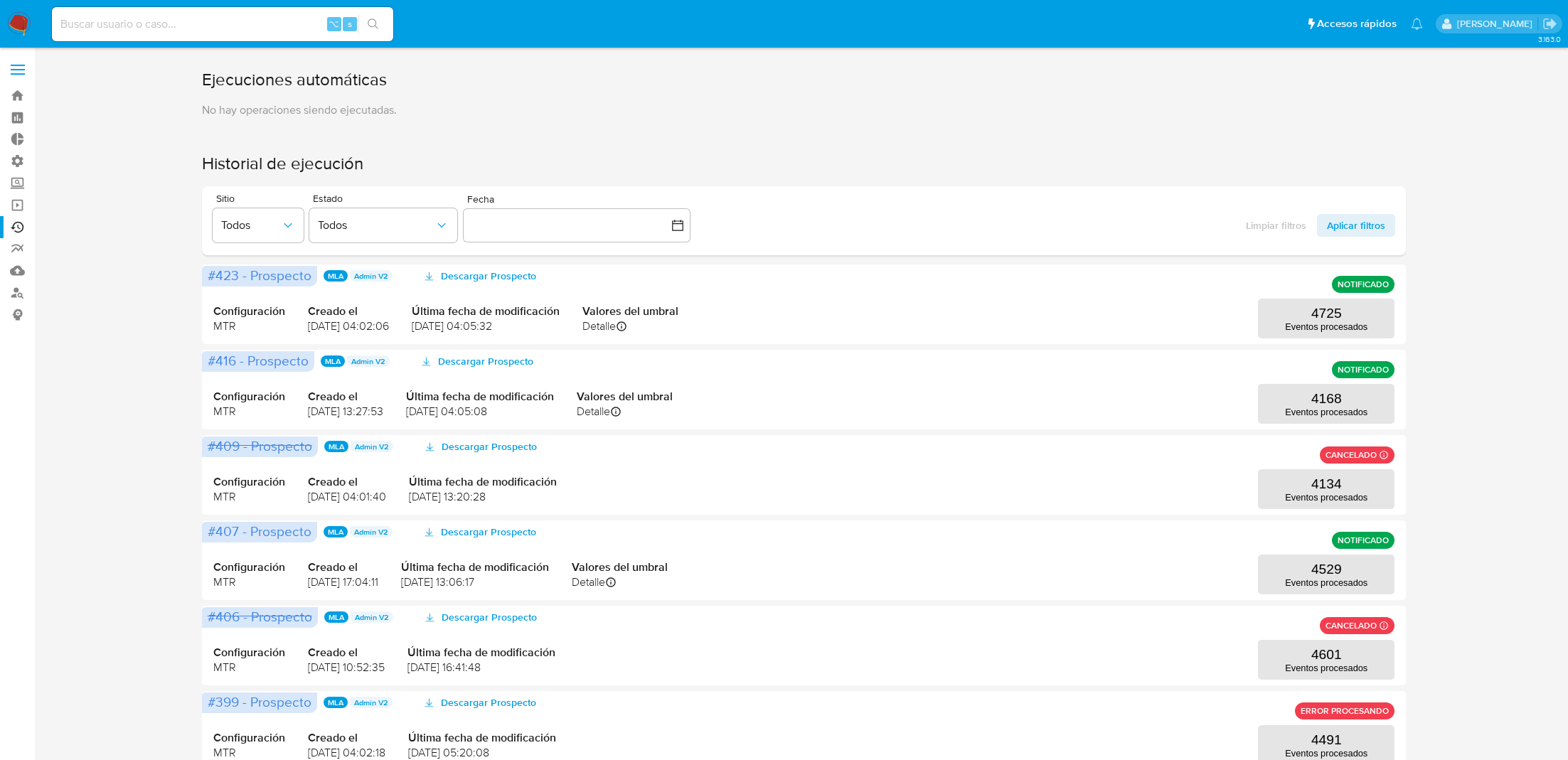
click at [993, 124] on div "Ejecuciones automáticas No hay operaciones siendo ejecutadas. Historial de ejec…" at bounding box center [804, 613] width 1205 height 1089
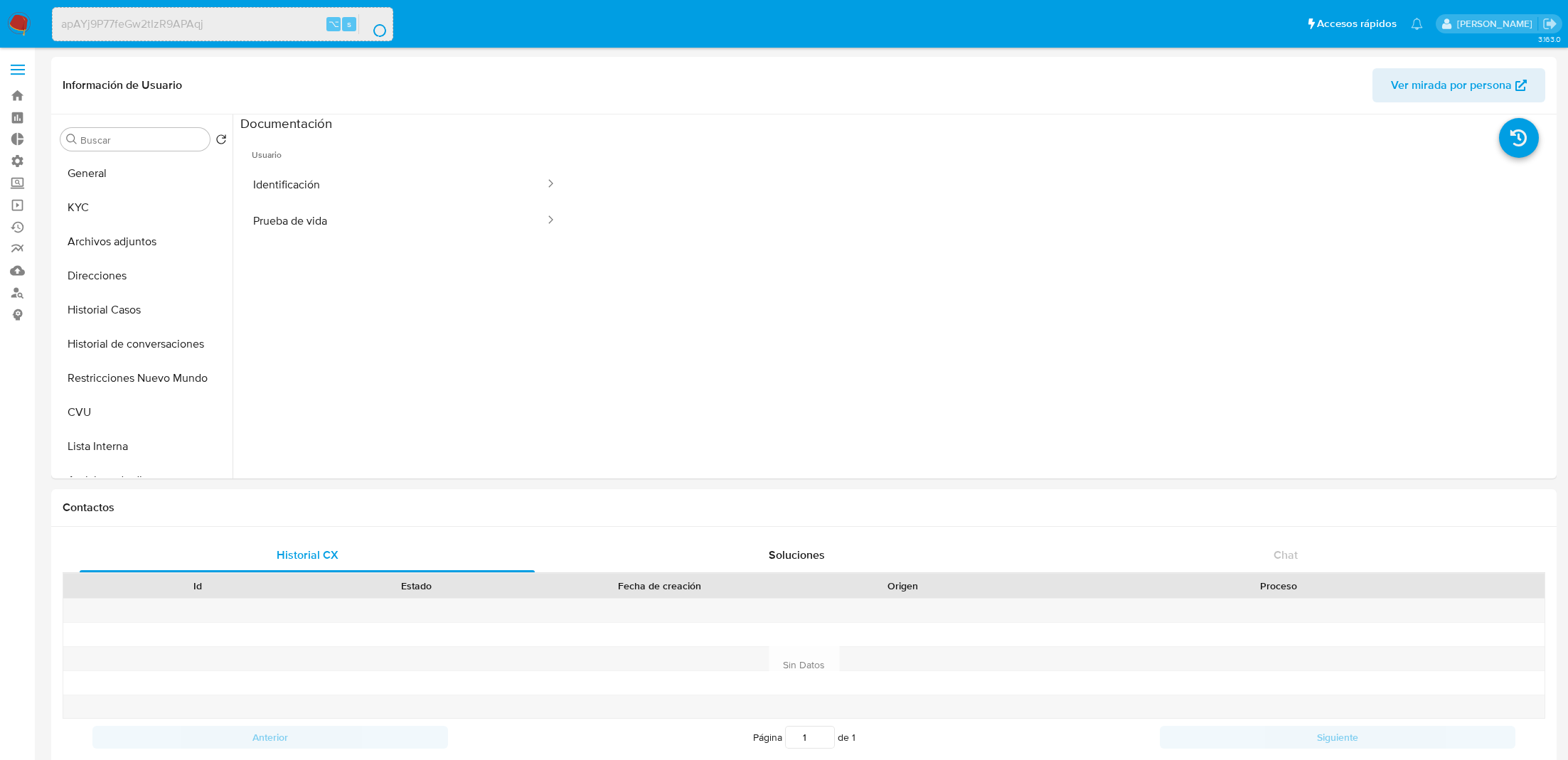
select select "10"
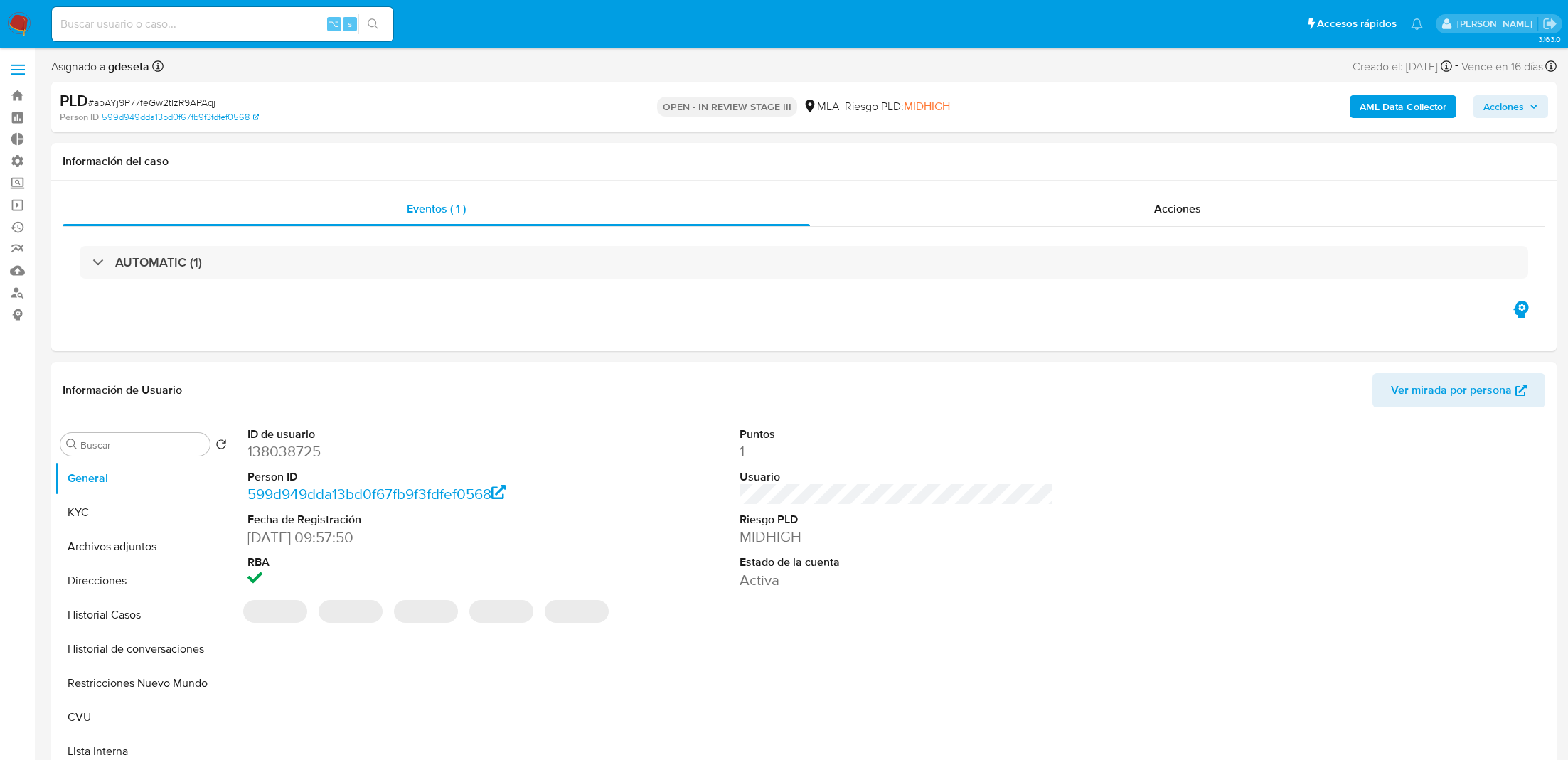
select select "10"
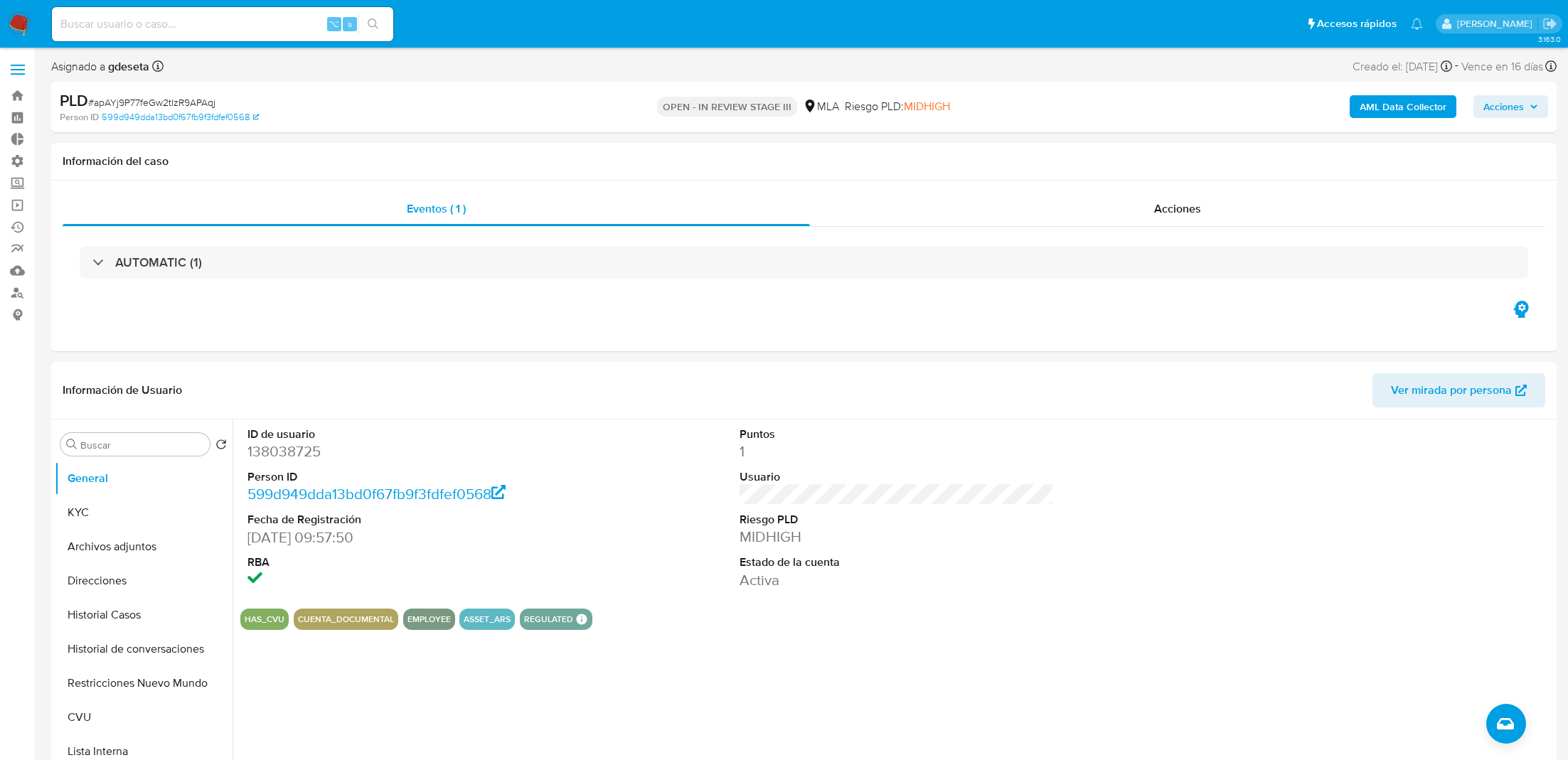
click at [260, 19] on input at bounding box center [223, 24] width 341 height 19
paste input "C3cpSeIHIT42F36RZtlhOVAb"
type input "C3cpSeIHIT42F36RZtlhOVAb"
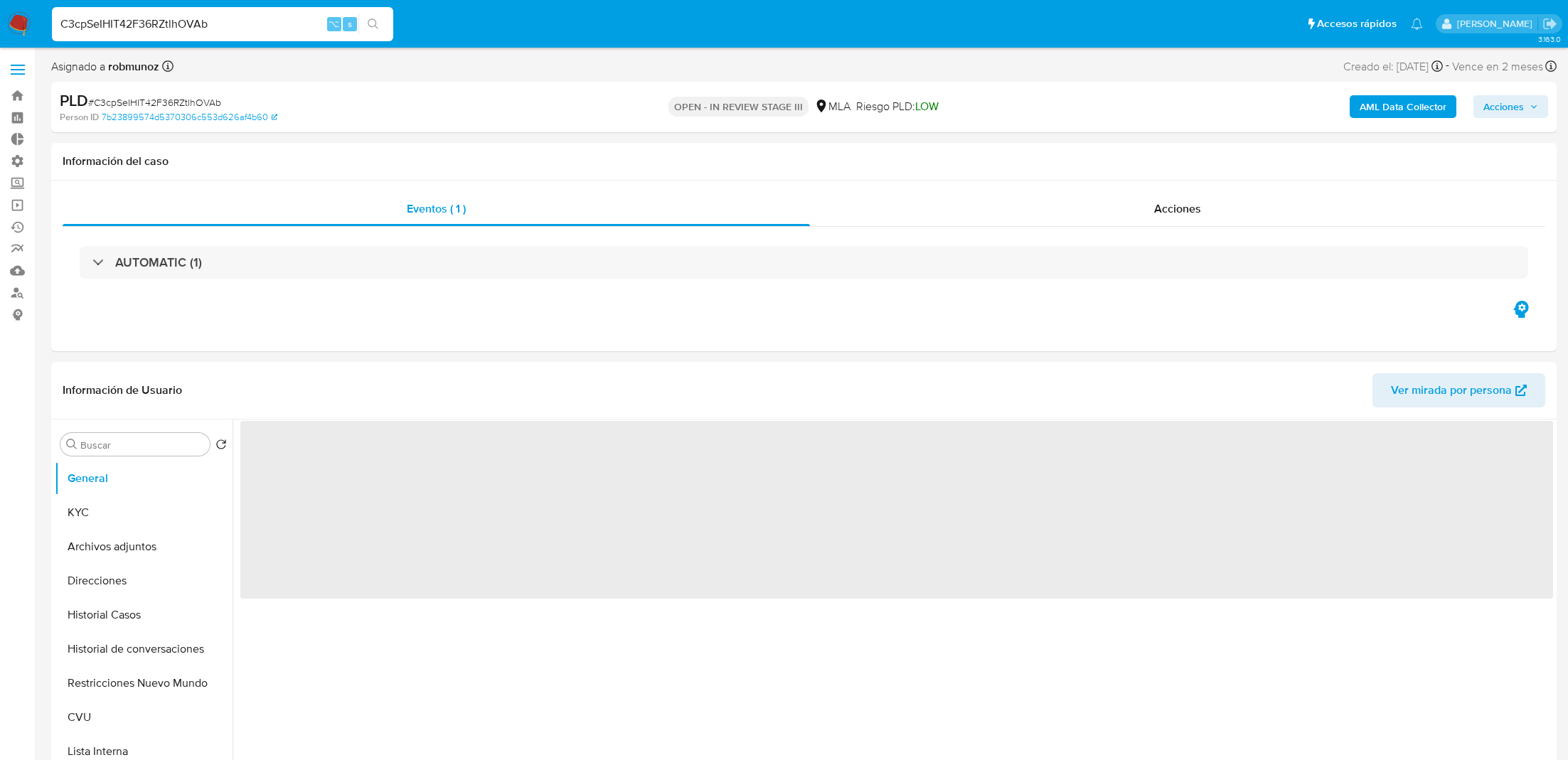
select select "10"
